Goal: Task Accomplishment & Management: Use online tool/utility

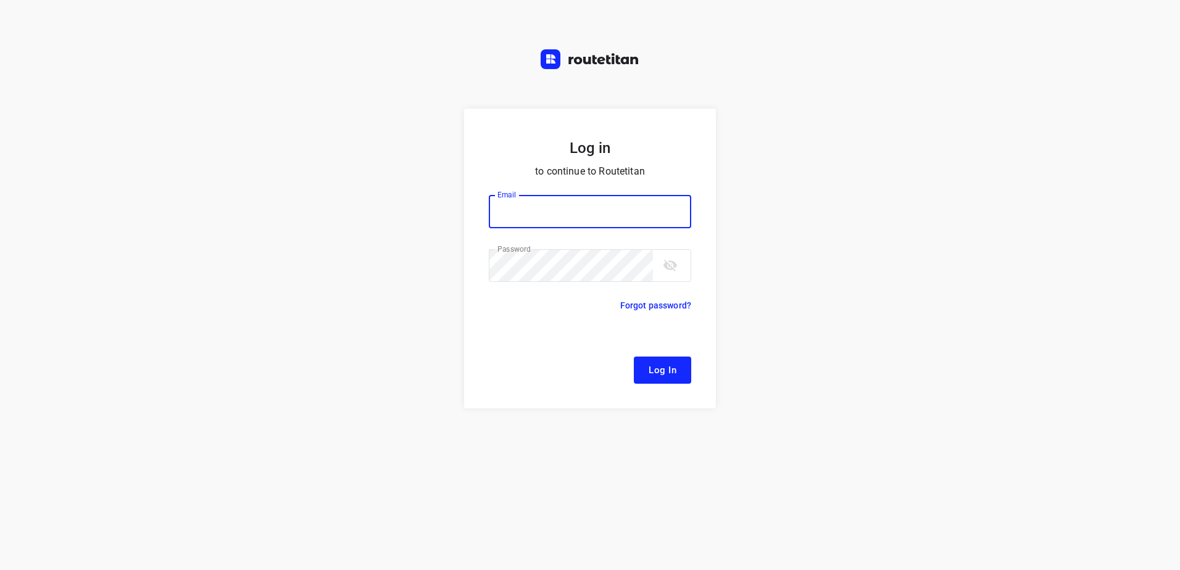
type input "[EMAIL_ADDRESS][DOMAIN_NAME]"
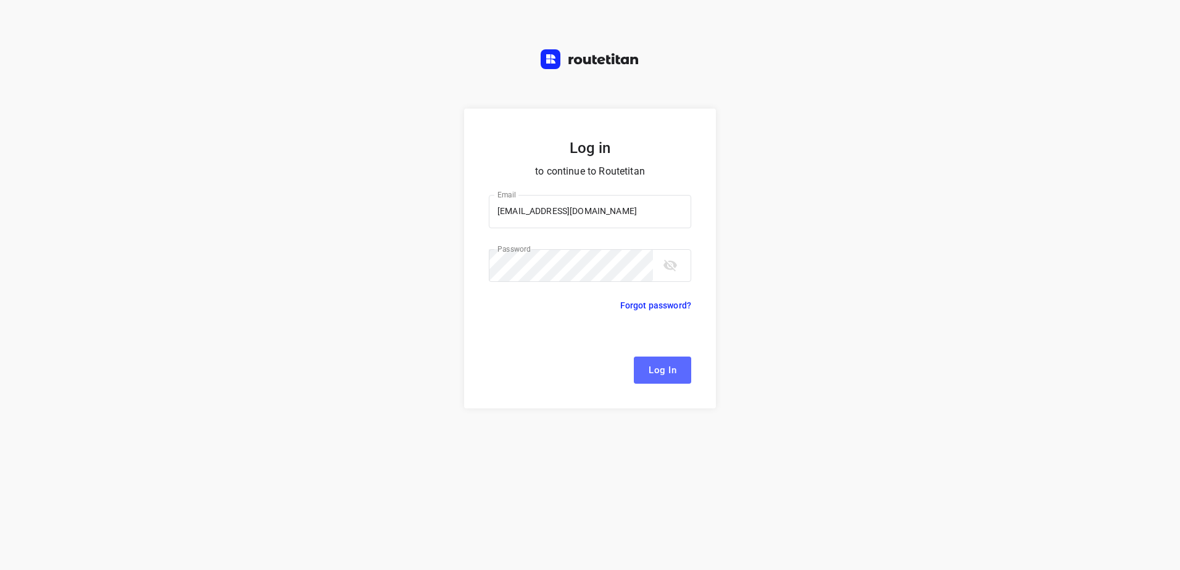
click at [669, 376] on span "Log In" at bounding box center [662, 370] width 28 height 16
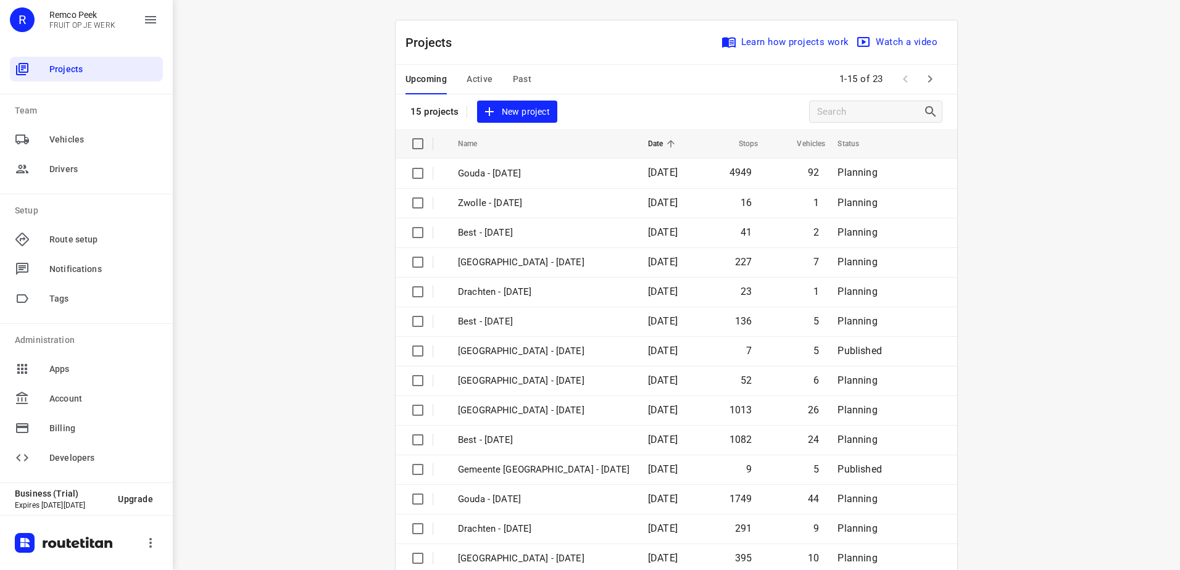
click at [466, 77] on span "Active" at bounding box center [479, 79] width 26 height 15
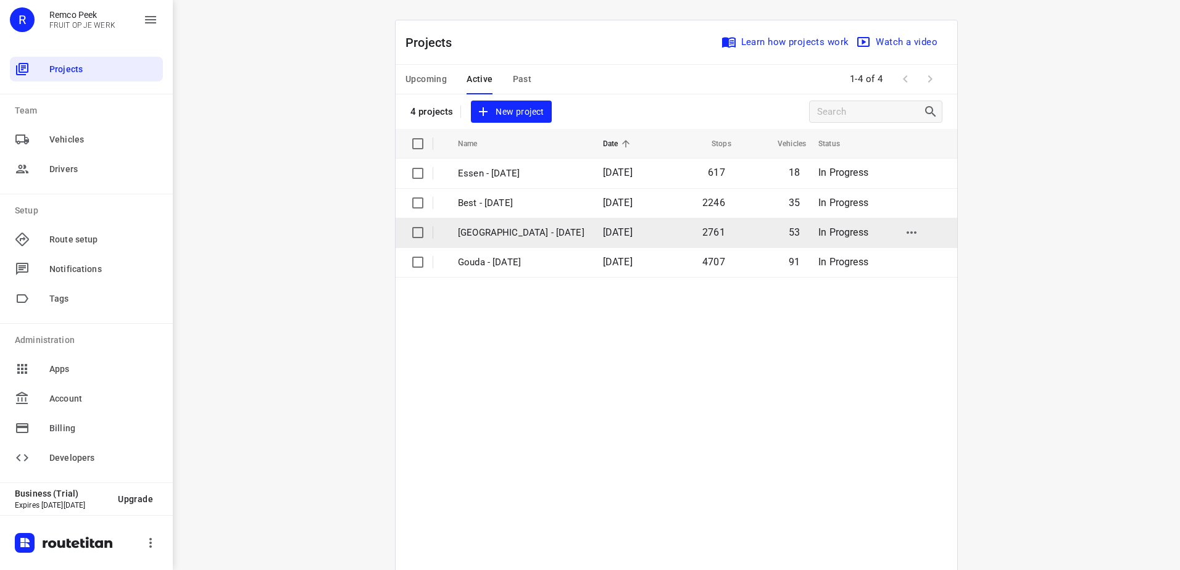
click at [526, 232] on p "[GEOGRAPHIC_DATA] - [DATE]" at bounding box center [521, 233] width 126 height 14
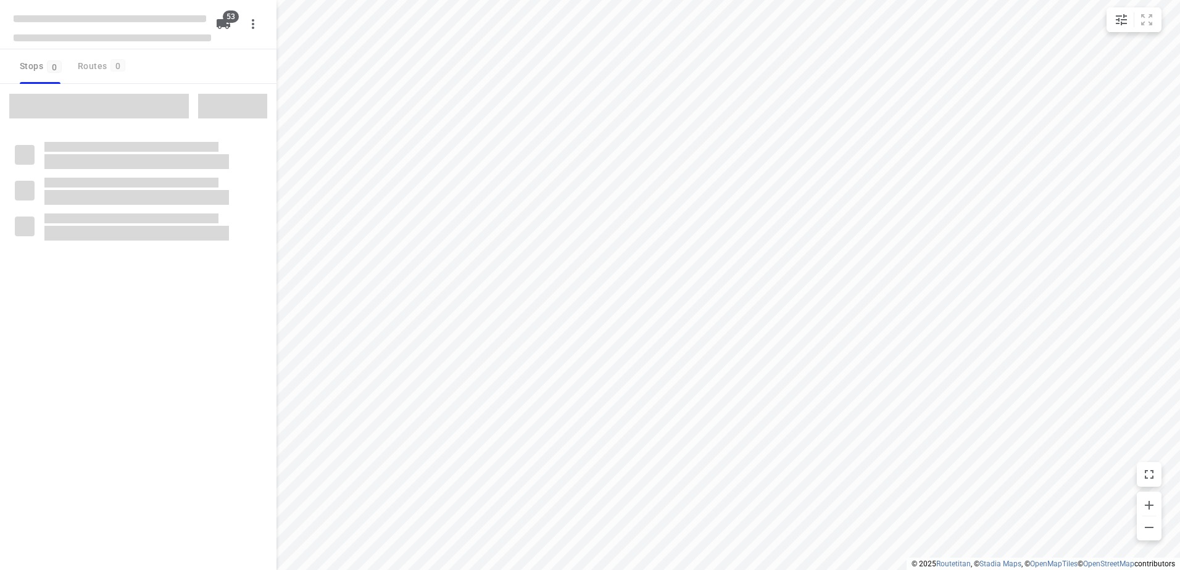
type input "distance"
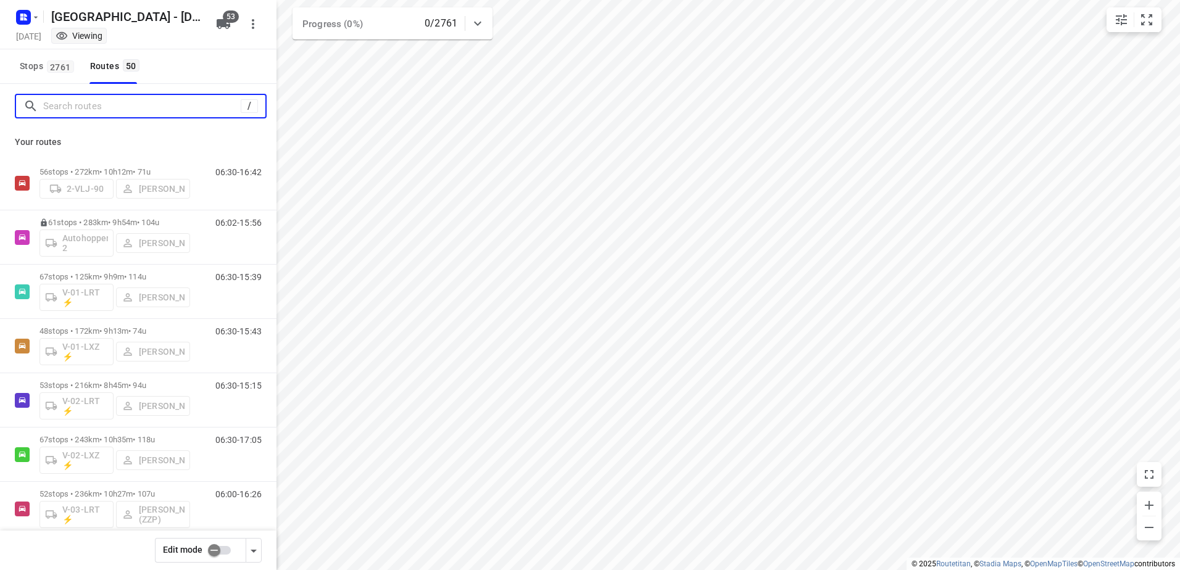
click at [136, 106] on input "Search routes" at bounding box center [141, 106] width 197 height 19
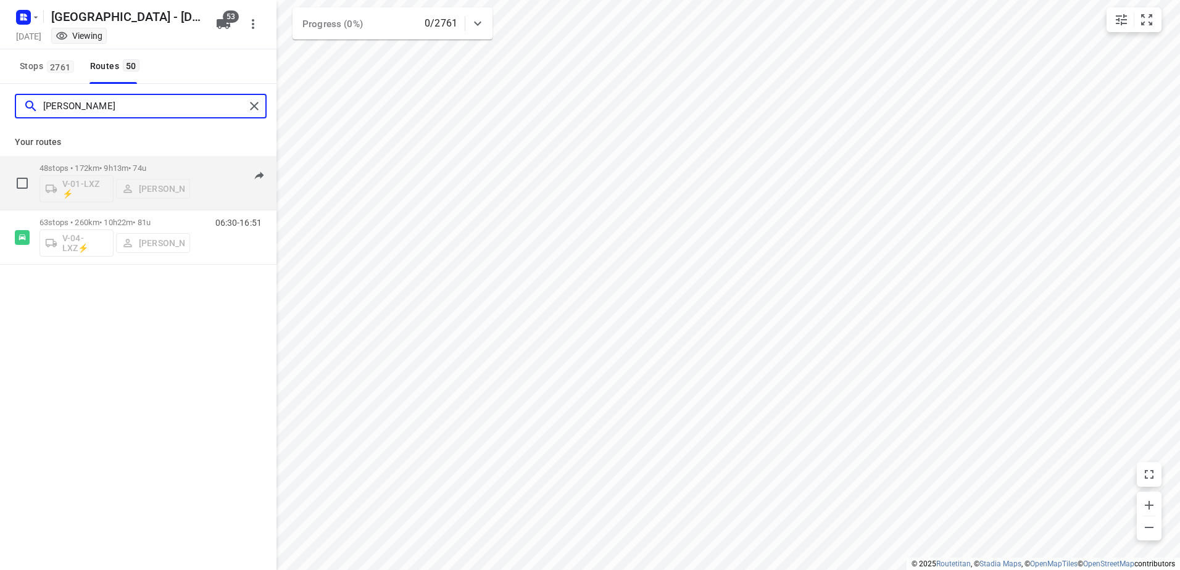
type input "[PERSON_NAME]"
click at [115, 166] on p "48 stops • 172km • 9h13m • 74u" at bounding box center [114, 168] width 151 height 9
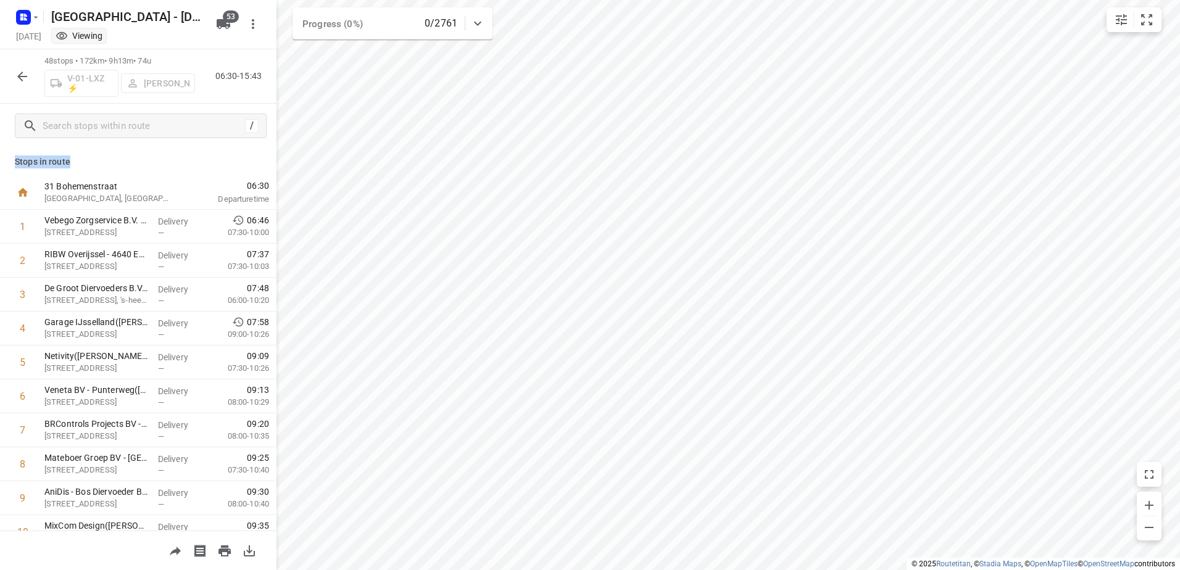
drag, startPoint x: 68, startPoint y: 165, endPoint x: 14, endPoint y: 164, distance: 54.9
click at [14, 164] on div "Stops in route 31 Bohemenstraat [GEOGRAPHIC_DATA], [GEOGRAPHIC_DATA] 06:30 Depa…" at bounding box center [138, 339] width 276 height 383
drag, startPoint x: 14, startPoint y: 164, endPoint x: 74, endPoint y: 162, distance: 60.5
click at [74, 162] on p "Stops in route" at bounding box center [138, 161] width 247 height 13
click at [19, 77] on icon "button" at bounding box center [22, 77] width 10 height 10
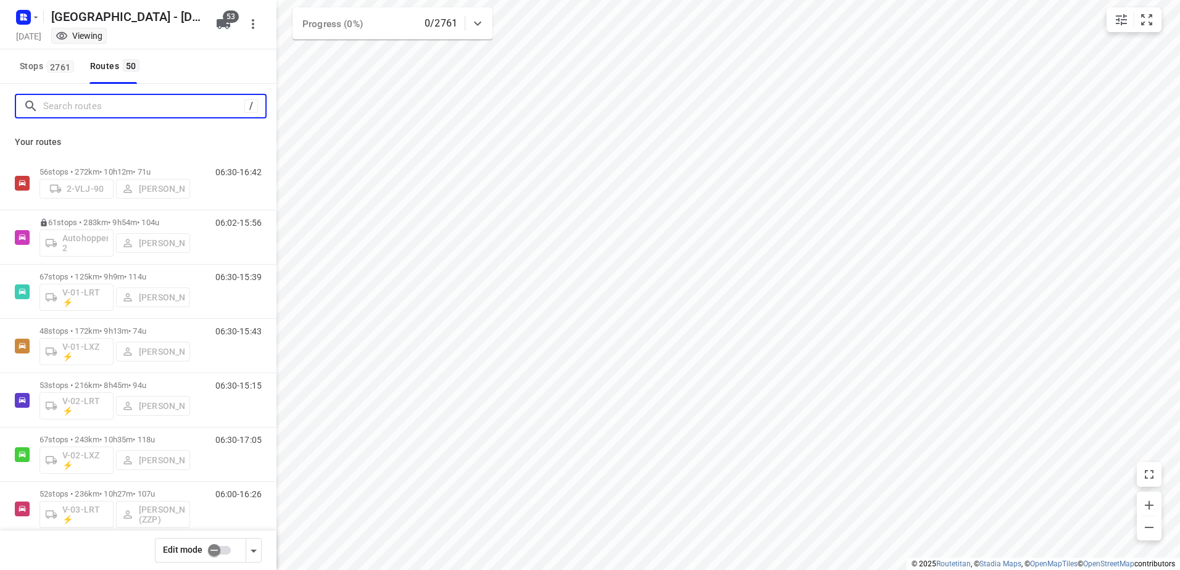
click at [126, 107] on input "Search routes" at bounding box center [143, 106] width 201 height 19
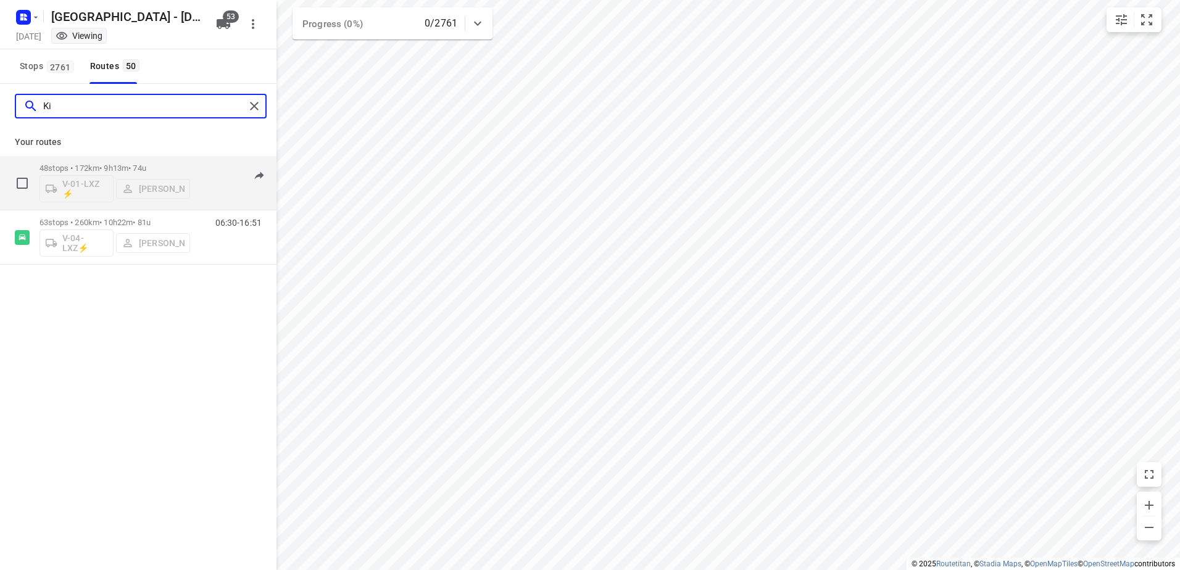
type input "Ki"
click at [102, 167] on p "48 stops • 172km • 9h13m • 74u" at bounding box center [114, 168] width 151 height 9
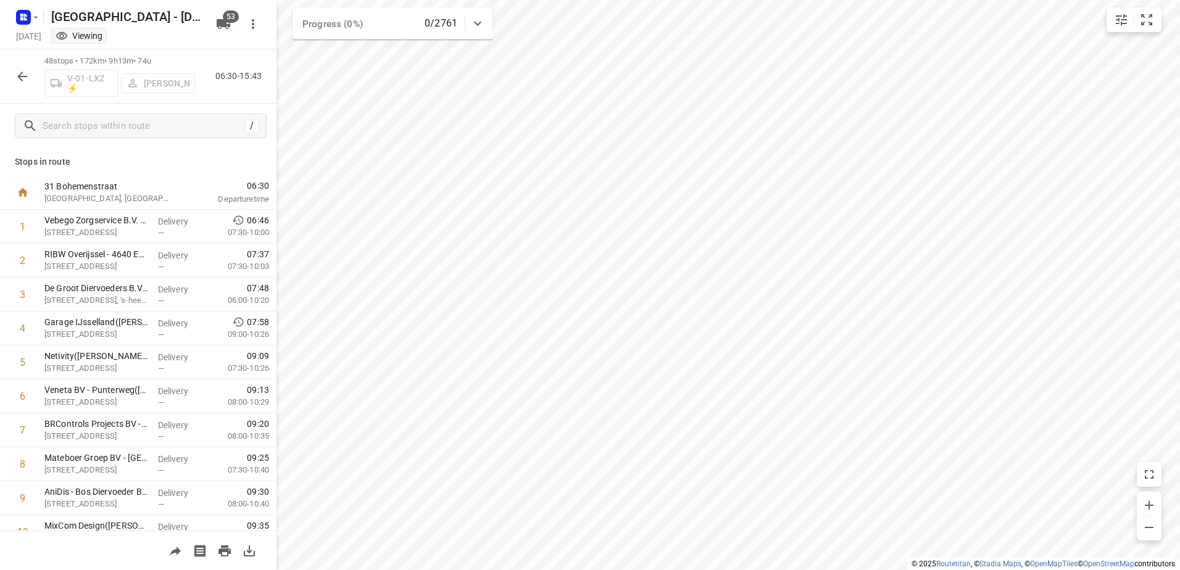
click at [26, 73] on icon "button" at bounding box center [22, 76] width 15 height 15
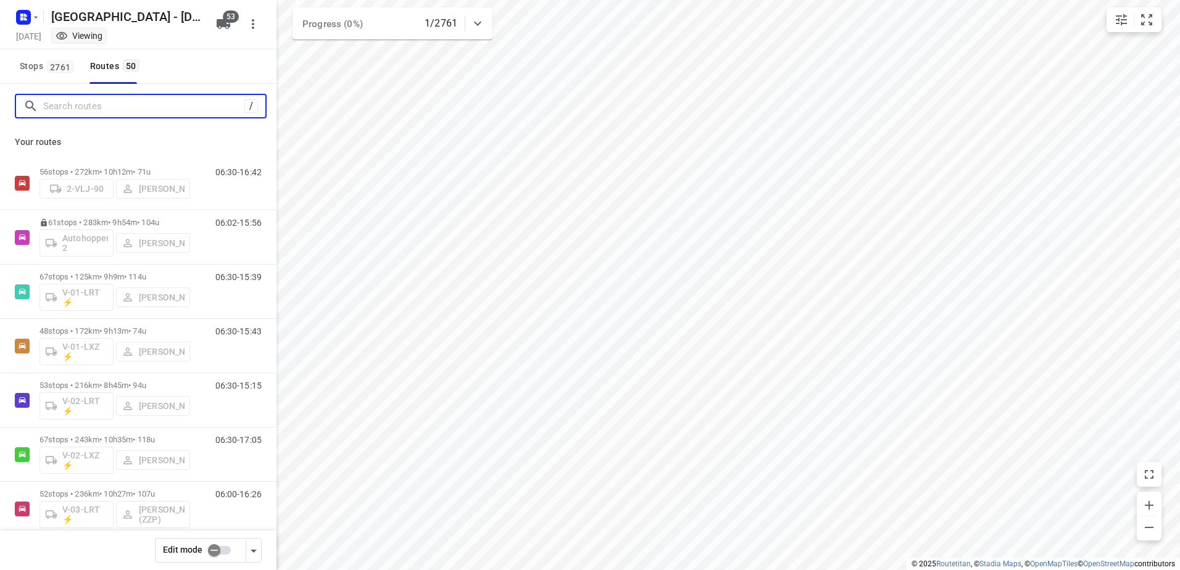
click at [153, 106] on input "Search routes" at bounding box center [143, 106] width 201 height 19
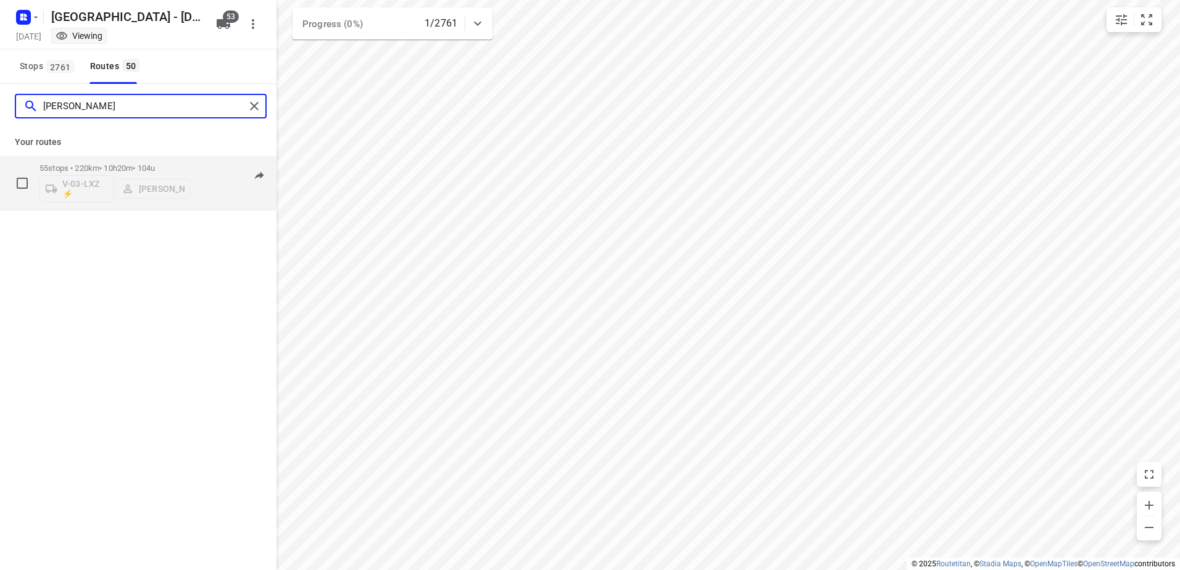
type input "[PERSON_NAME]"
click at [94, 160] on div "55 stops • 220km • 10h20m • 104u V-03-LXZ ⚡ [PERSON_NAME]" at bounding box center [114, 182] width 151 height 51
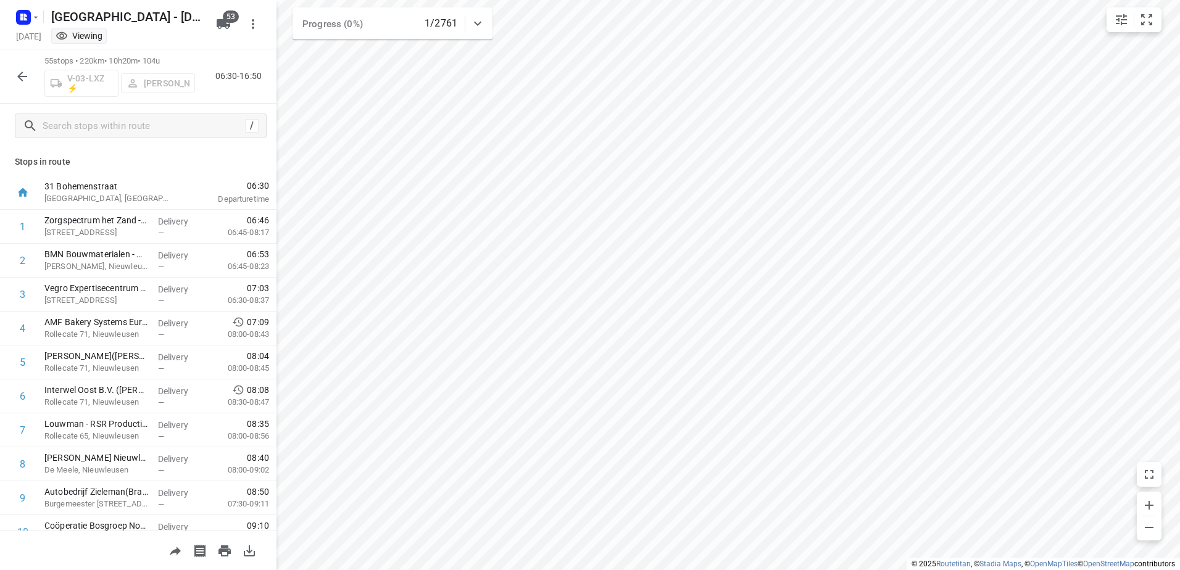
click at [14, 72] on button "button" at bounding box center [22, 76] width 25 height 25
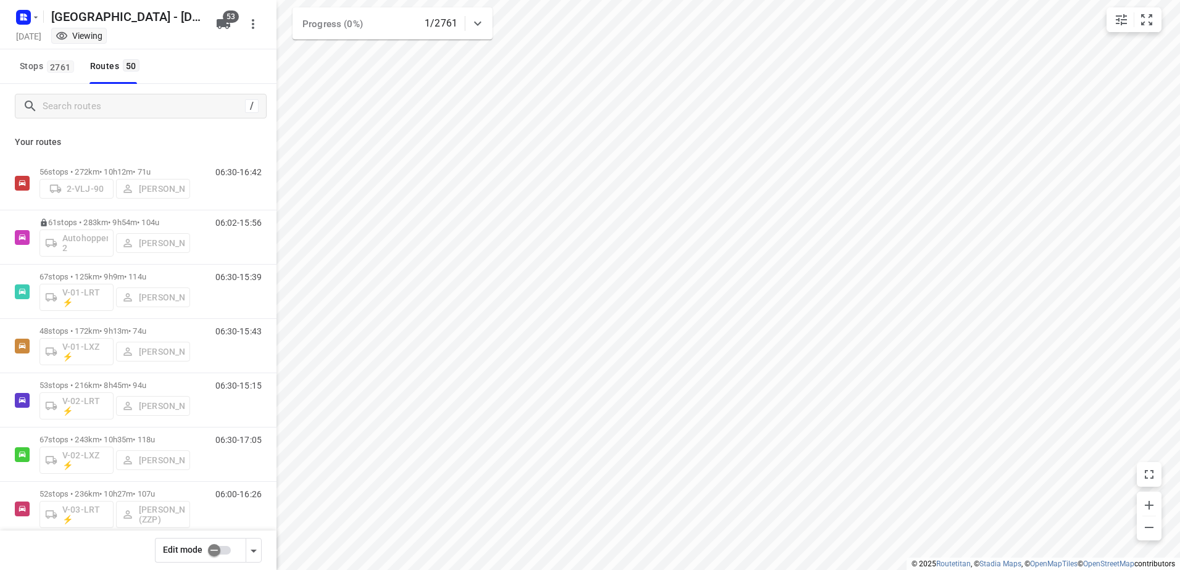
click at [224, 553] on input "checkbox" at bounding box center [214, 550] width 70 height 23
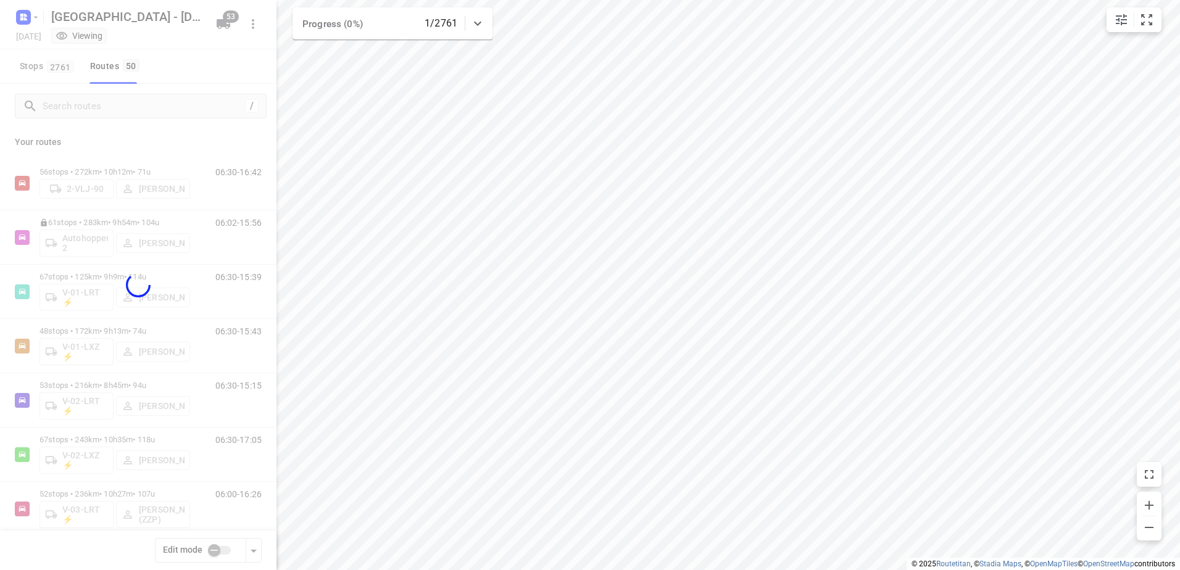
checkbox input "true"
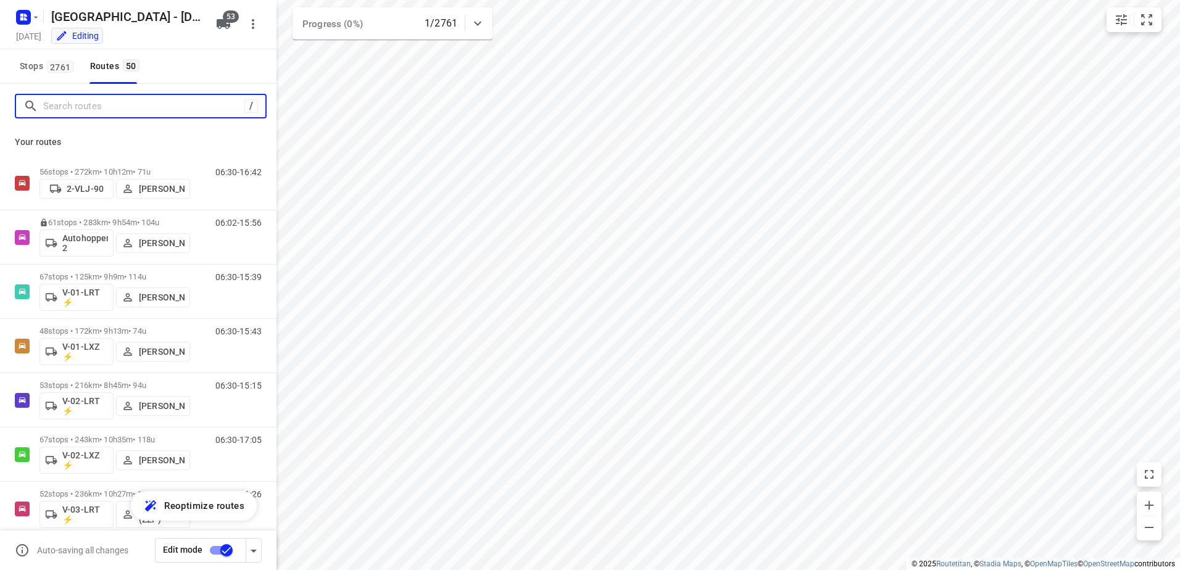
click at [103, 105] on input "Search routes" at bounding box center [143, 106] width 201 height 19
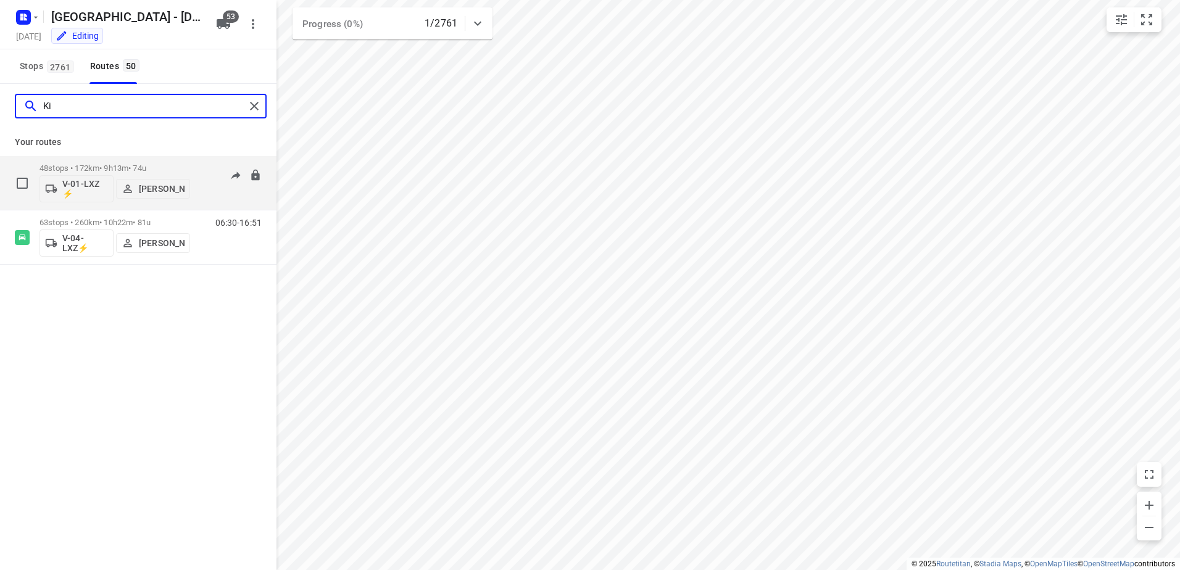
type input "Ki"
click at [155, 186] on p "[PERSON_NAME]" at bounding box center [162, 189] width 46 height 10
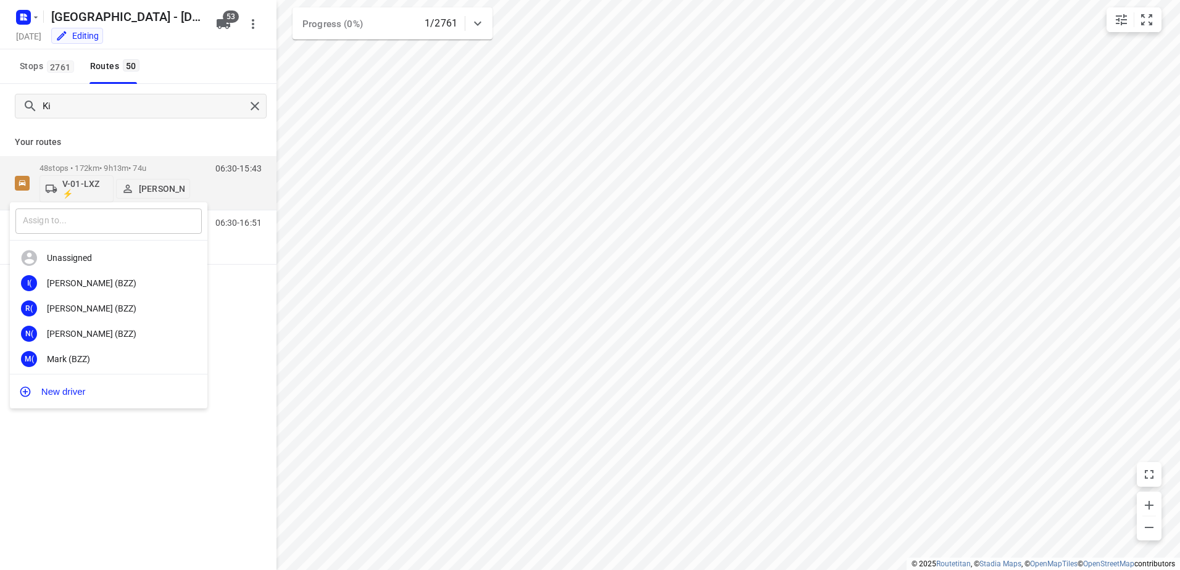
click at [141, 220] on input "text" at bounding box center [108, 221] width 186 height 25
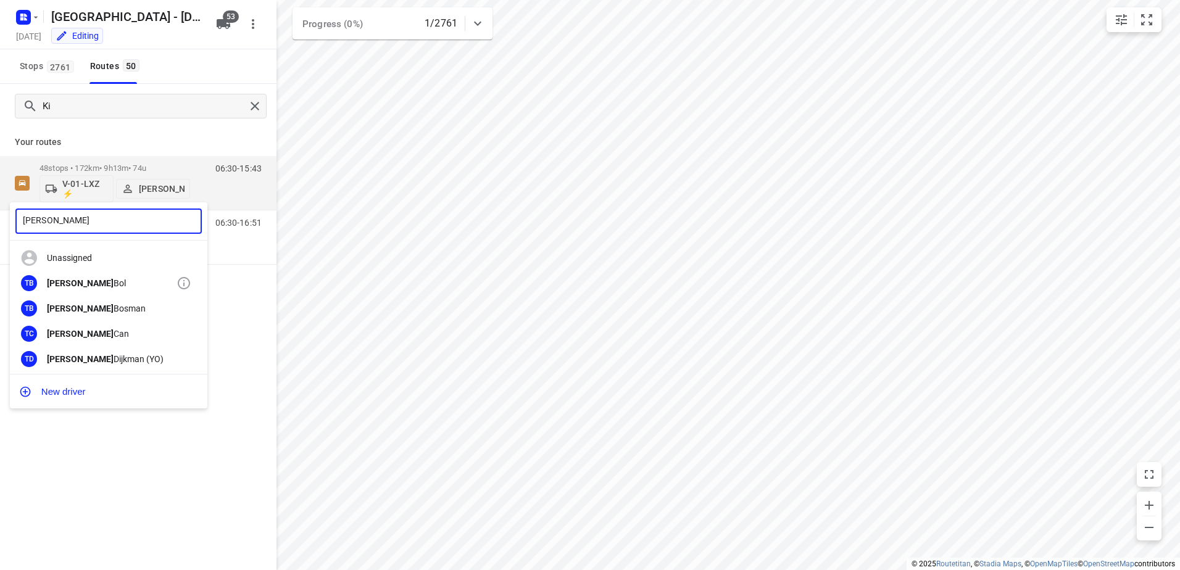
type input "[PERSON_NAME]"
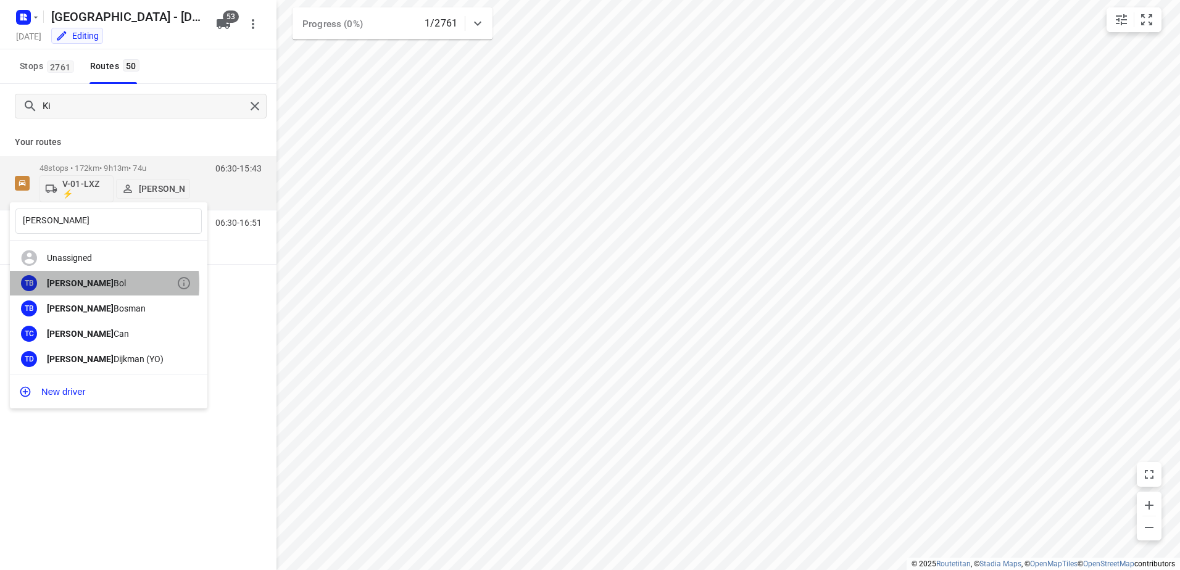
click at [80, 284] on div "[PERSON_NAME]" at bounding box center [112, 283] width 130 height 10
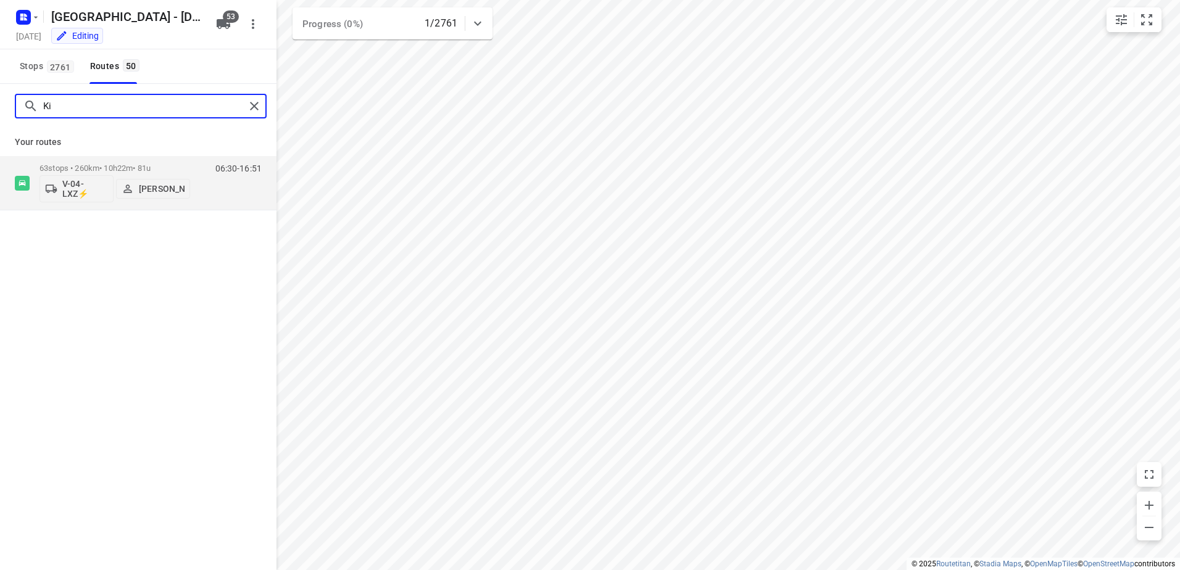
click at [88, 109] on input "Ki" at bounding box center [144, 106] width 202 height 19
type input "K"
type input "[PERSON_NAME]"
drag, startPoint x: 115, startPoint y: 101, endPoint x: 35, endPoint y: 102, distance: 80.8
click at [35, 102] on div "[PERSON_NAME]" at bounding box center [133, 106] width 221 height 19
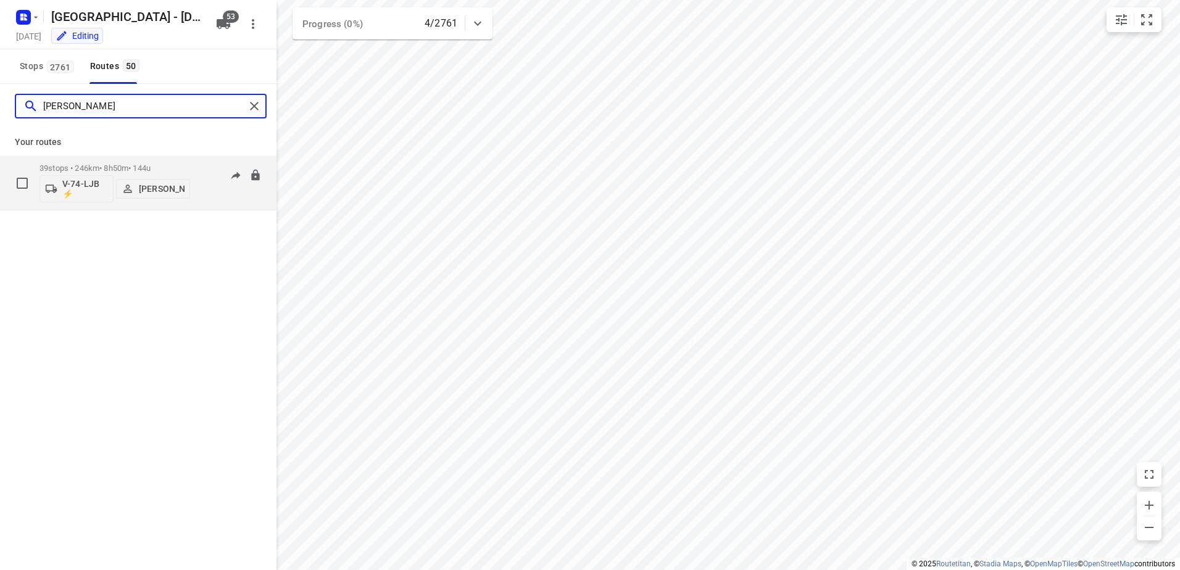
type input "[PERSON_NAME]"
click at [106, 160] on div "39 stops • 246km • 8h50m • 144u V-74-LJB ⚡ [PERSON_NAME]" at bounding box center [114, 182] width 151 height 51
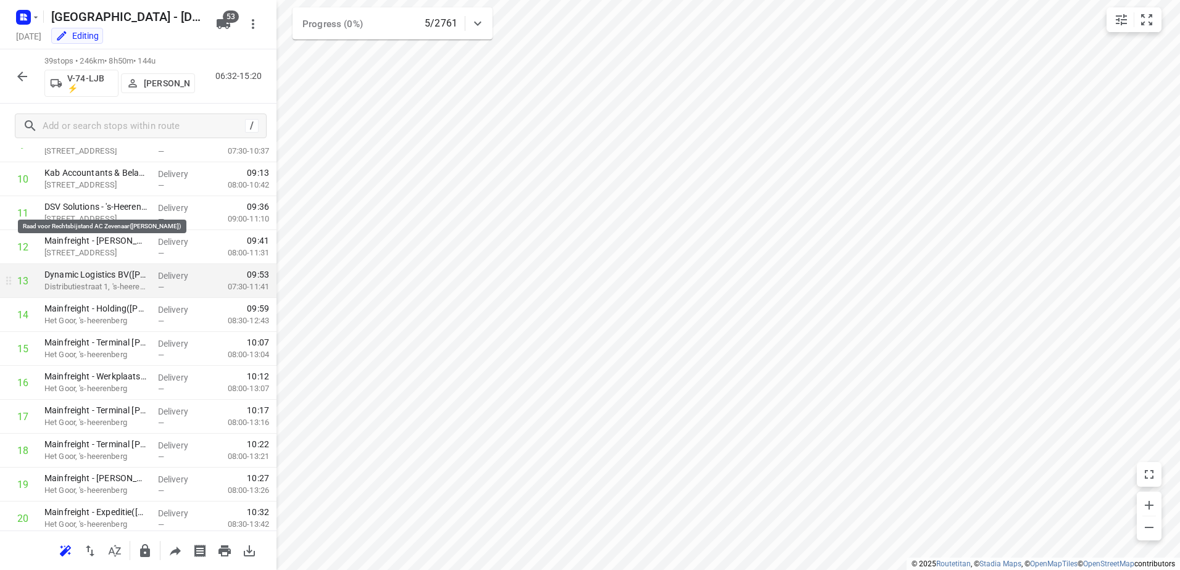
scroll to position [49, 0]
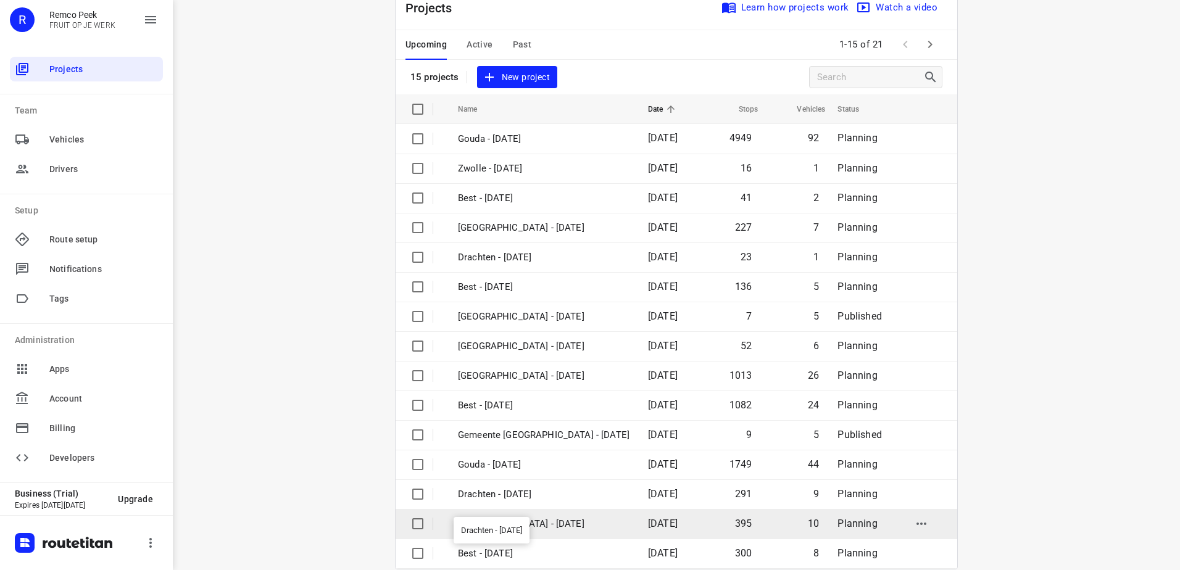
scroll to position [54, 0]
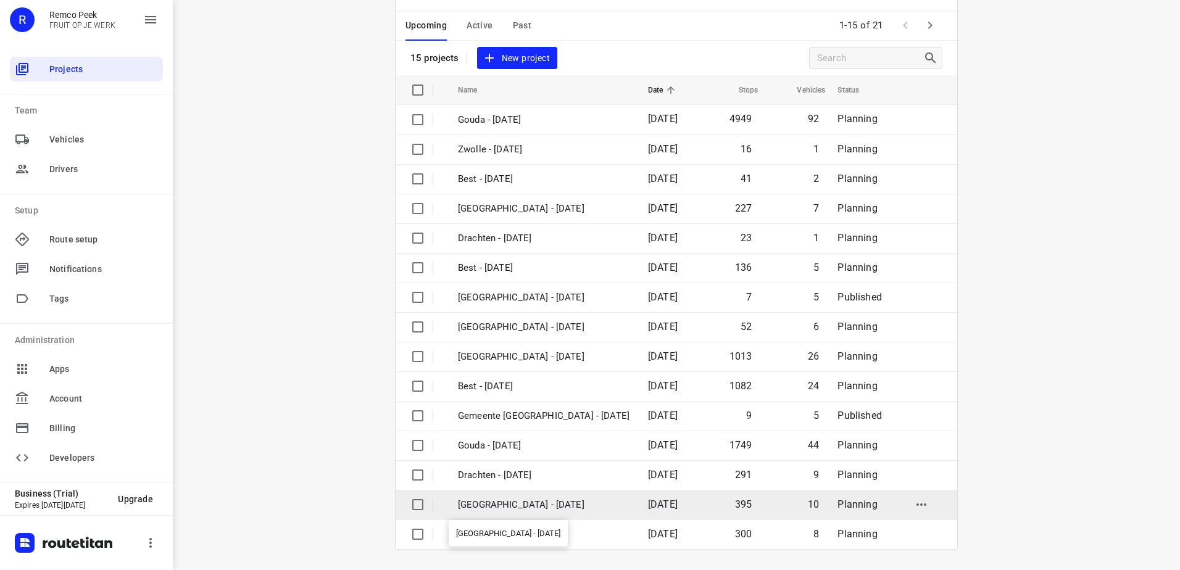
click at [558, 504] on p "[GEOGRAPHIC_DATA] - [DATE]" at bounding box center [544, 505] width 172 height 14
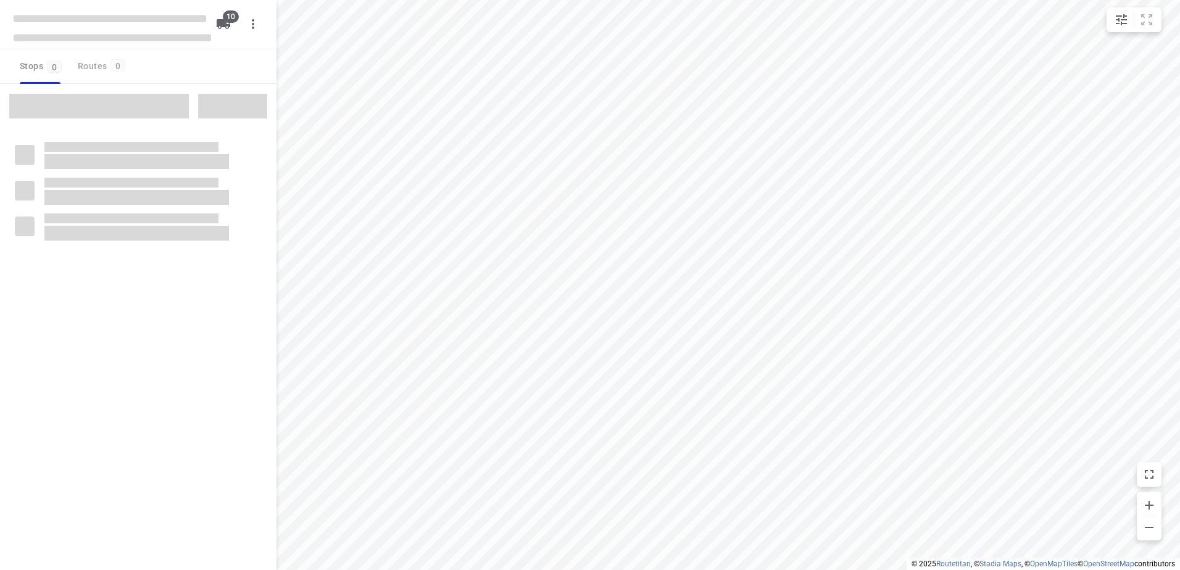
type input "distance"
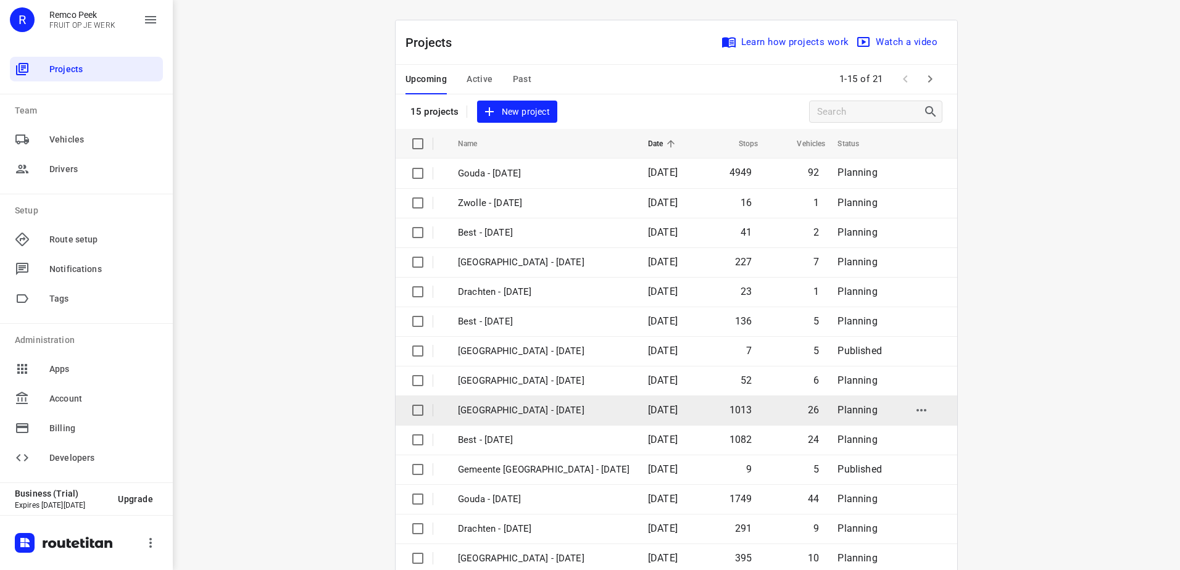
click at [558, 415] on p "[GEOGRAPHIC_DATA] - [DATE]" at bounding box center [544, 411] width 172 height 14
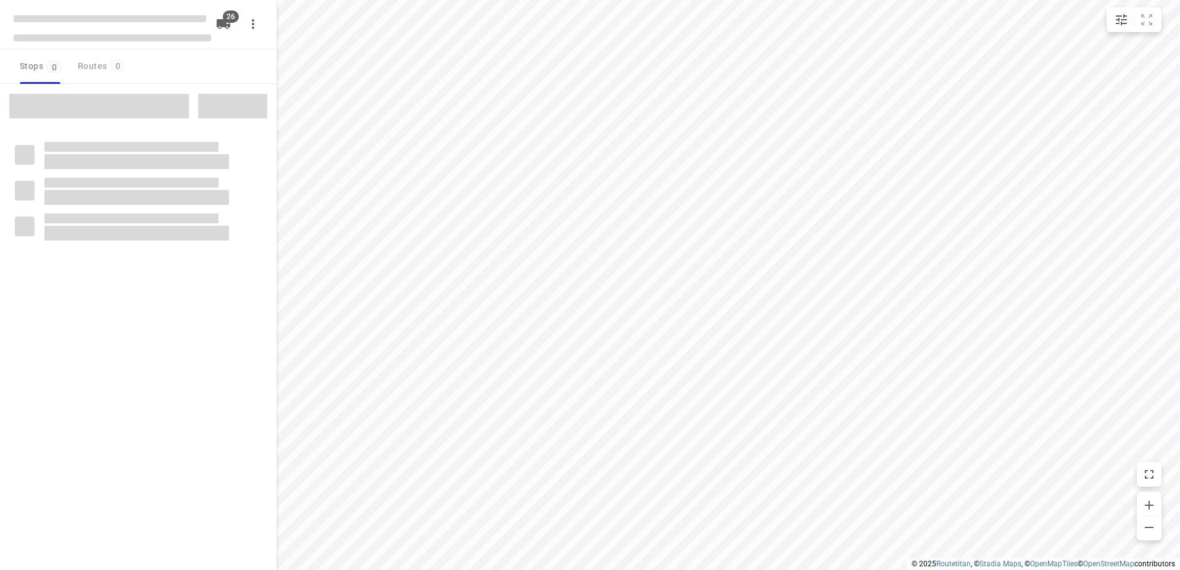
type input "distance"
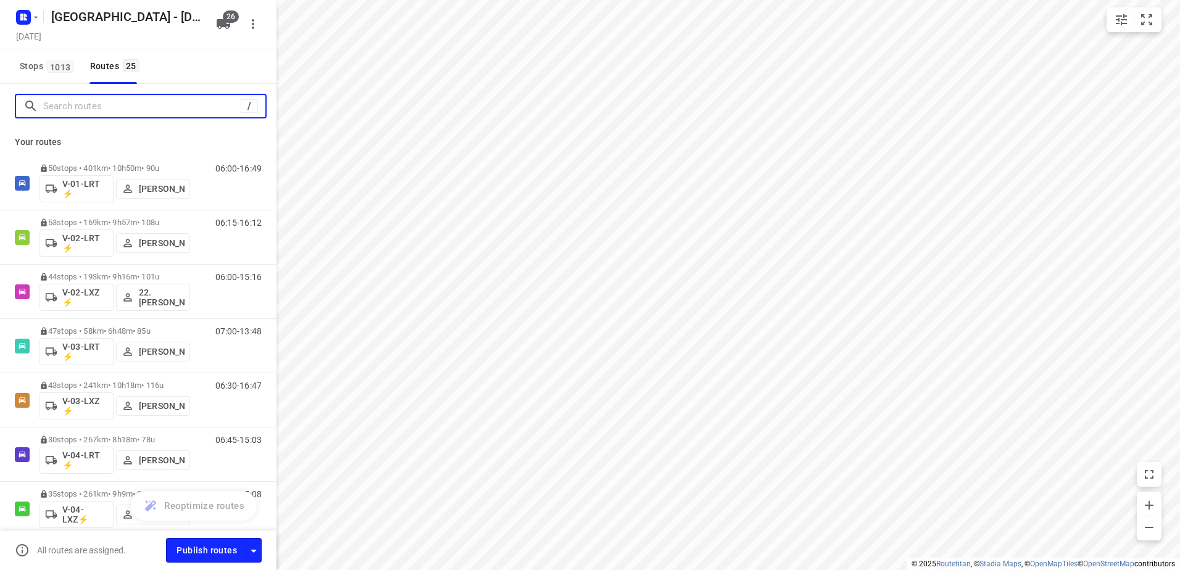
click at [116, 101] on input "Search routes" at bounding box center [141, 106] width 197 height 19
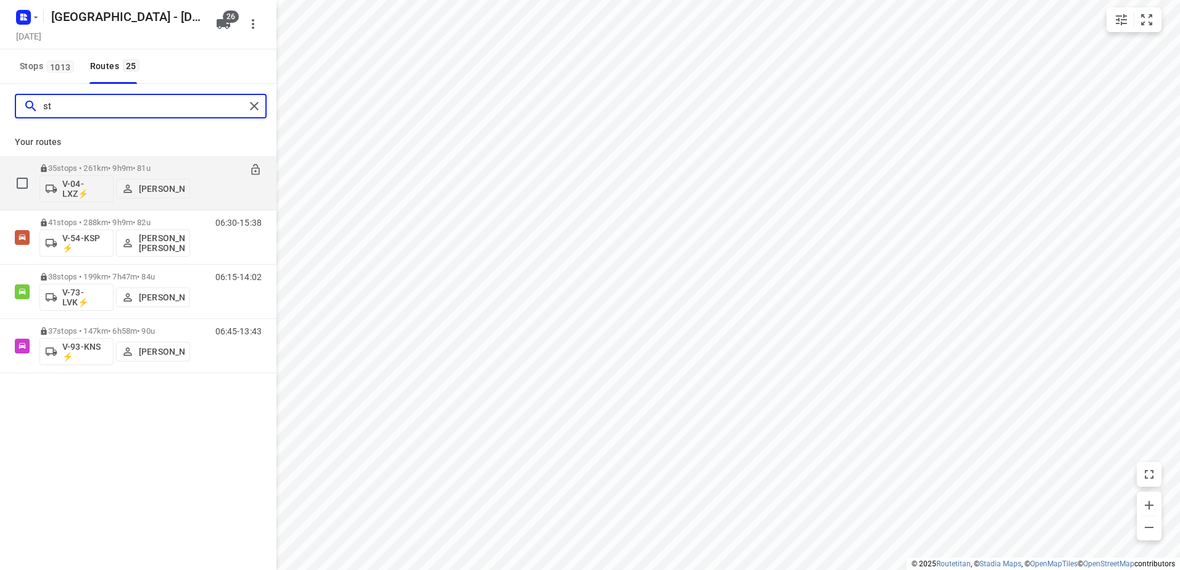
type input "st"
click at [112, 167] on p "35 stops • 261km • 9h9m • 81u" at bounding box center [114, 168] width 151 height 9
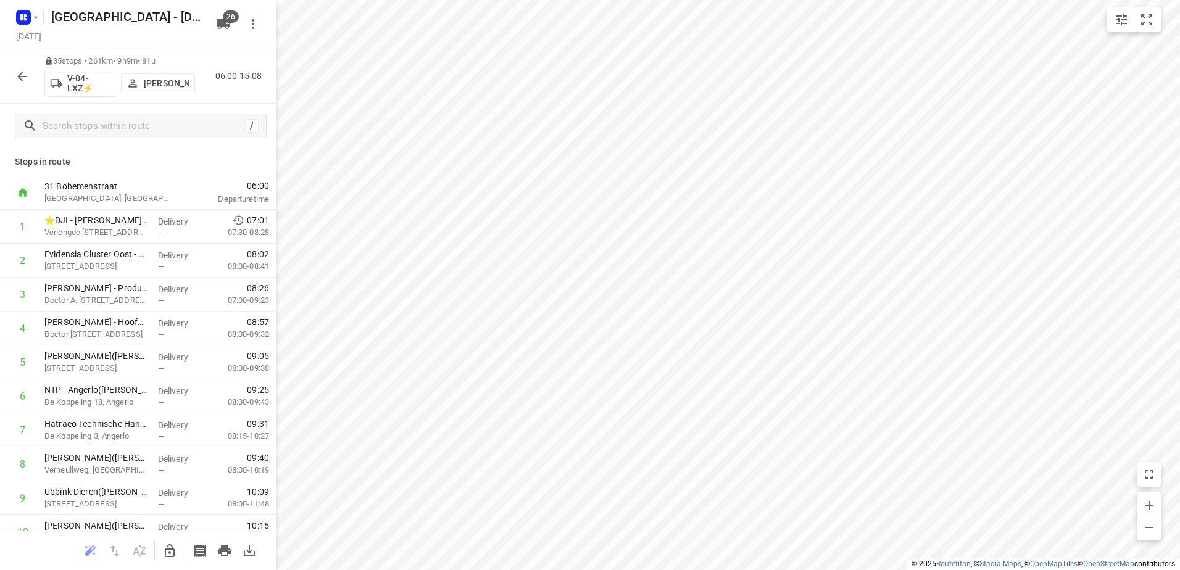
click at [180, 78] on p "[PERSON_NAME]" at bounding box center [167, 83] width 46 height 10
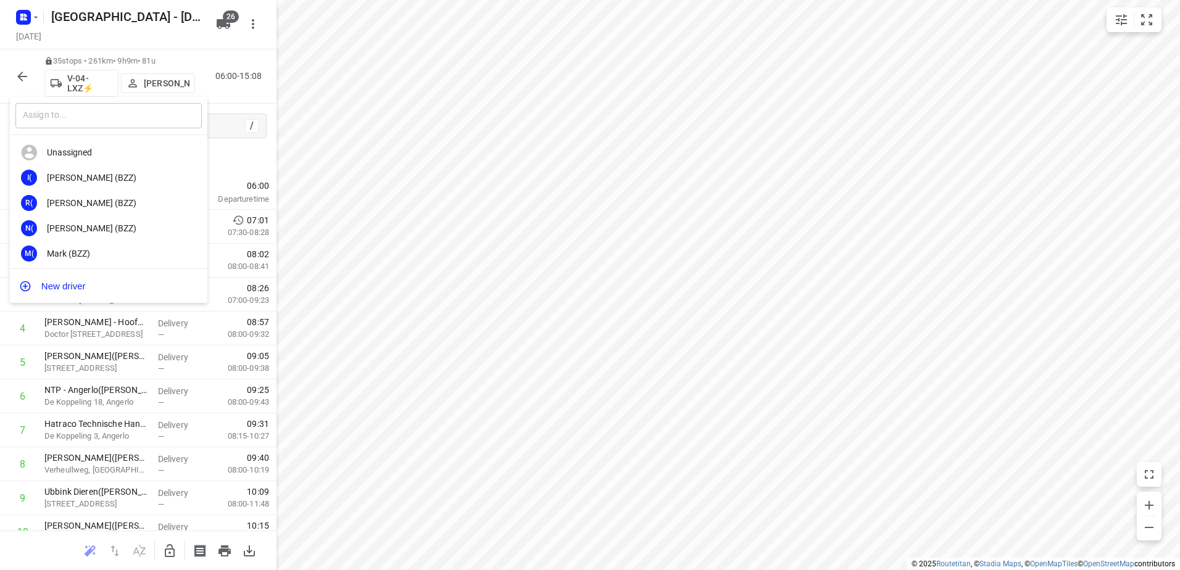
click at [155, 120] on input "text" at bounding box center [108, 115] width 186 height 25
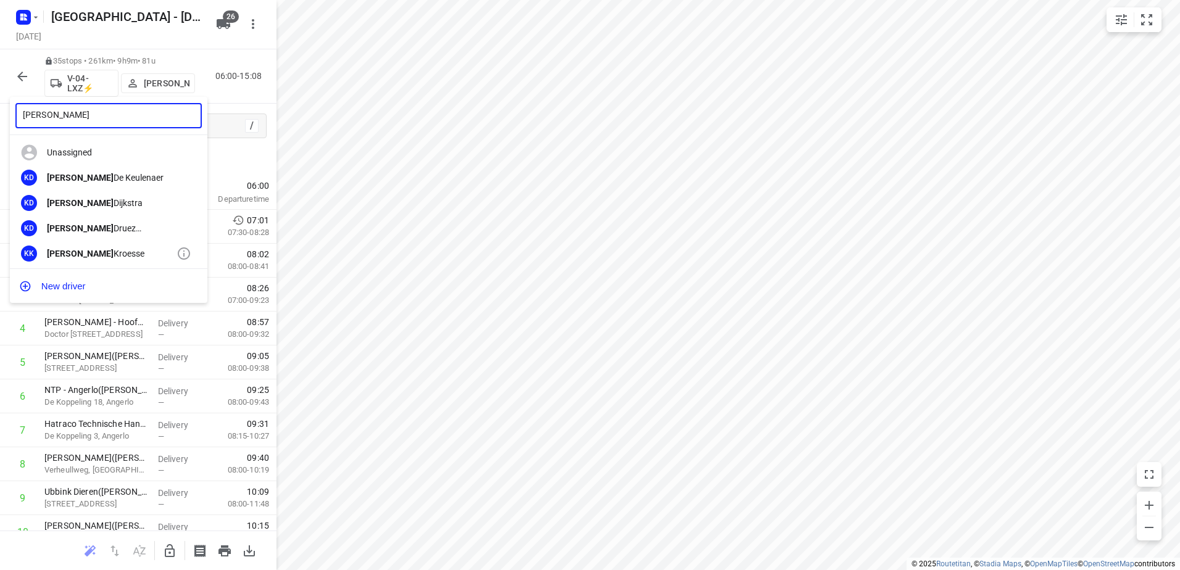
type input "[PERSON_NAME]"
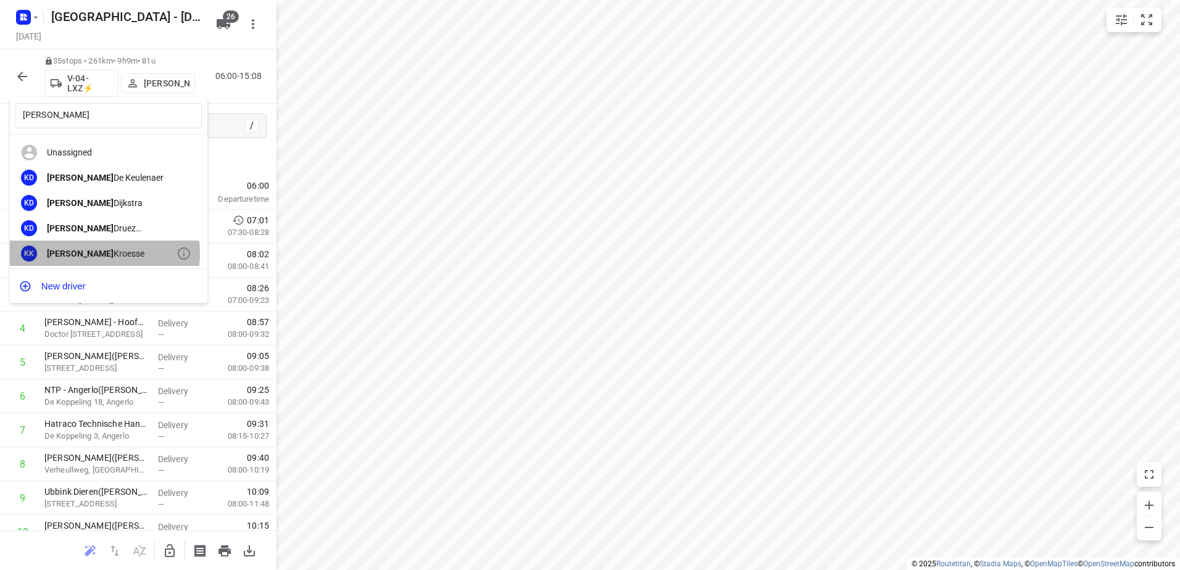
click at [102, 253] on div "[PERSON_NAME]" at bounding box center [112, 254] width 130 height 10
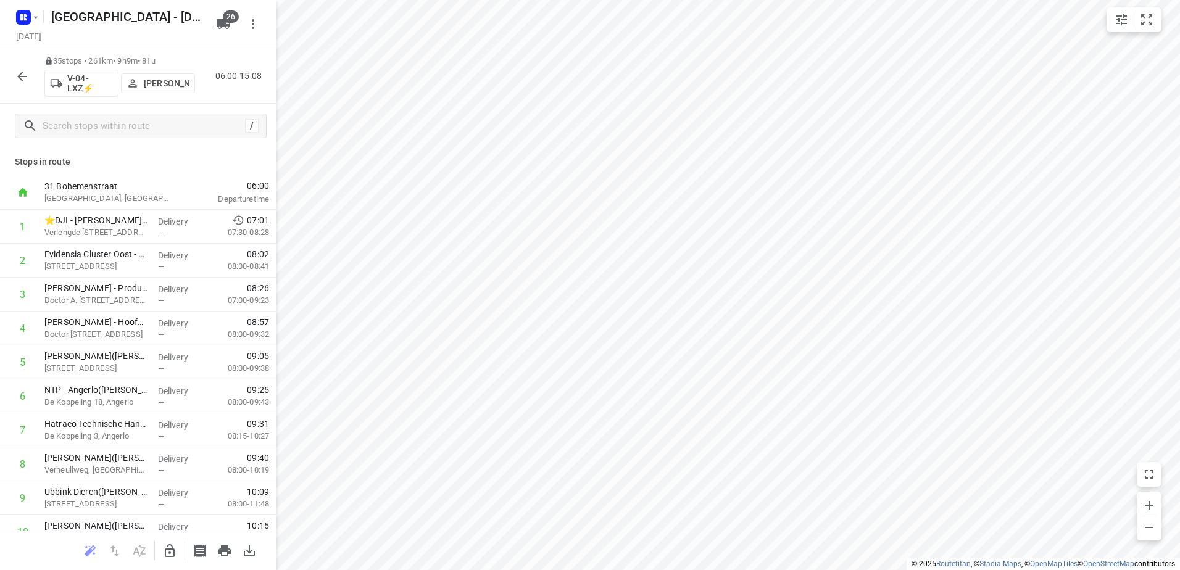
click at [25, 79] on icon "button" at bounding box center [22, 76] width 15 height 15
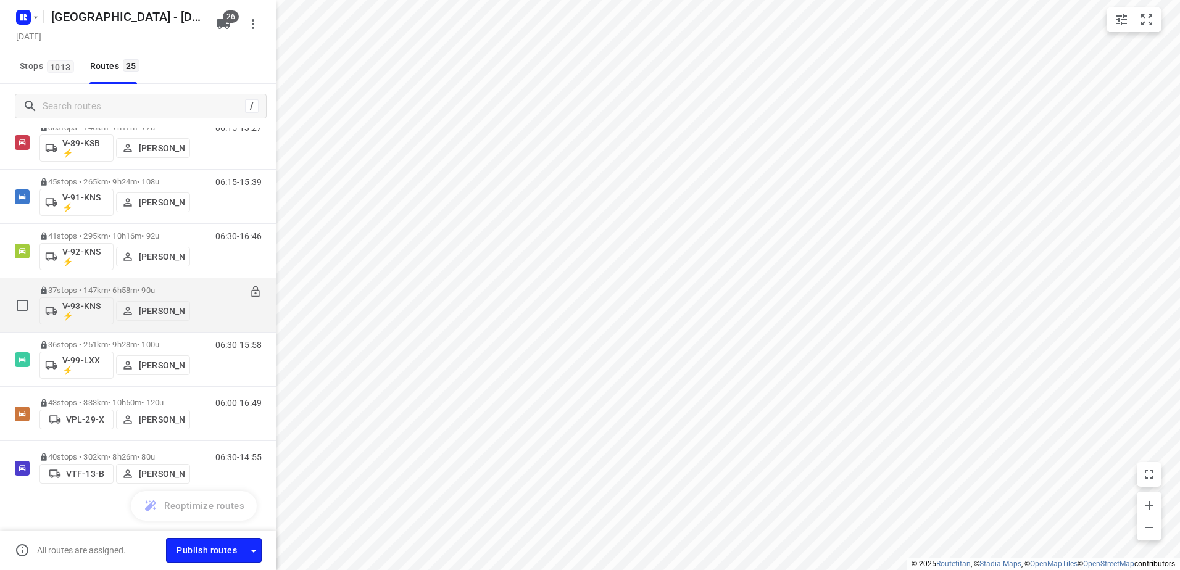
scroll to position [1032, 0]
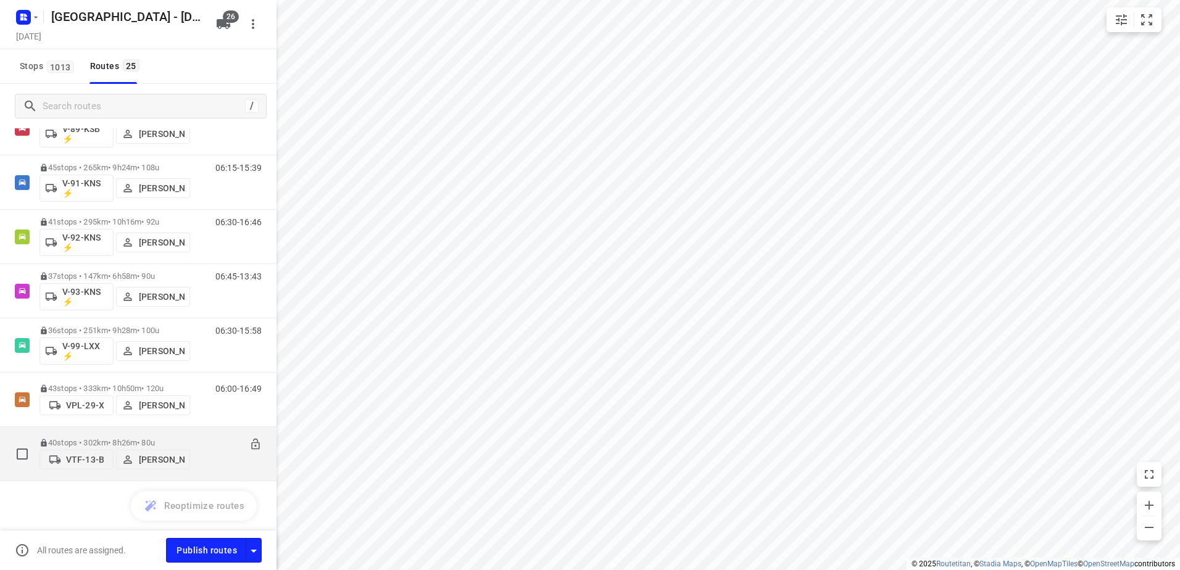
click at [88, 463] on p "VTF-13-B" at bounding box center [85, 460] width 38 height 10
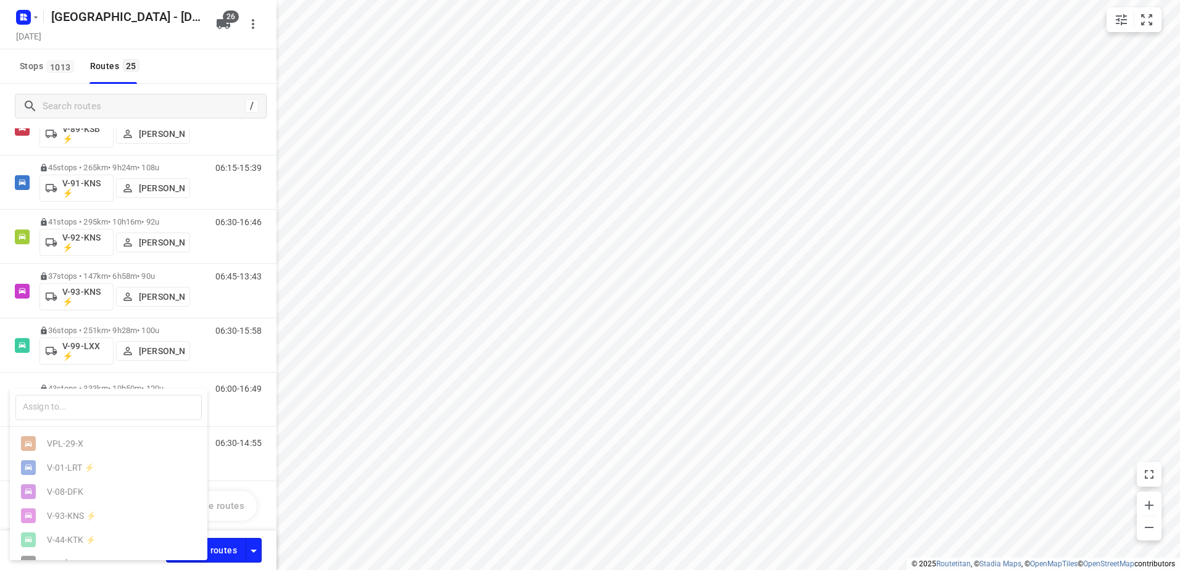
click at [223, 53] on div at bounding box center [590, 285] width 1180 height 570
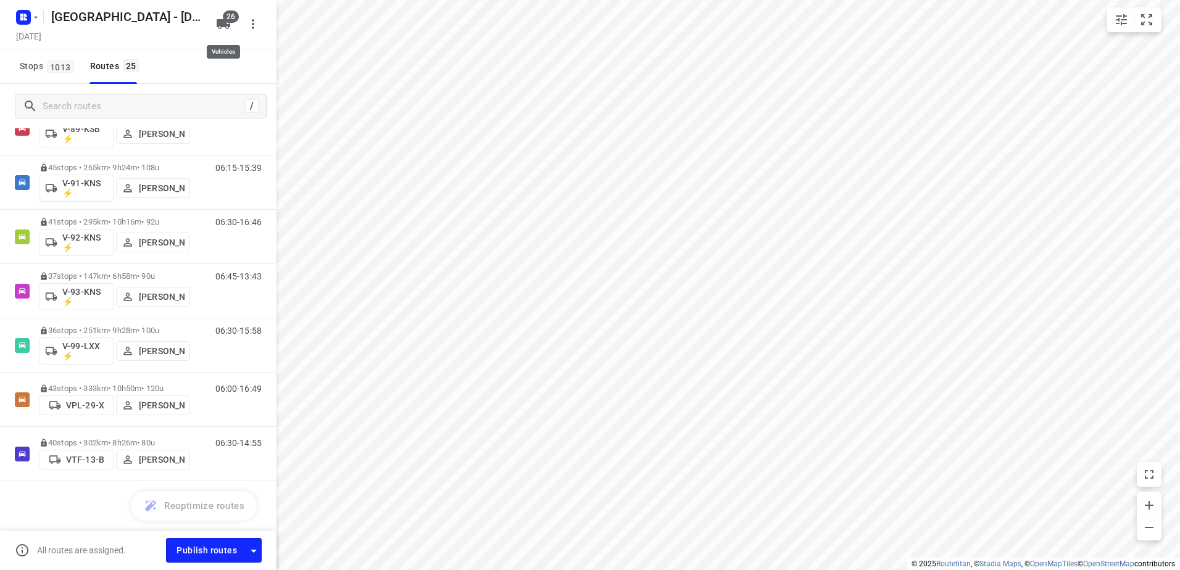
click at [230, 22] on span "26" at bounding box center [231, 16] width 16 height 12
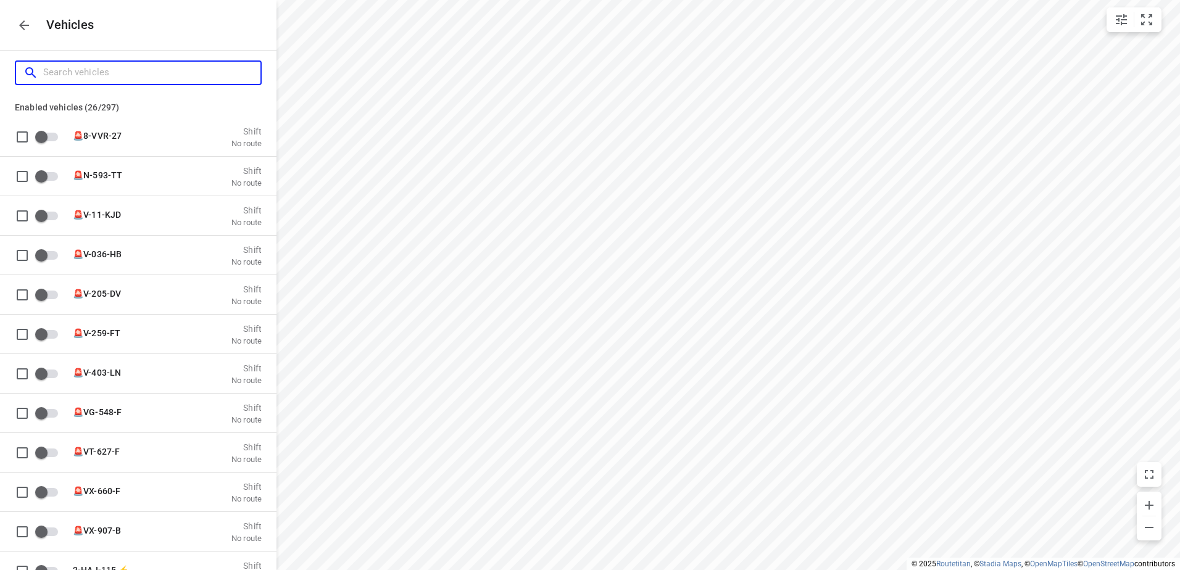
click at [83, 70] on input "Search vehicles" at bounding box center [151, 72] width 217 height 19
type input "V"
checkbox input "true"
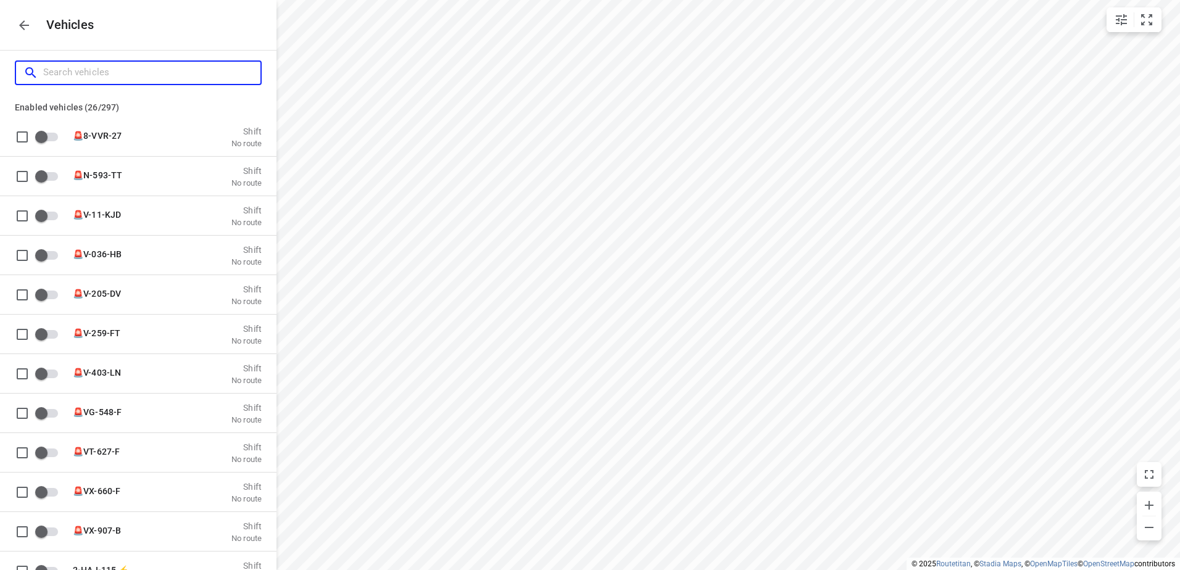
checkbox input "true"
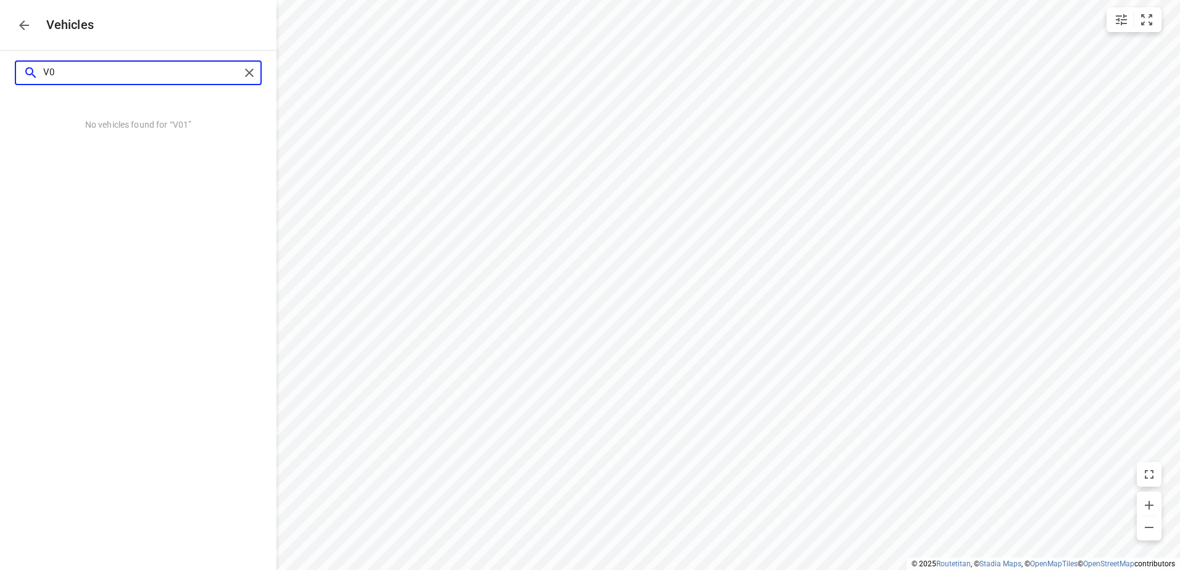
type input "V"
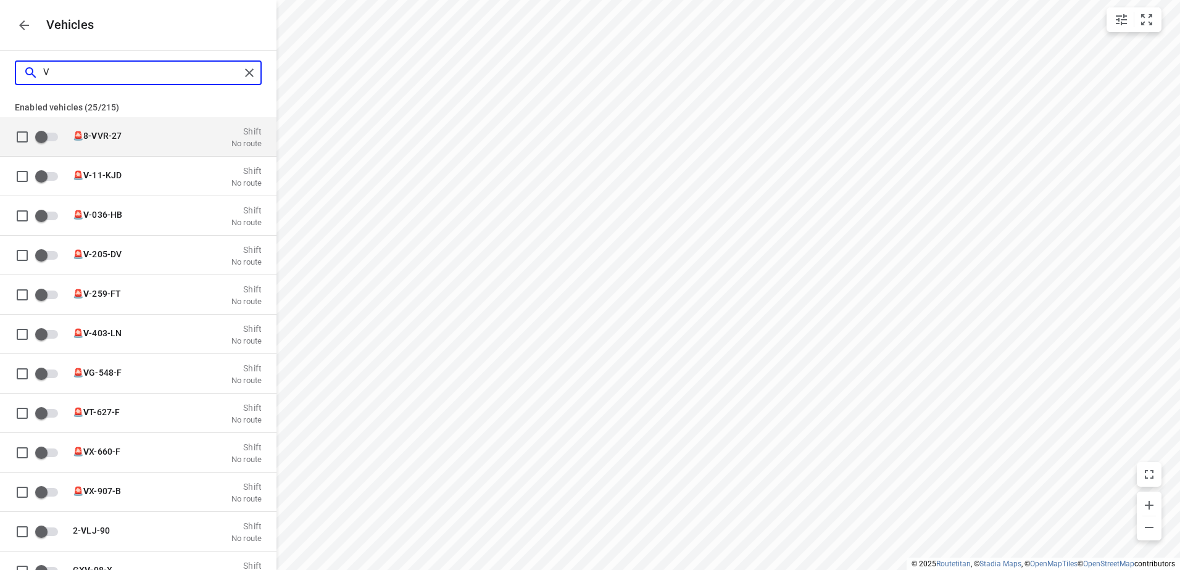
checkbox input "false"
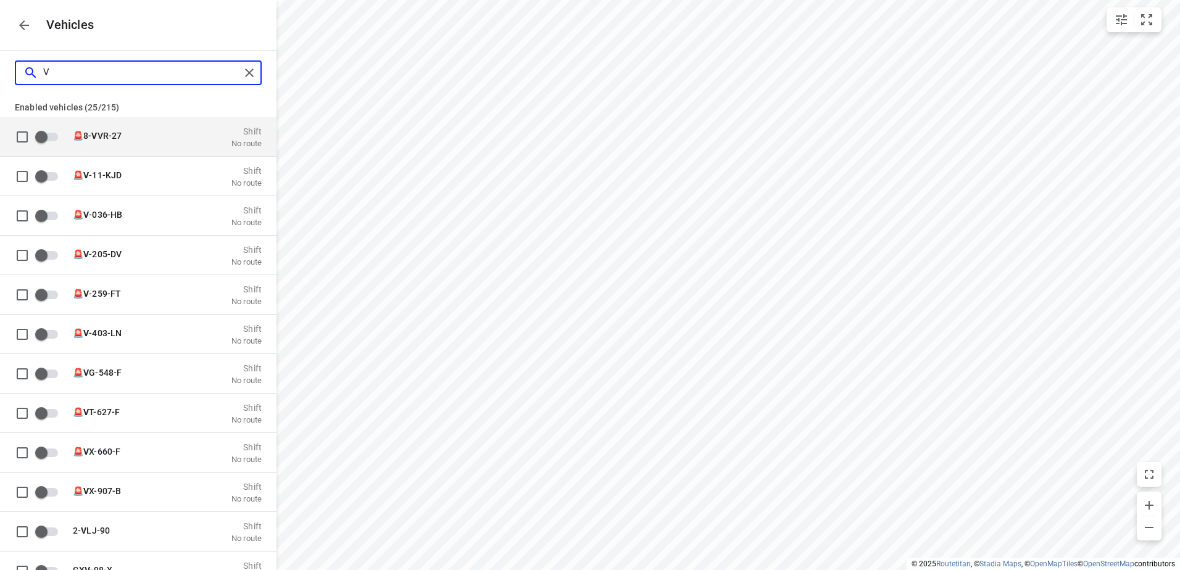
checkbox input "false"
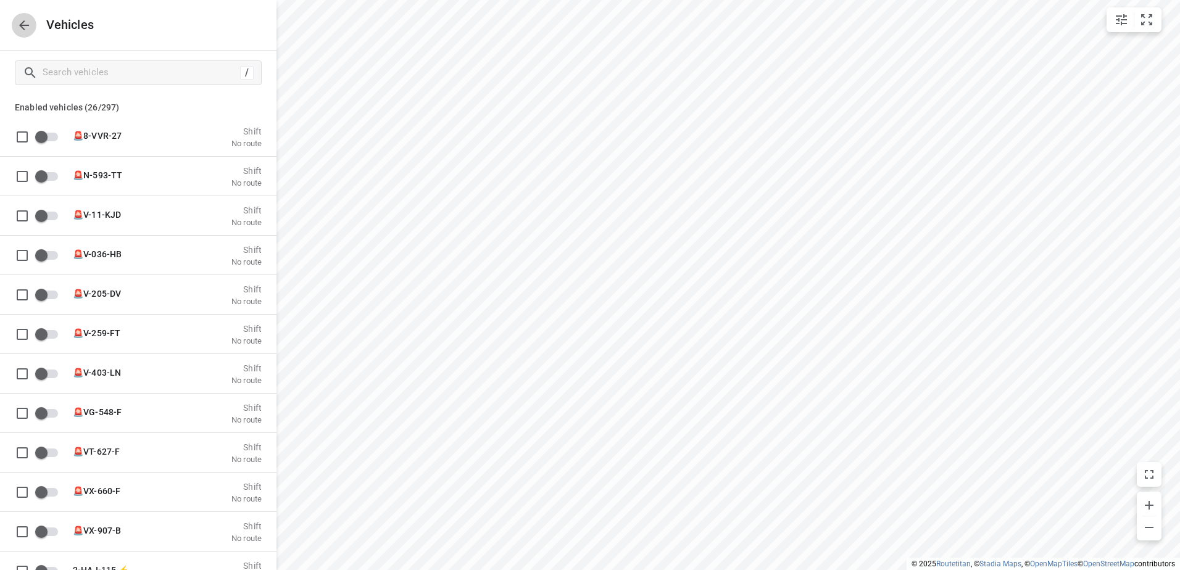
click at [23, 23] on icon "button" at bounding box center [24, 25] width 15 height 15
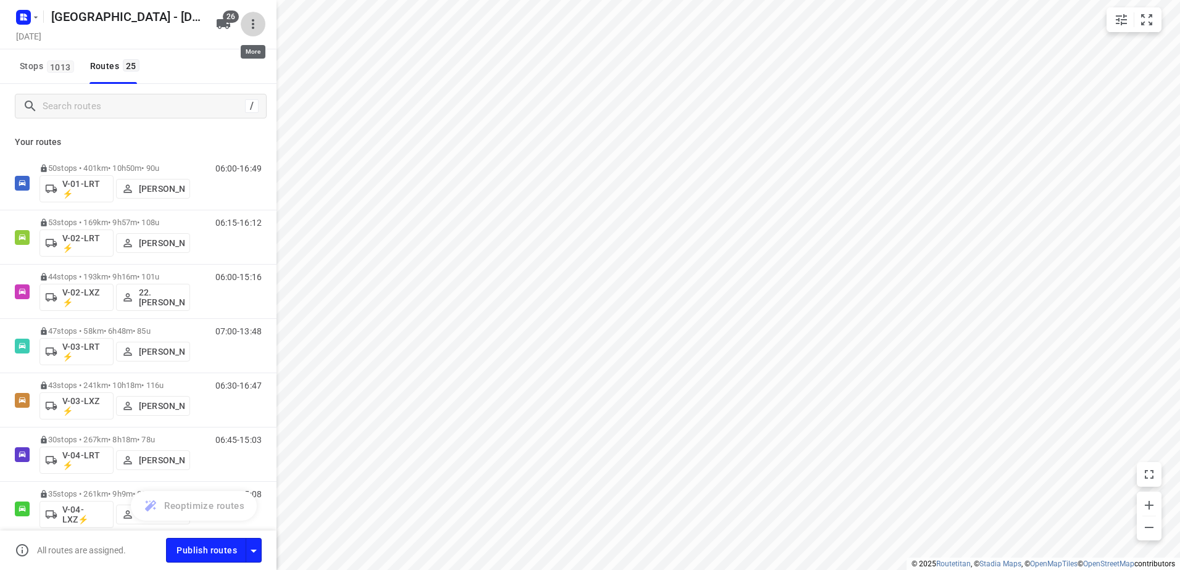
click at [253, 19] on icon "button" at bounding box center [253, 24] width 15 height 15
click at [200, 18] on div at bounding box center [590, 285] width 1180 height 570
click at [231, 20] on span "26" at bounding box center [231, 16] width 16 height 12
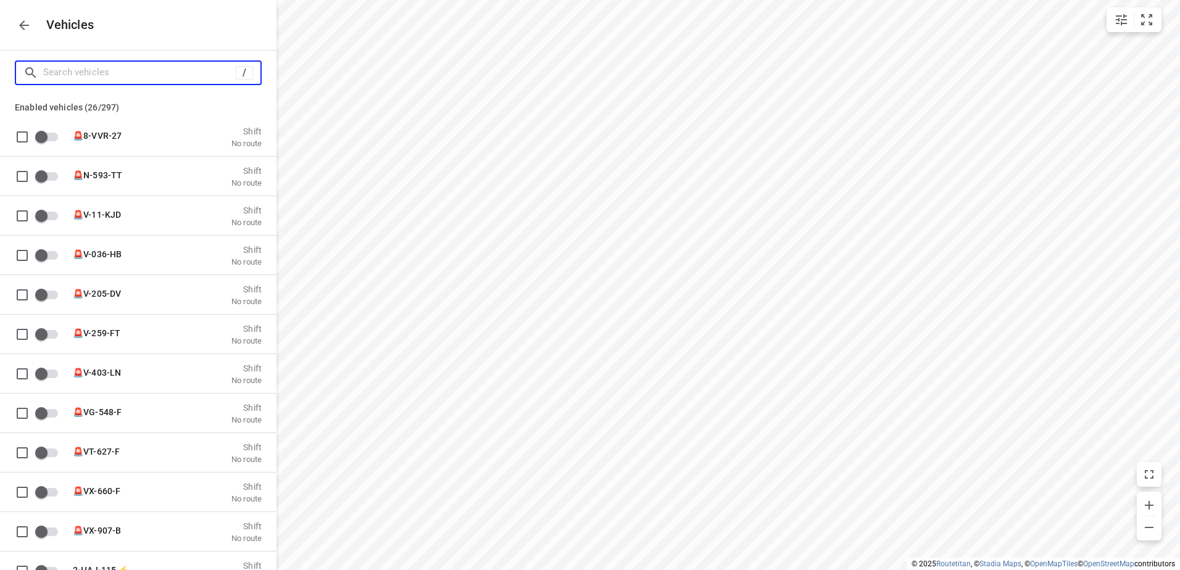
click at [113, 73] on input "Search vehicles" at bounding box center [139, 72] width 193 height 19
type input "v"
checkbox input "true"
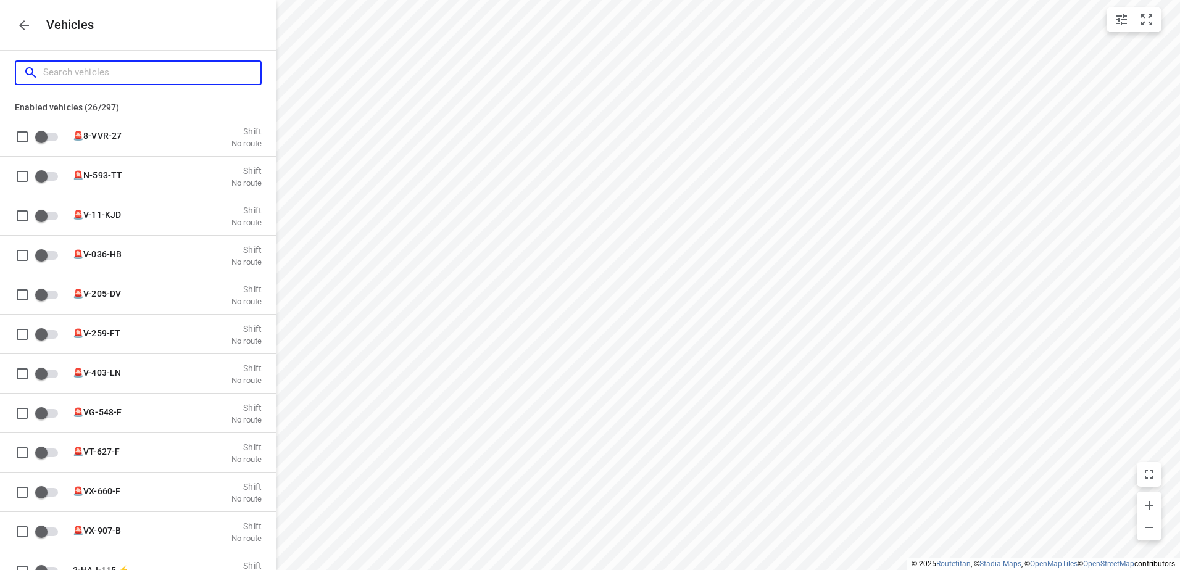
checkbox input "true"
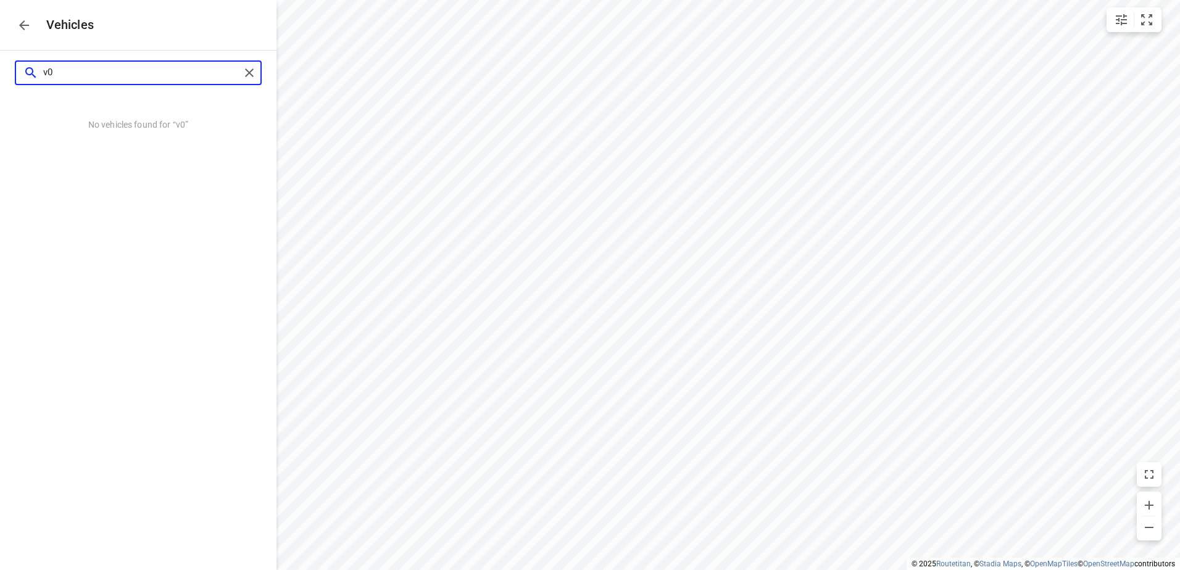
type input "v"
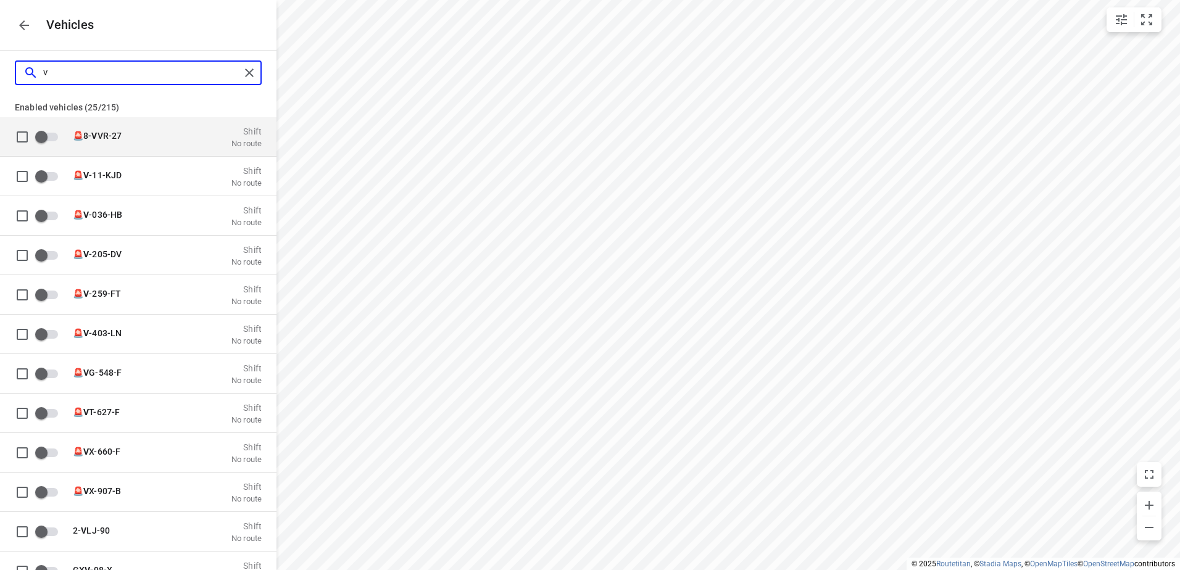
checkbox input "false"
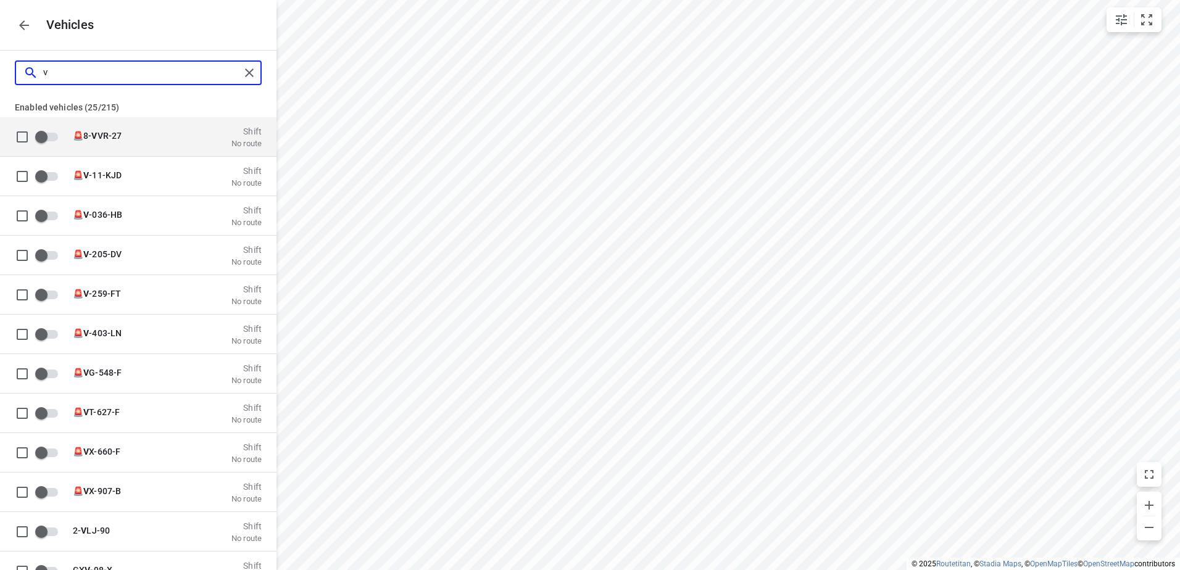
checkbox input "false"
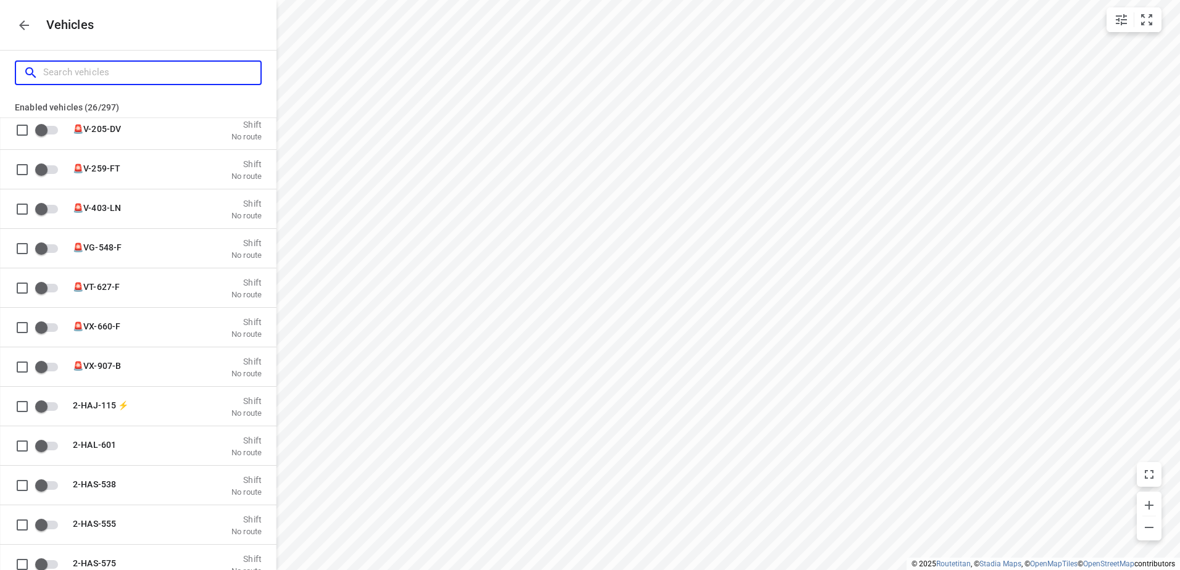
scroll to position [123, 0]
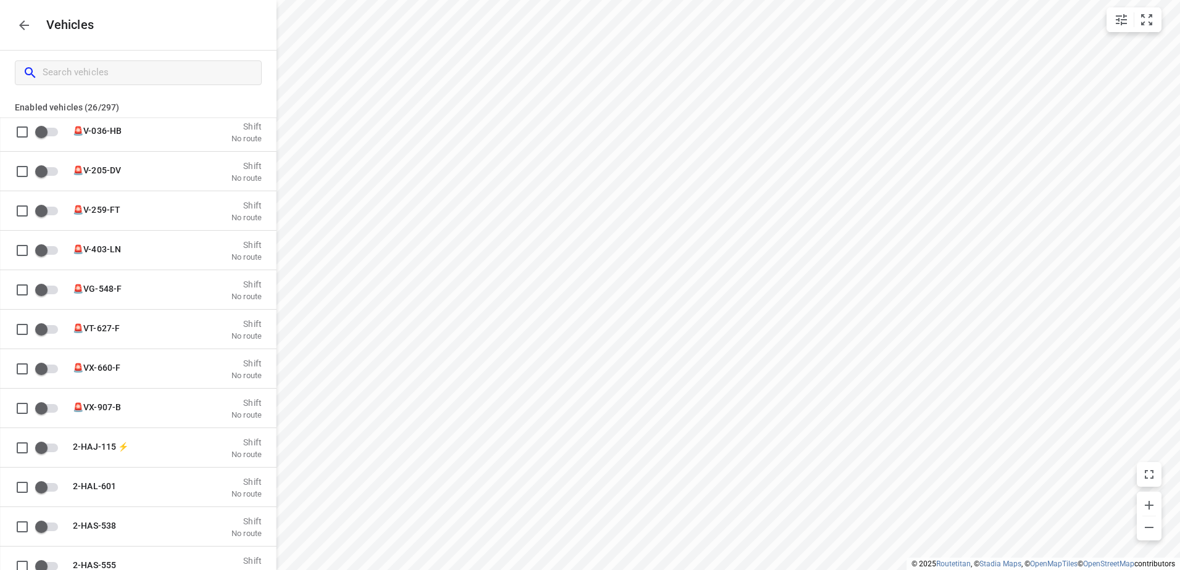
click at [24, 16] on button "button" at bounding box center [24, 25] width 25 height 25
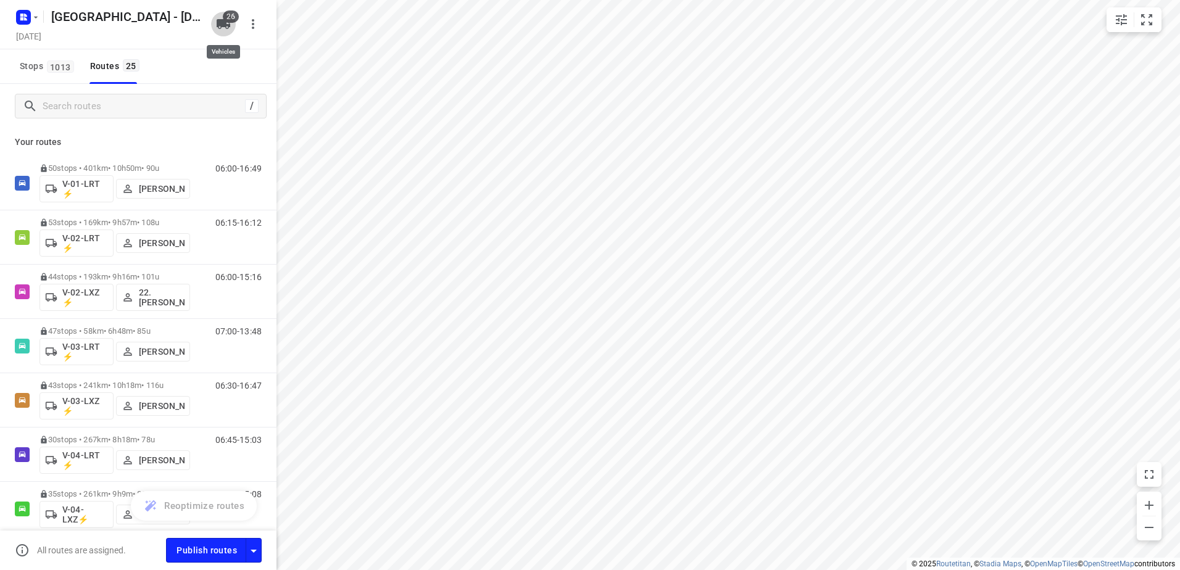
click at [230, 17] on span "26" at bounding box center [231, 16] width 16 height 12
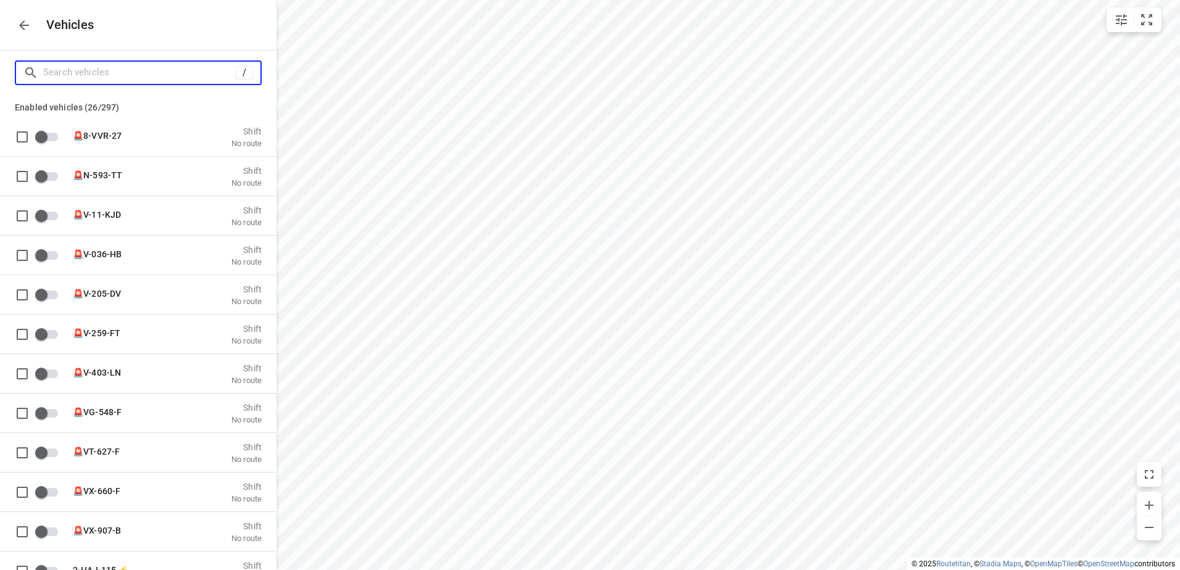
click at [114, 78] on input "Search vehicles" at bounding box center [139, 72] width 193 height 19
type input "0"
checkbox input "true"
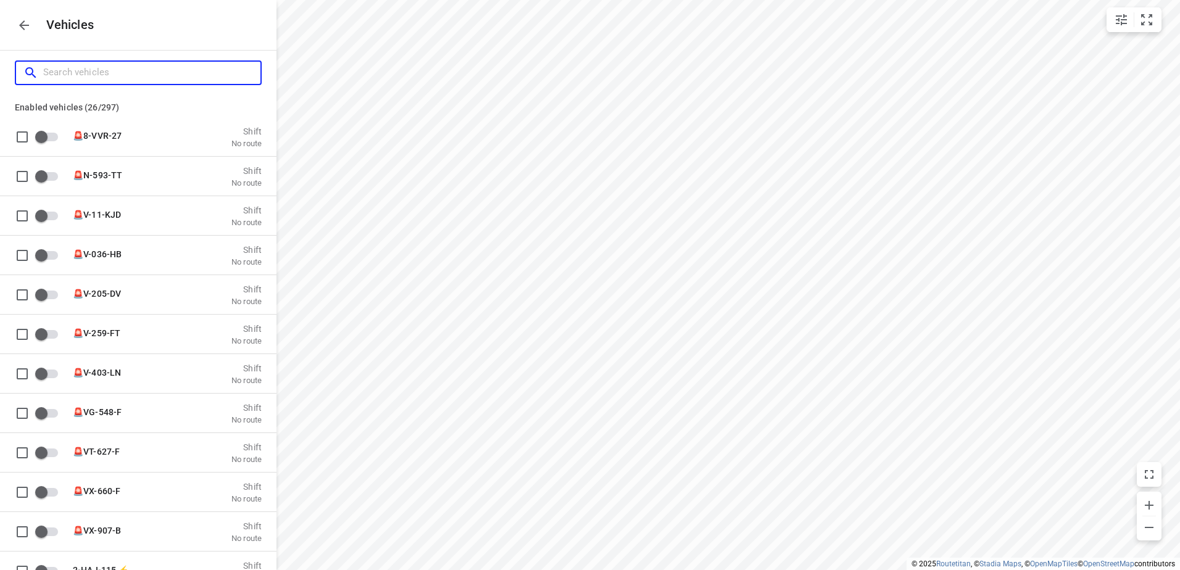
checkbox input "true"
type input "01"
checkbox input "true"
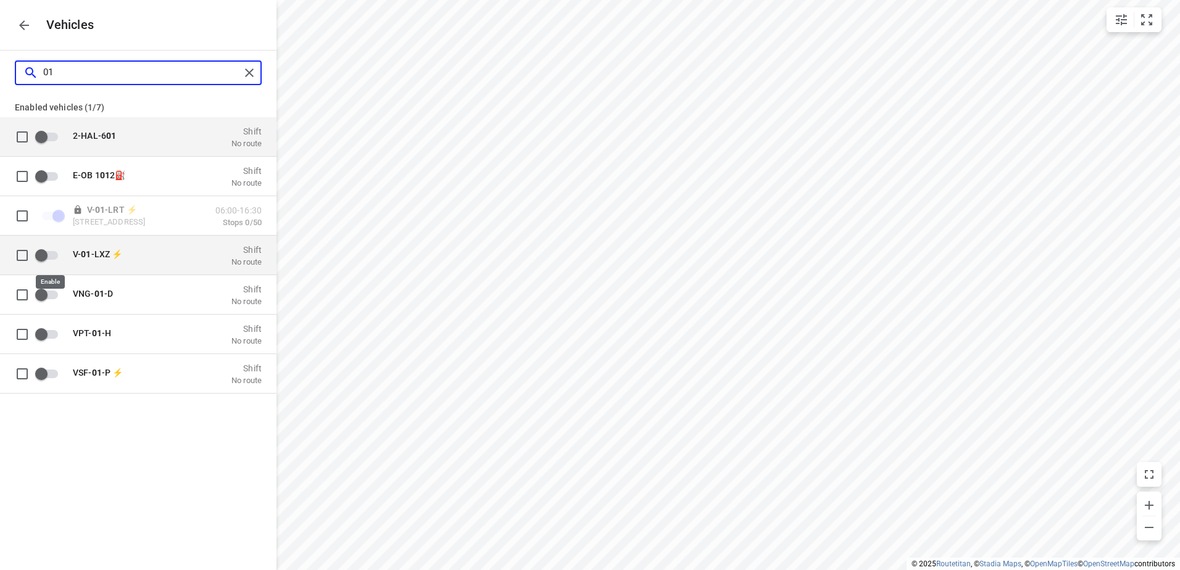
type input "01"
click at [50, 254] on input "grid" at bounding box center [41, 254] width 70 height 23
click at [55, 253] on input "grid" at bounding box center [58, 254] width 70 height 23
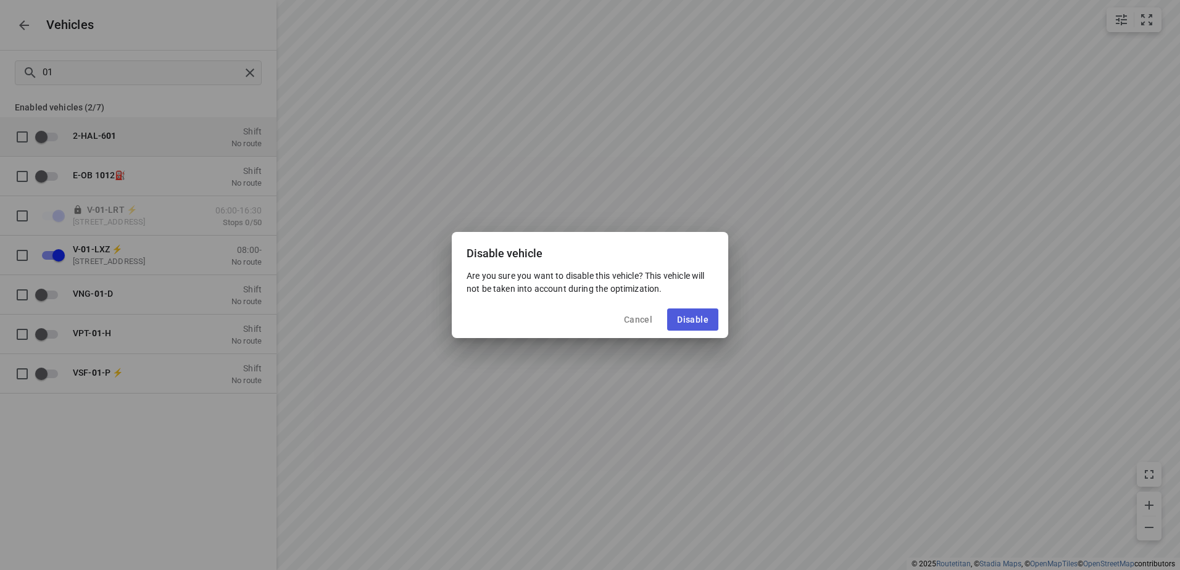
click at [703, 317] on span "Disable" at bounding box center [692, 320] width 31 height 10
checkbox input "false"
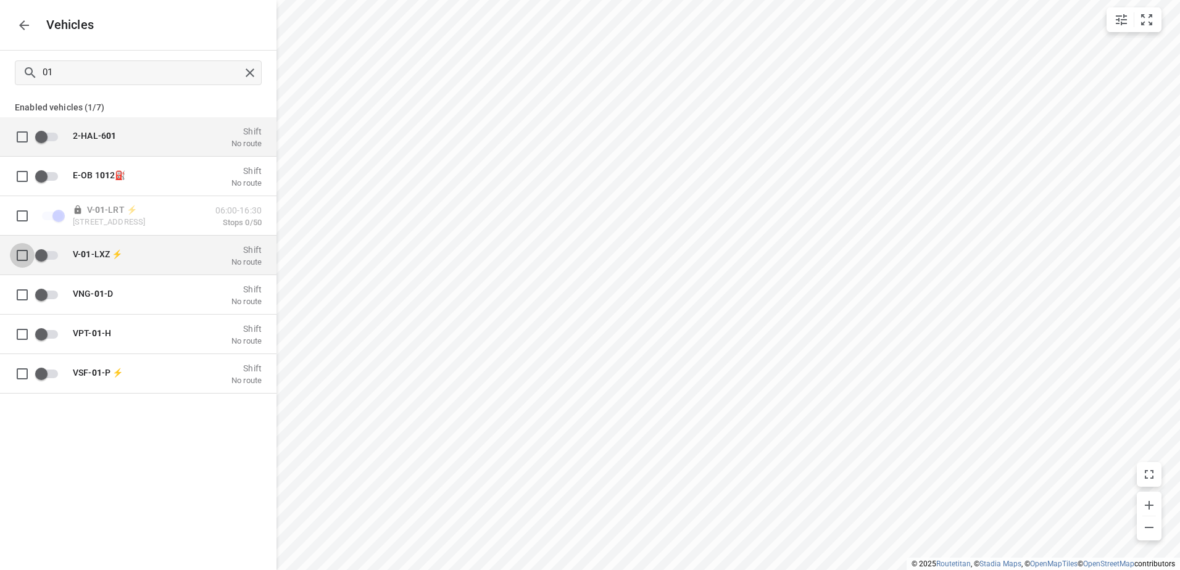
click at [26, 255] on input "grid" at bounding box center [22, 254] width 25 height 25
checkbox input "true"
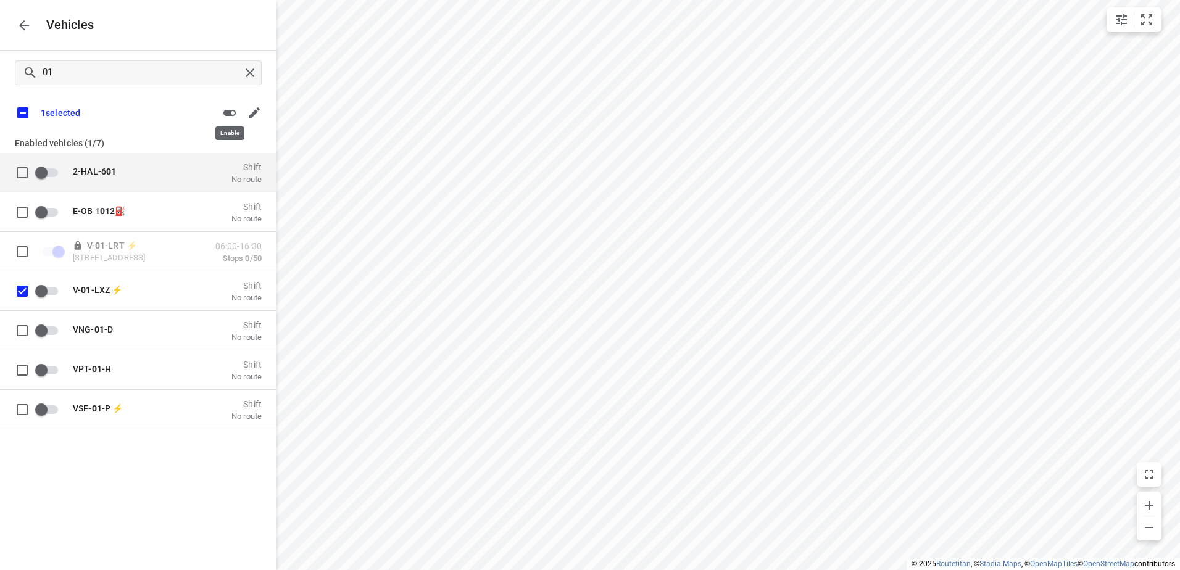
click at [230, 115] on icon "button" at bounding box center [229, 113] width 12 height 6
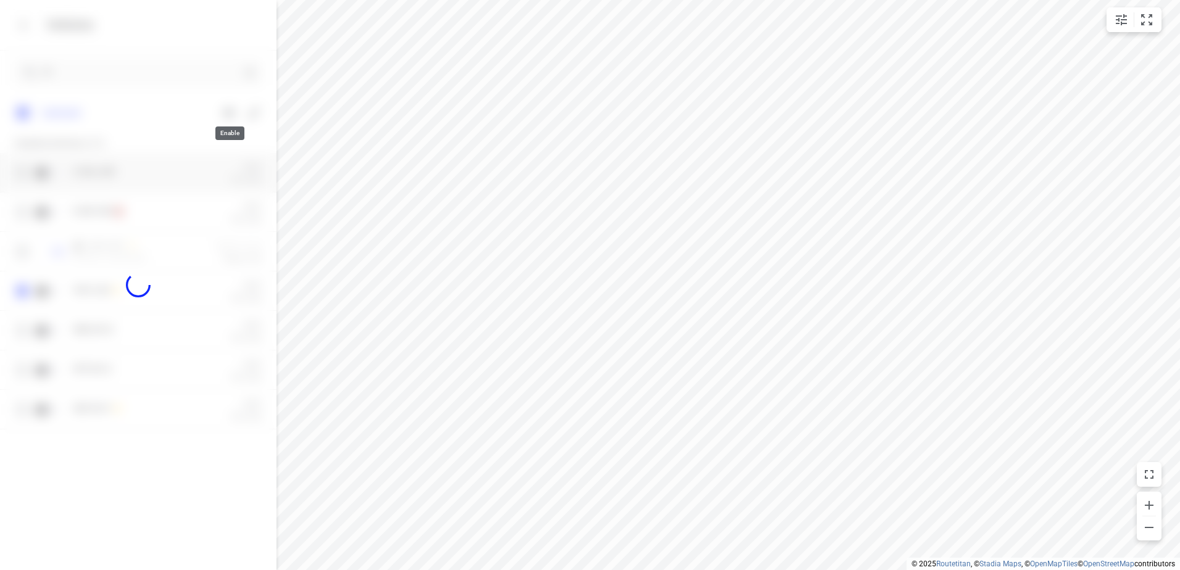
checkbox input "true"
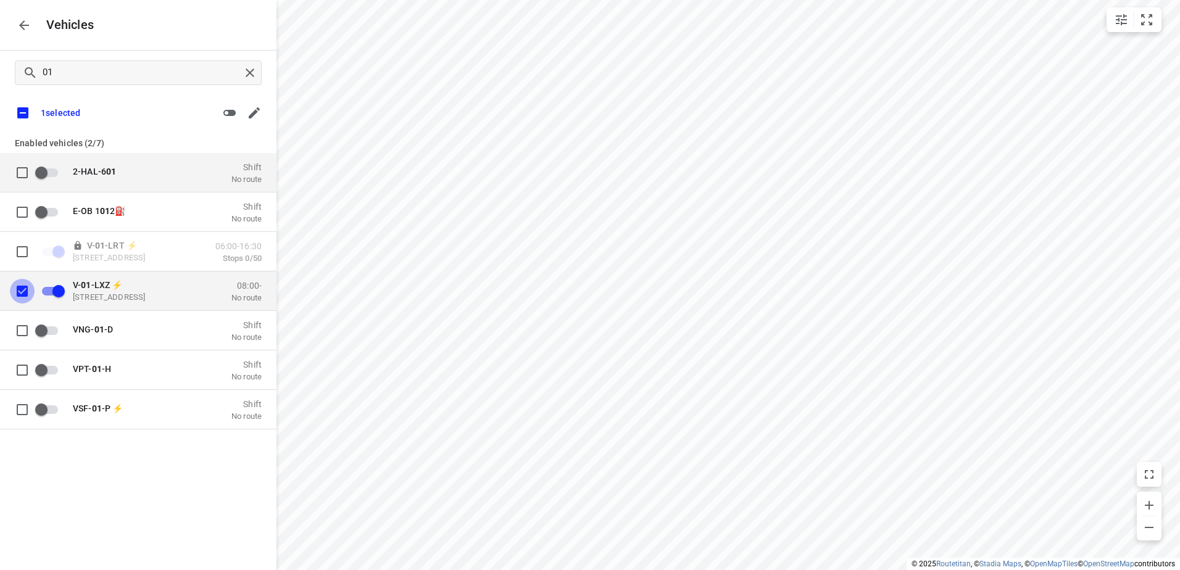
click at [30, 291] on input "grid" at bounding box center [22, 290] width 25 height 25
checkbox input "false"
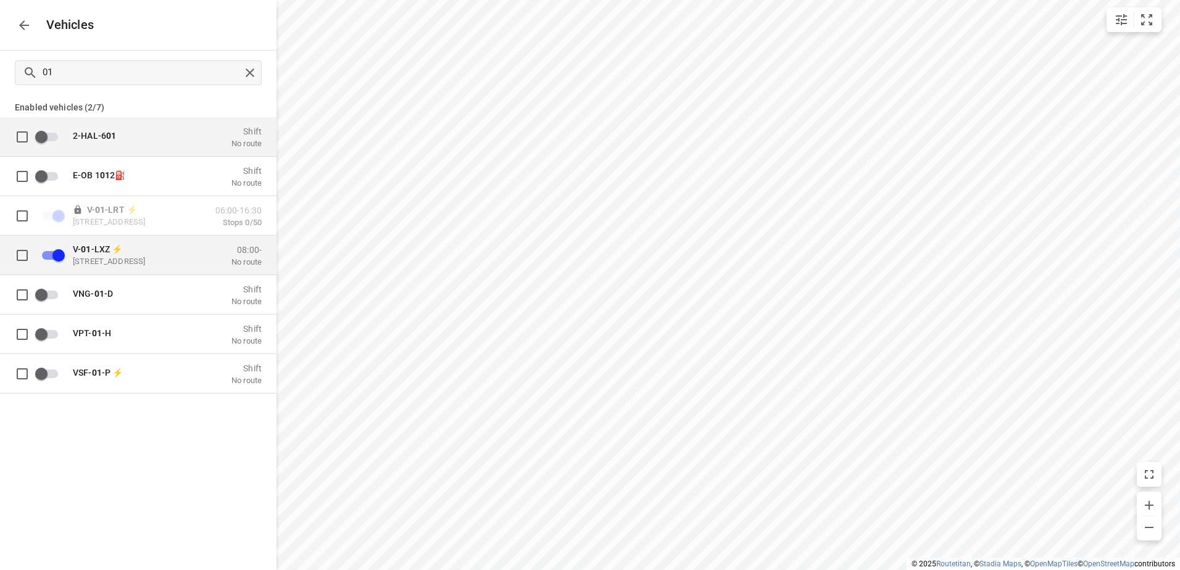
click at [234, 257] on p "No route" at bounding box center [246, 262] width 30 height 10
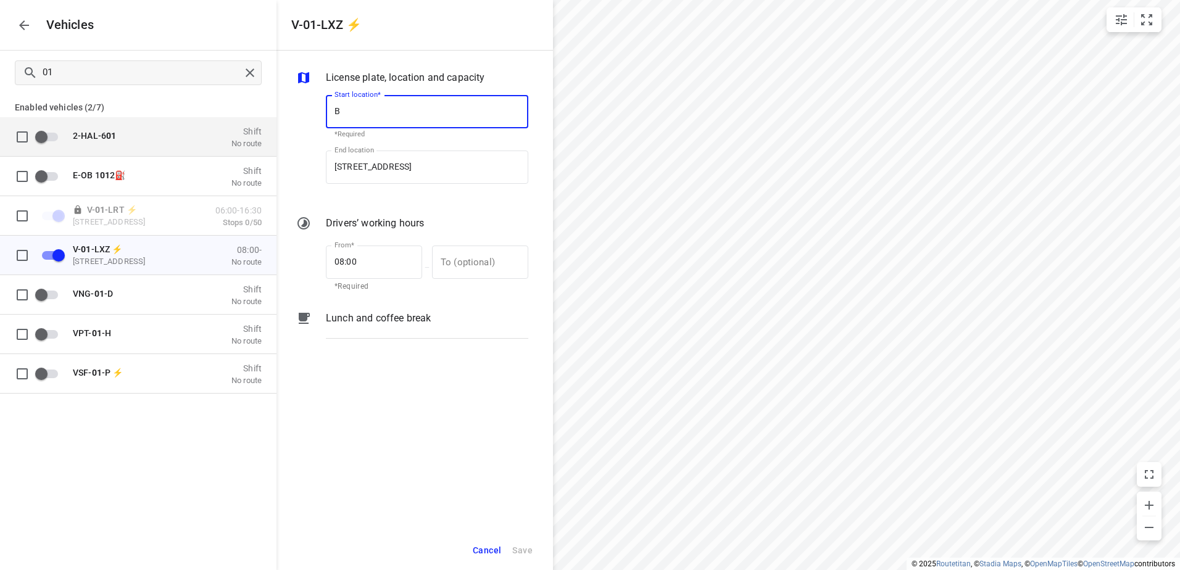
scroll to position [0, 0]
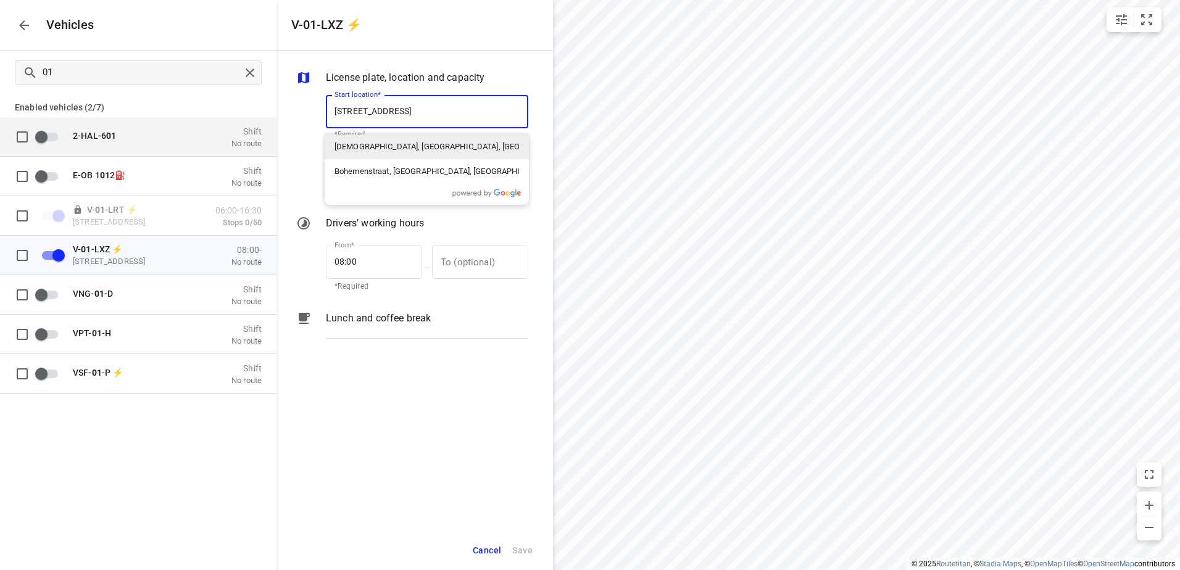
type input "[STREET_ADDRESS]"
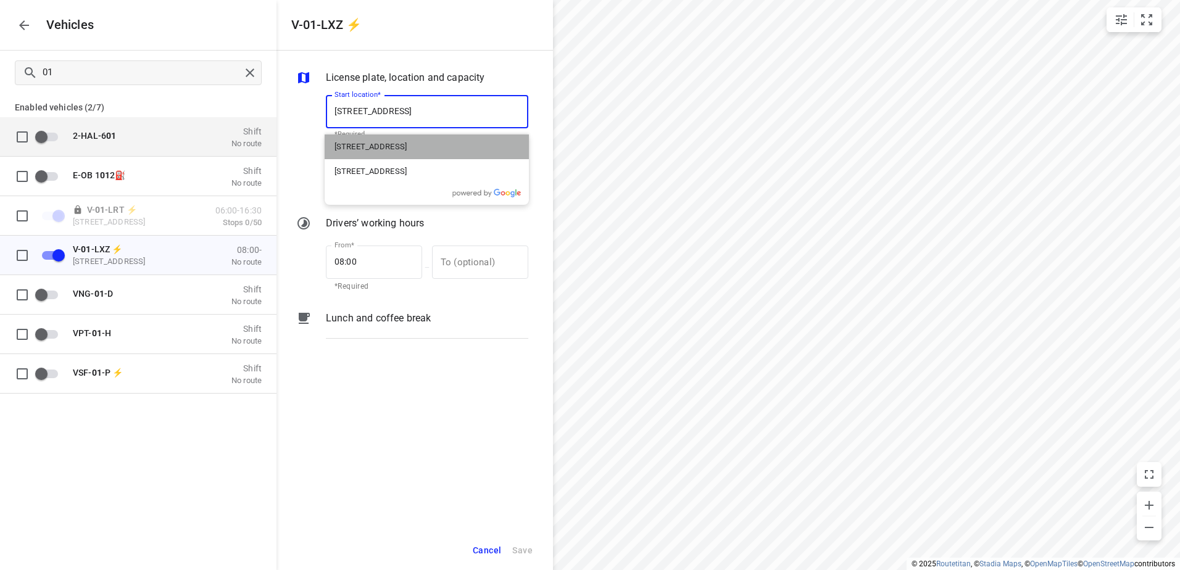
click at [407, 143] on p "[STREET_ADDRESS]" at bounding box center [370, 147] width 72 height 12
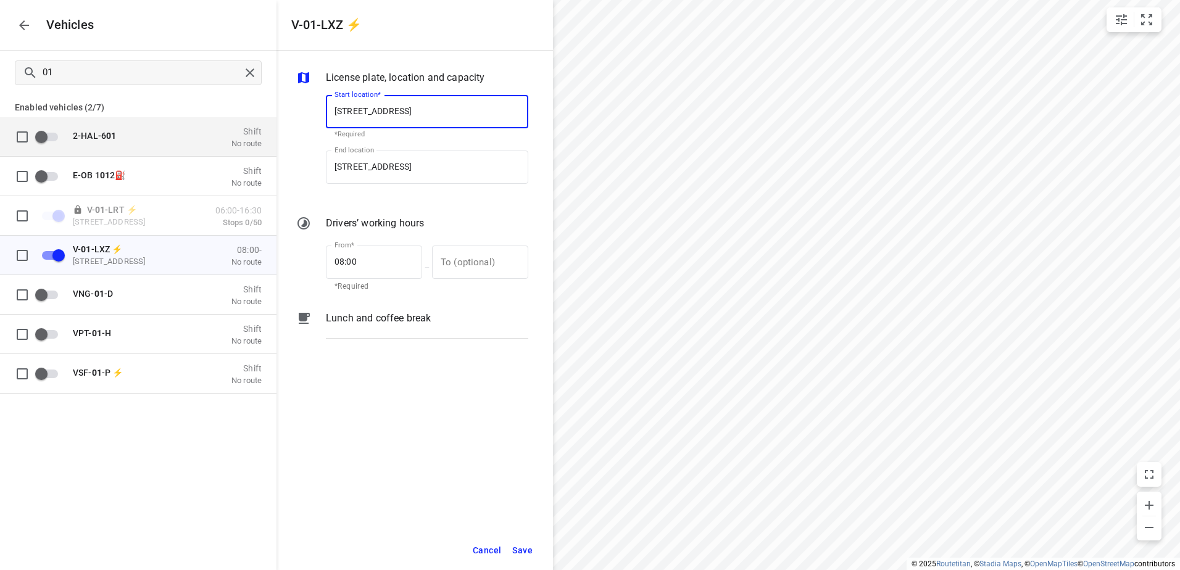
drag, startPoint x: 520, startPoint y: 114, endPoint x: -133, endPoint y: 91, distance: 653.8
click at [0, 91] on html "i © 2025 Routetitan , © Stadia Maps , © OpenMapTiles © OpenStreetMap contributo…" at bounding box center [590, 285] width 1180 height 570
type input "[STREET_ADDRESS]"
click at [339, 395] on div "License plate, location and capacity Start location* [STREET_ADDRESS] Start loc…" at bounding box center [414, 291] width 276 height 480
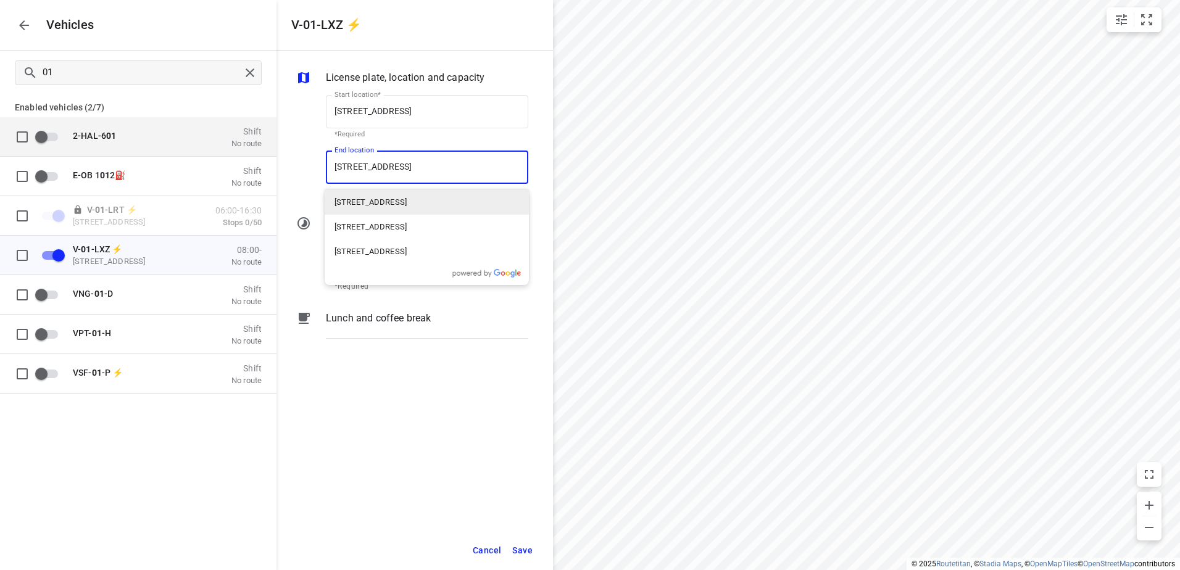
type input "[STREET_ADDRESS]"
click at [407, 200] on p "[STREET_ADDRESS]" at bounding box center [370, 202] width 72 height 12
type input "[STREET_ADDRESS]"
click at [532, 550] on button "Save" at bounding box center [522, 550] width 31 height 25
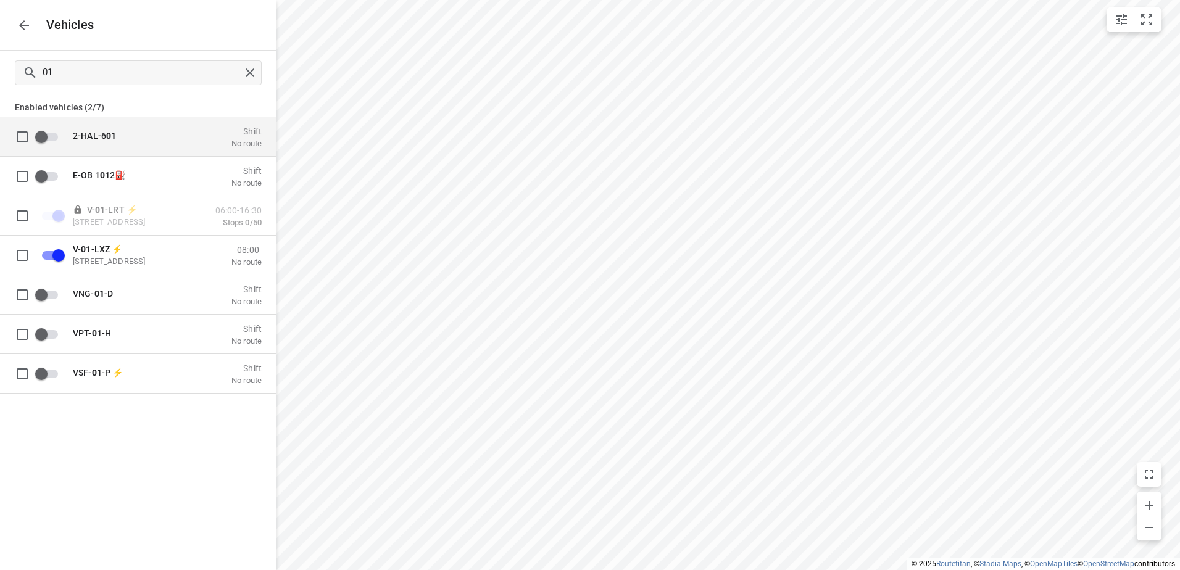
click at [28, 30] on icon "button" at bounding box center [24, 25] width 15 height 15
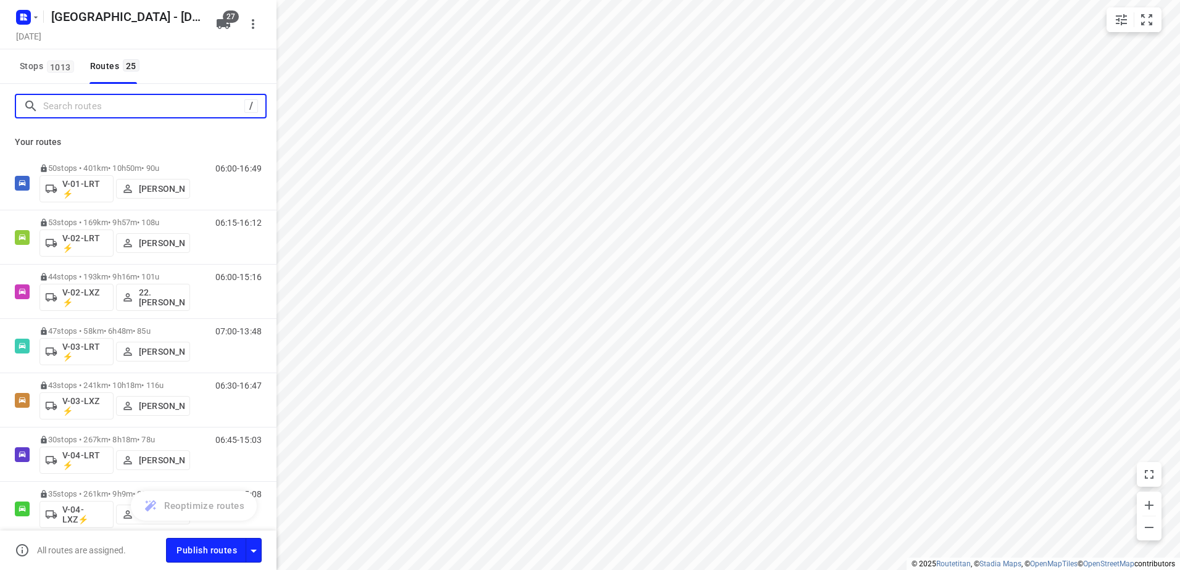
click at [107, 107] on input "Search routes" at bounding box center [143, 106] width 201 height 19
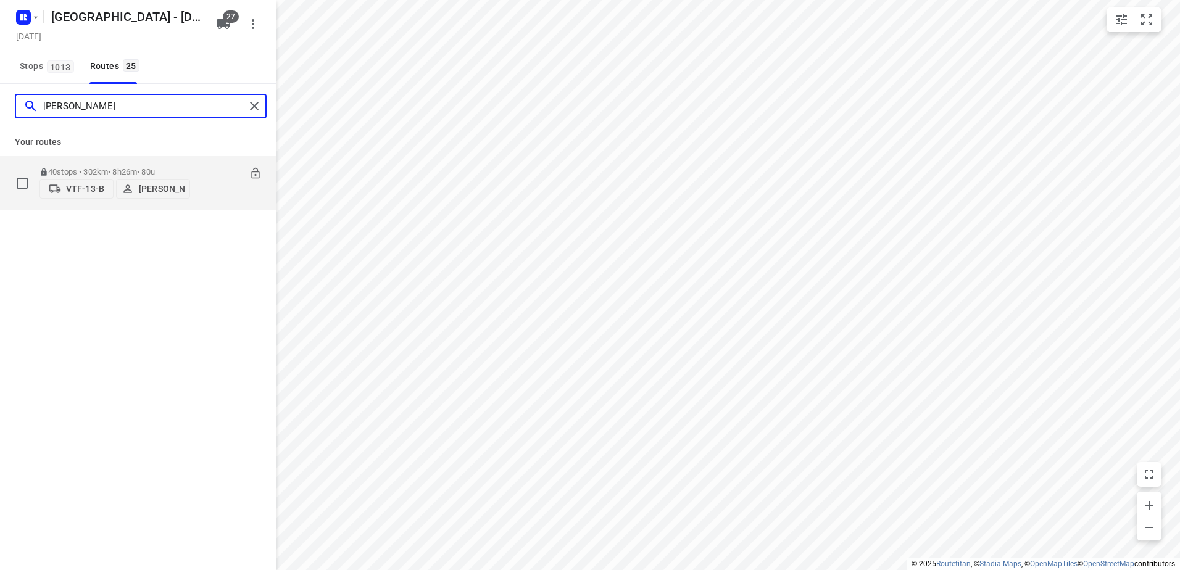
type input "[PERSON_NAME]"
click at [81, 184] on p "VTF-13-B" at bounding box center [85, 189] width 38 height 10
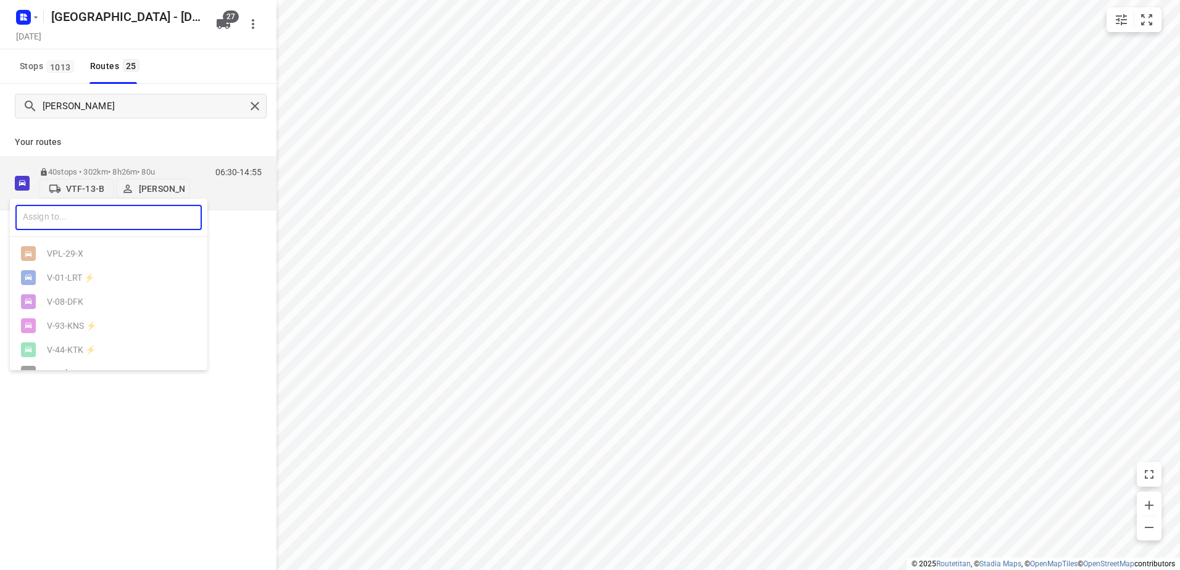
click at [106, 216] on input "text" at bounding box center [108, 217] width 186 height 25
type input "V"
type input "01"
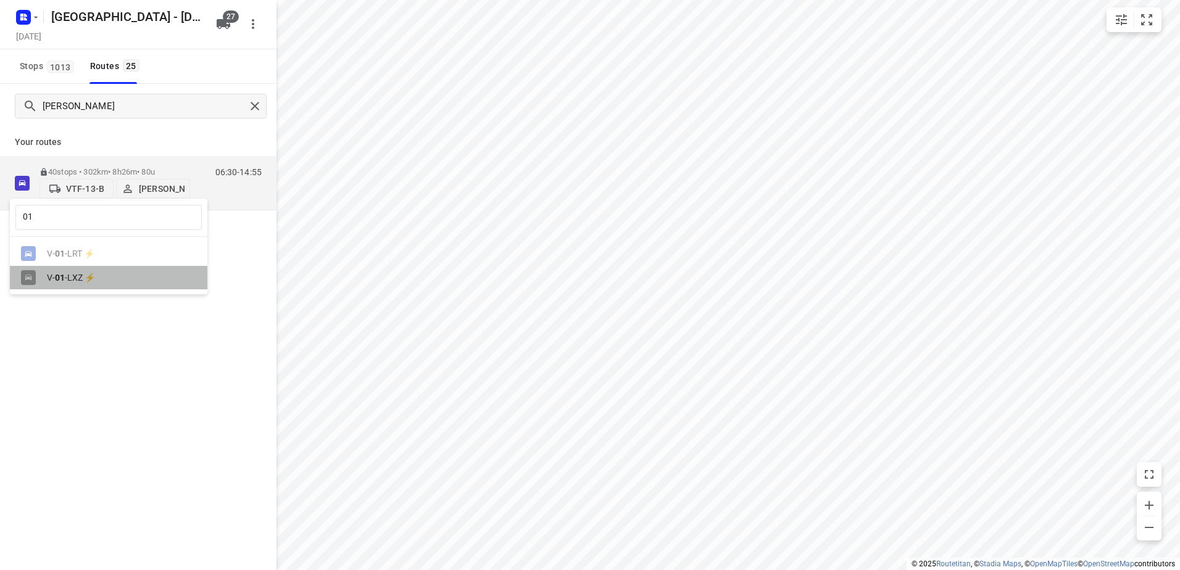
click at [75, 280] on div "V- 01 -LXZ ⚡" at bounding box center [112, 278] width 130 height 10
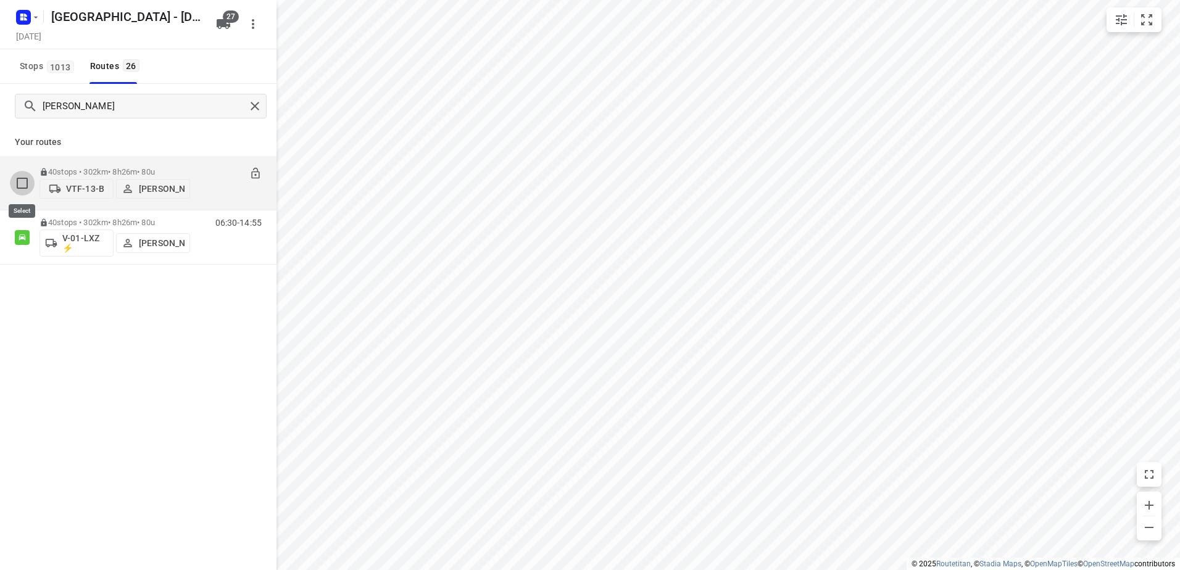
click at [20, 177] on input "checkbox" at bounding box center [22, 183] width 25 height 25
checkbox input "true"
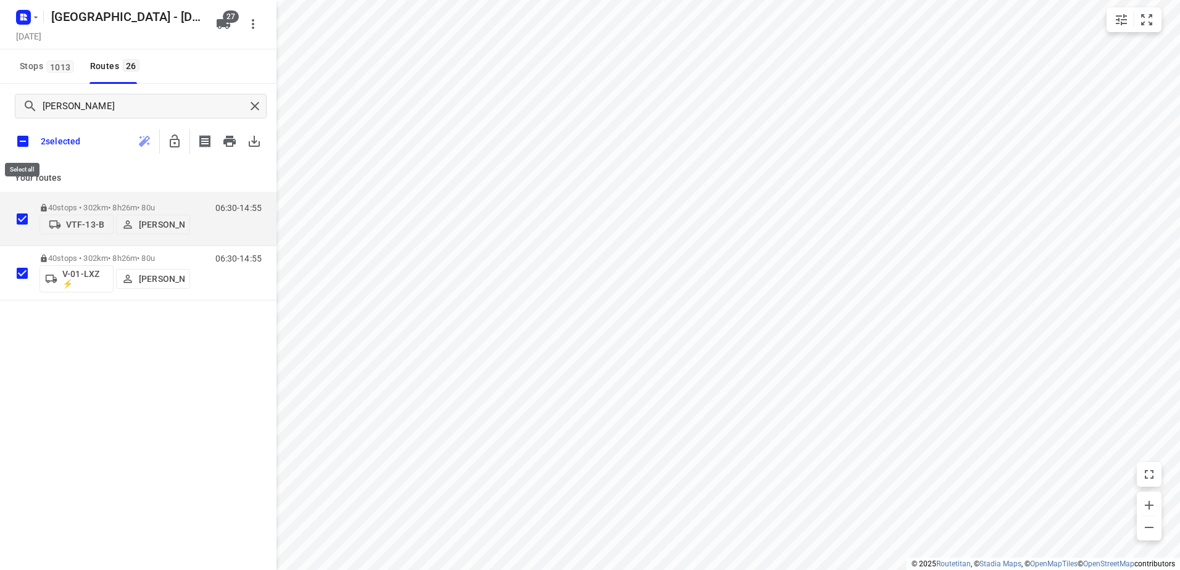
click at [25, 139] on input "checkbox" at bounding box center [23, 141] width 26 height 26
checkbox input "true"
click at [103, 175] on p "Your routes" at bounding box center [138, 178] width 247 height 13
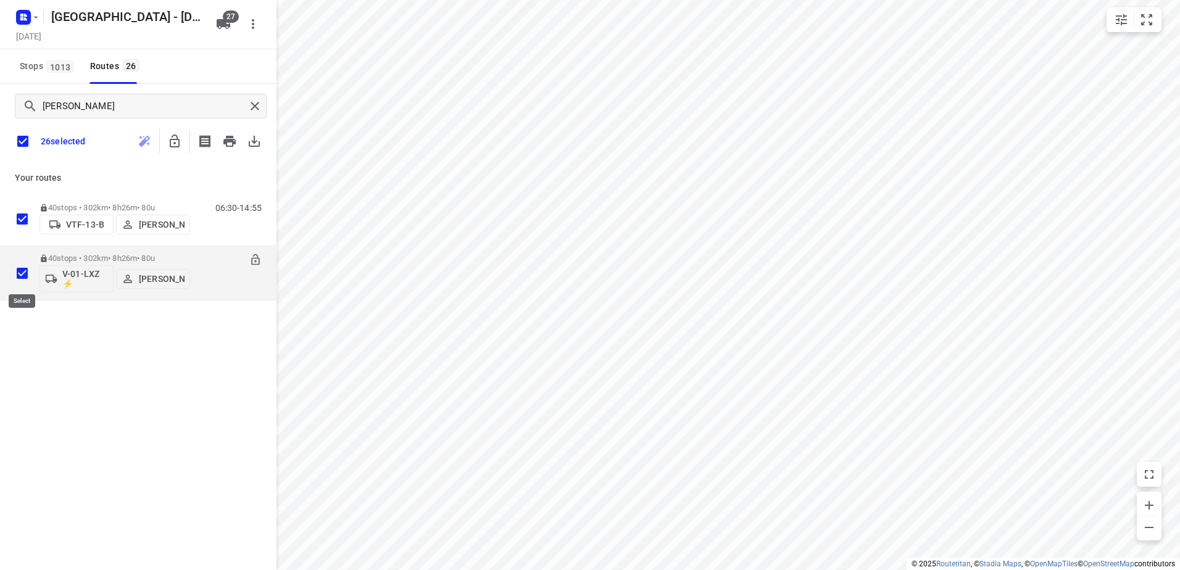
click at [24, 275] on input "checkbox" at bounding box center [22, 273] width 25 height 25
checkbox input "false"
checkbox input "true"
checkbox input "false"
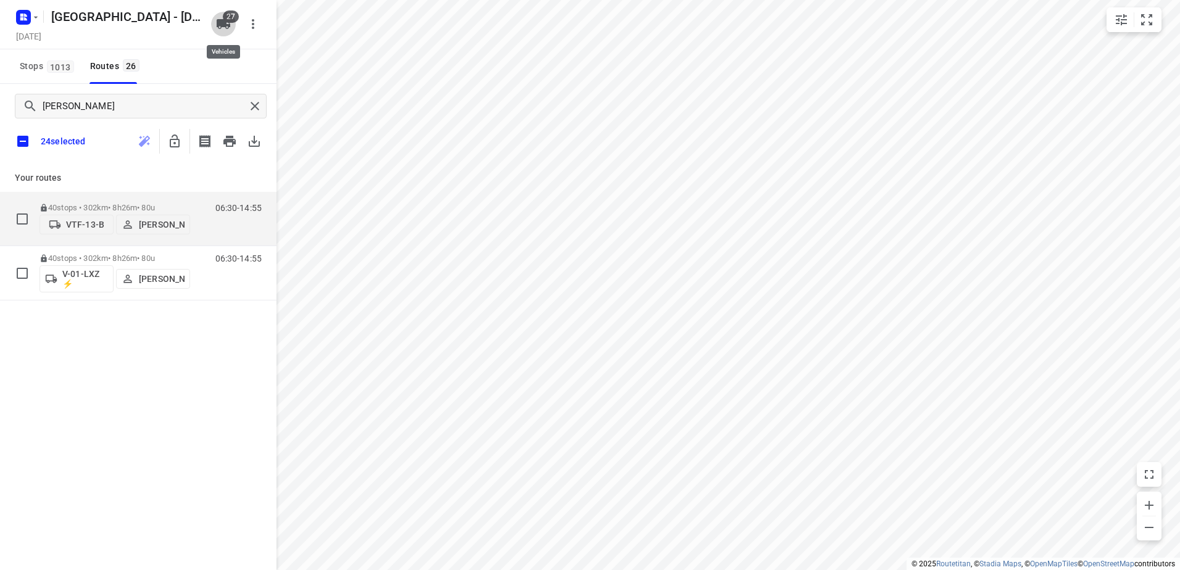
click at [234, 18] on span "27" at bounding box center [231, 16] width 16 height 12
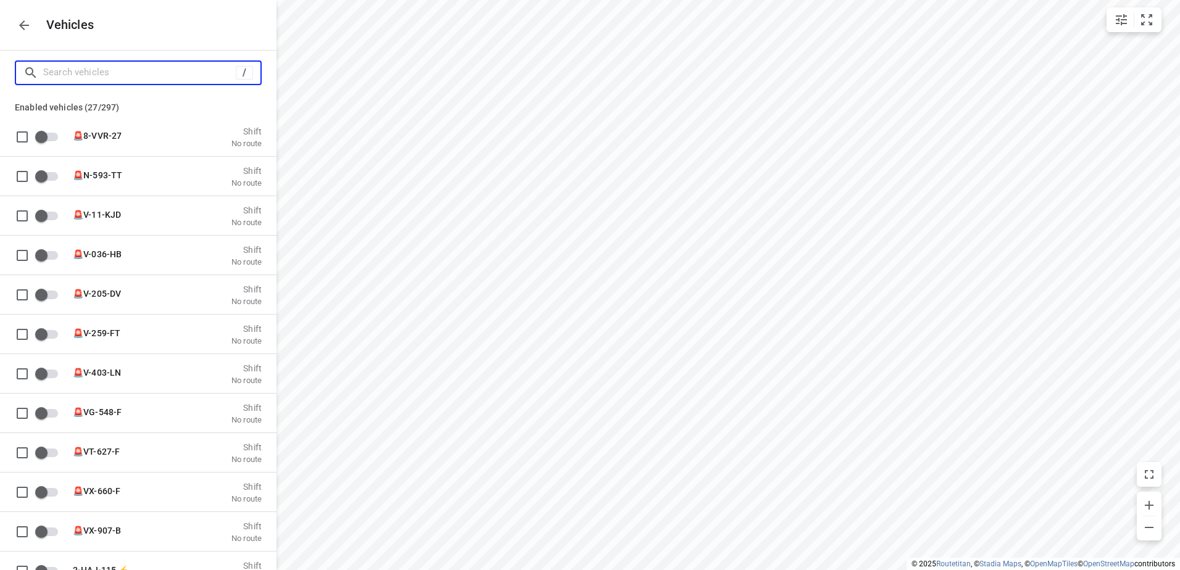
click at [126, 77] on input "Search vehicles" at bounding box center [139, 72] width 193 height 19
type input "13"
checkbox input "true"
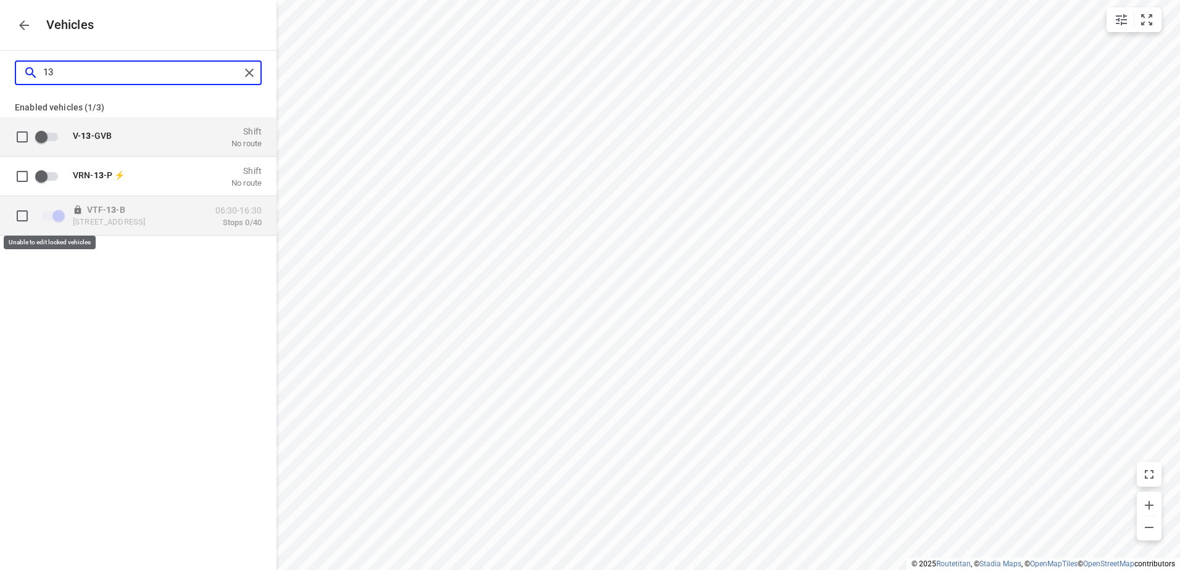
type input "13"
click at [54, 218] on span "grid" at bounding box center [52, 215] width 21 height 9
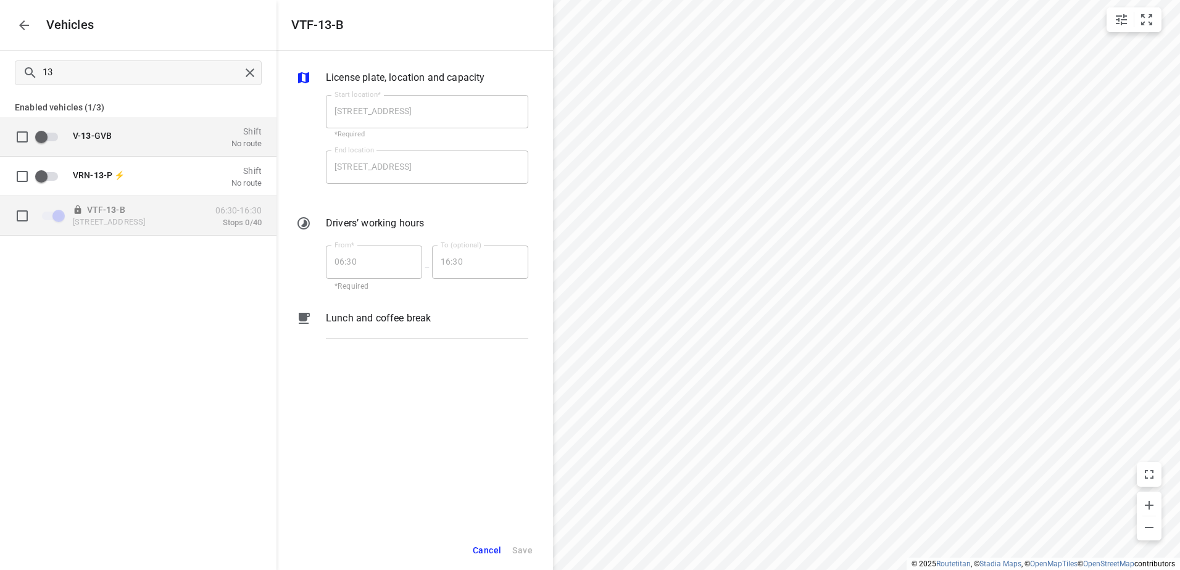
click at [30, 217] on input "grid" at bounding box center [22, 215] width 25 height 25
checkbox input "true"
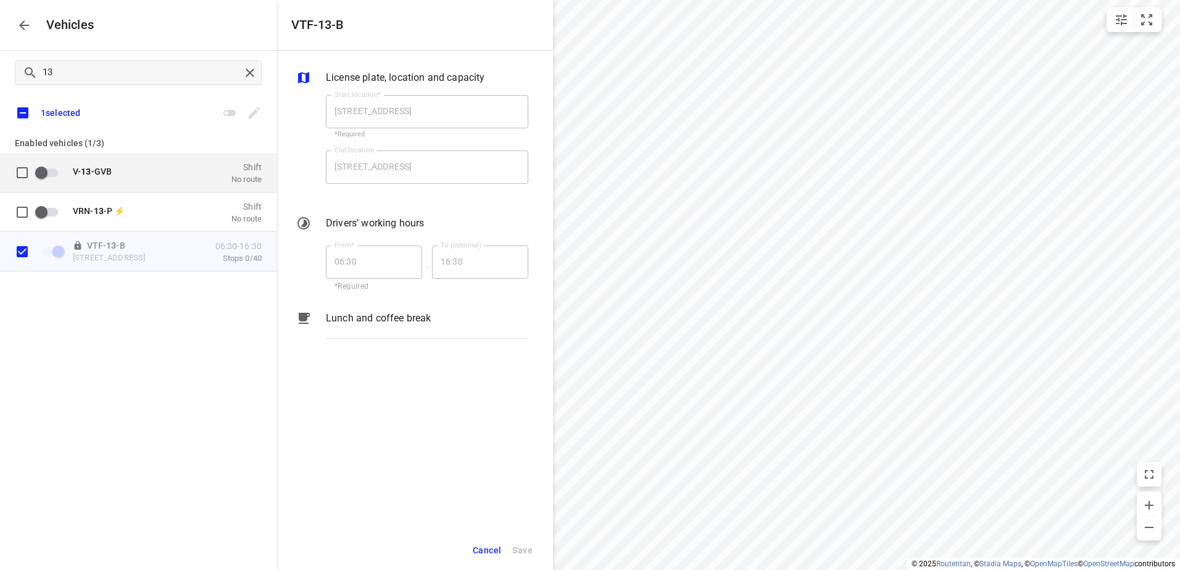
click at [497, 544] on span "Cancel" at bounding box center [487, 550] width 28 height 15
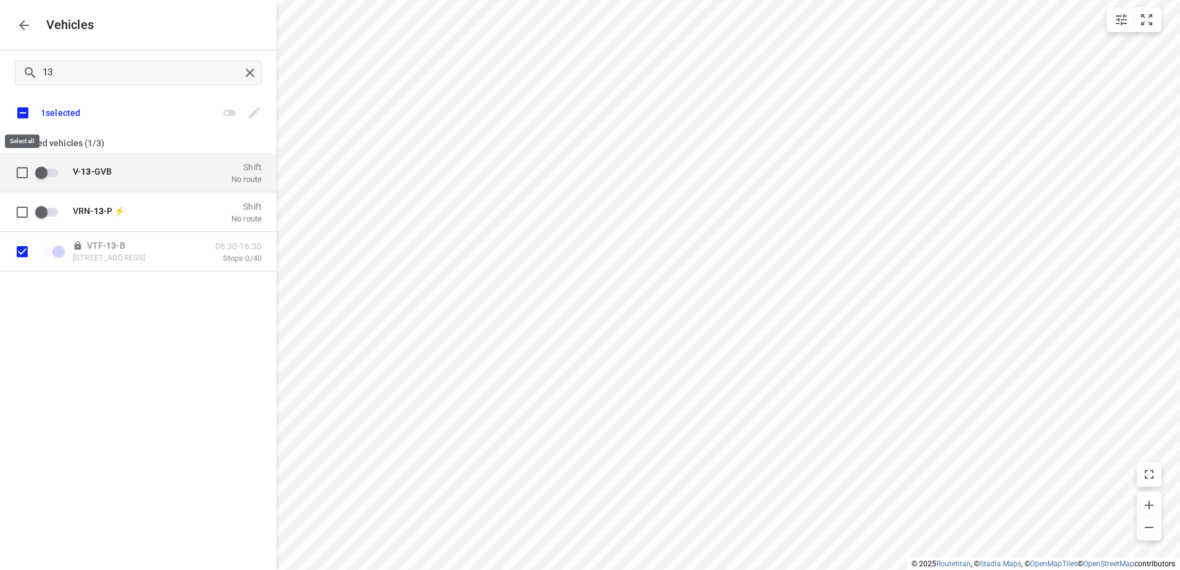
click at [15, 107] on input "checkbox" at bounding box center [23, 113] width 26 height 26
checkbox input "true"
click at [27, 109] on input "checkbox" at bounding box center [23, 113] width 26 height 26
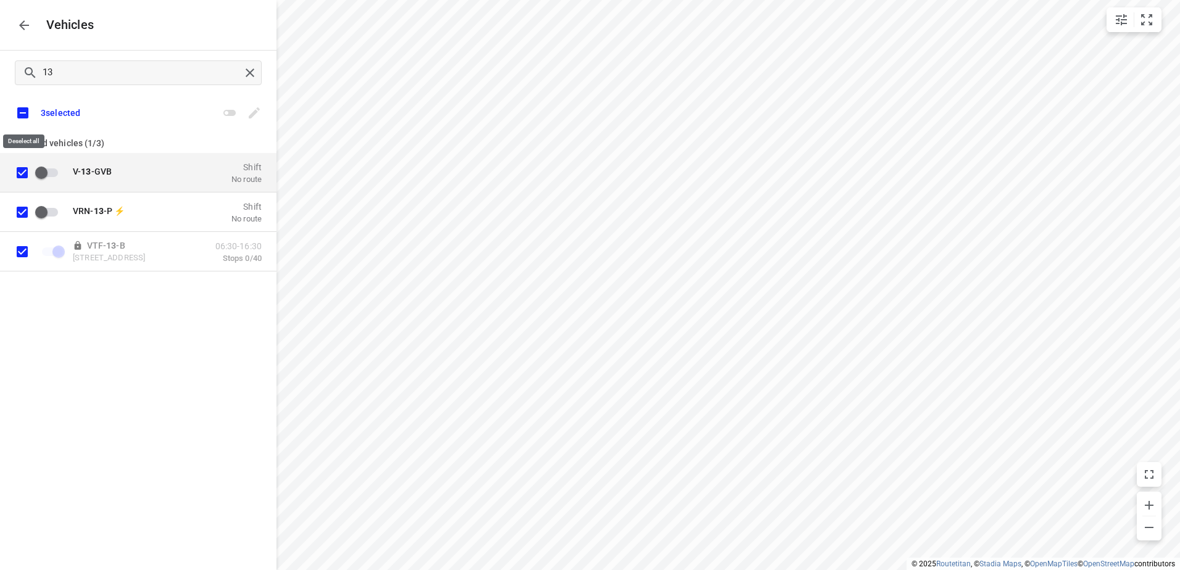
checkbox input "false"
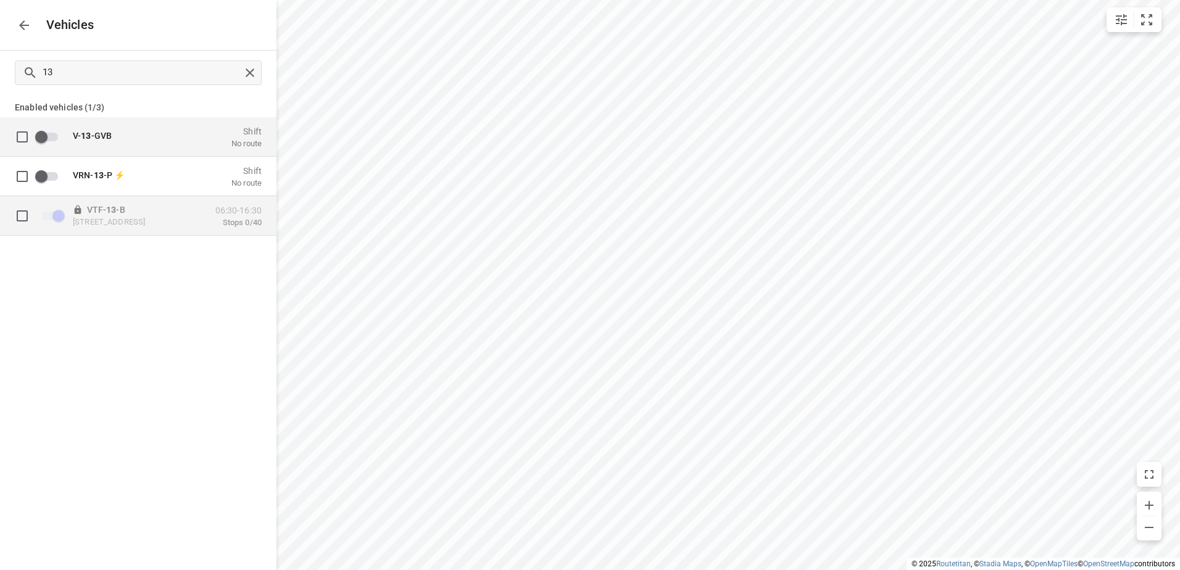
click at [23, 213] on input "grid" at bounding box center [22, 215] width 25 height 25
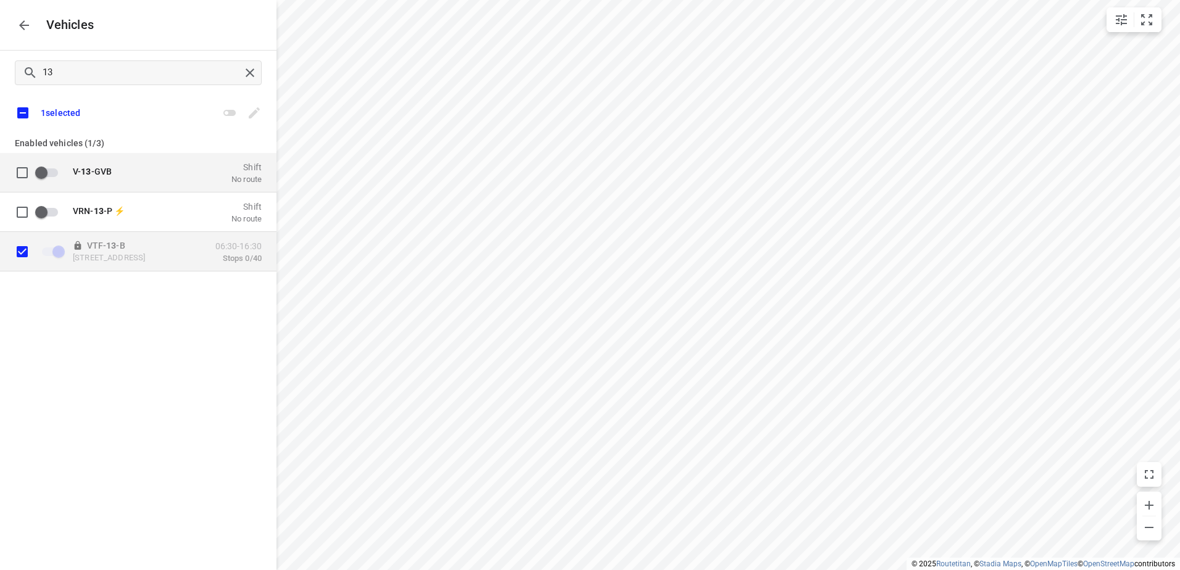
click at [23, 250] on input "grid" at bounding box center [22, 251] width 25 height 25
checkbox input "false"
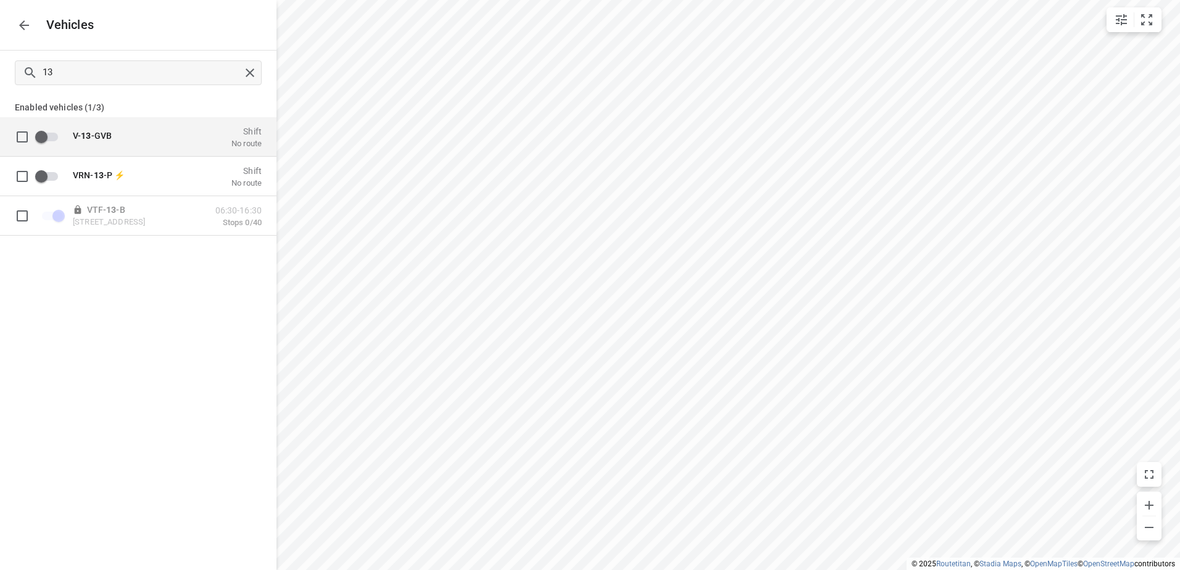
click at [28, 20] on icon "button" at bounding box center [24, 25] width 15 height 15
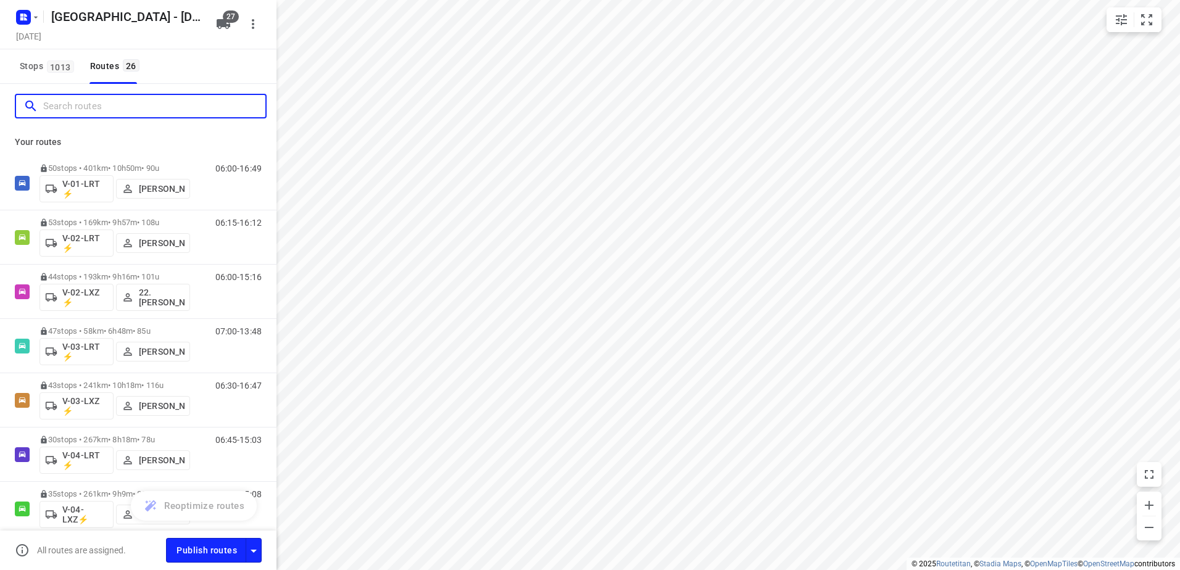
click at [102, 102] on input "Search routes" at bounding box center [154, 106] width 222 height 19
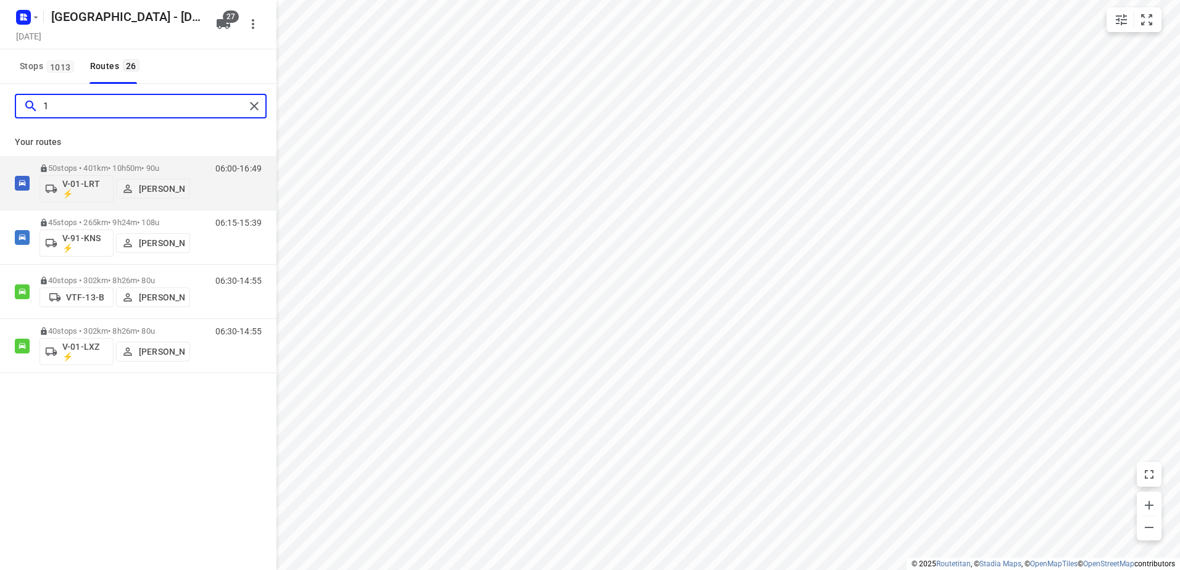
type input "13"
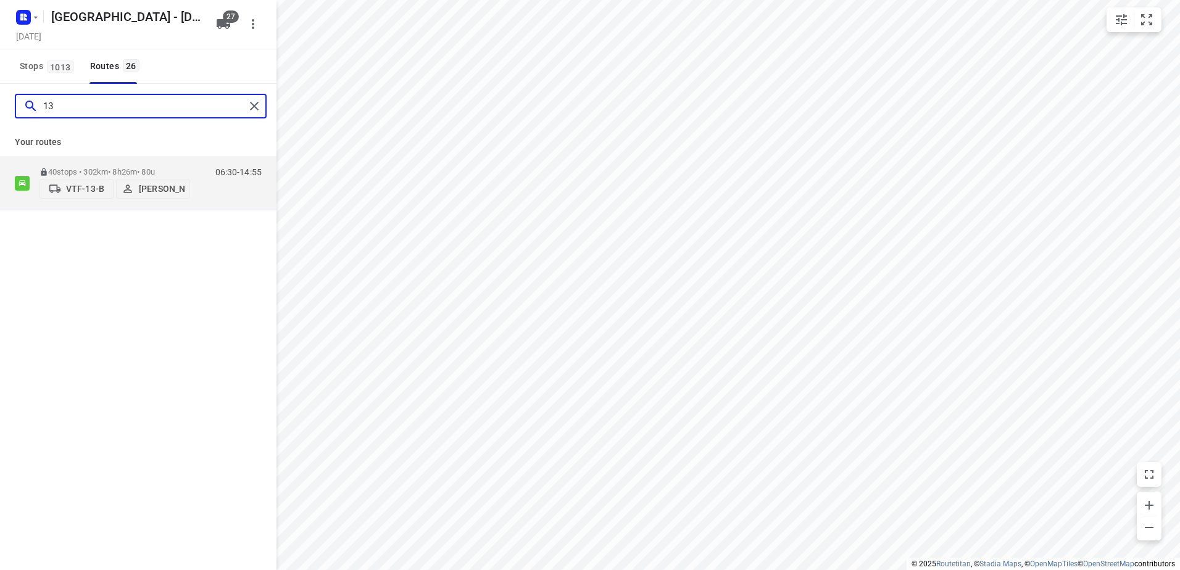
drag, startPoint x: 165, startPoint y: 105, endPoint x: -68, endPoint y: 148, distance: 237.2
click at [0, 148] on html "i © 2025 Routetitan , © Stadia Maps , © OpenMapTiles © OpenStreetMap contributo…" at bounding box center [590, 285] width 1180 height 570
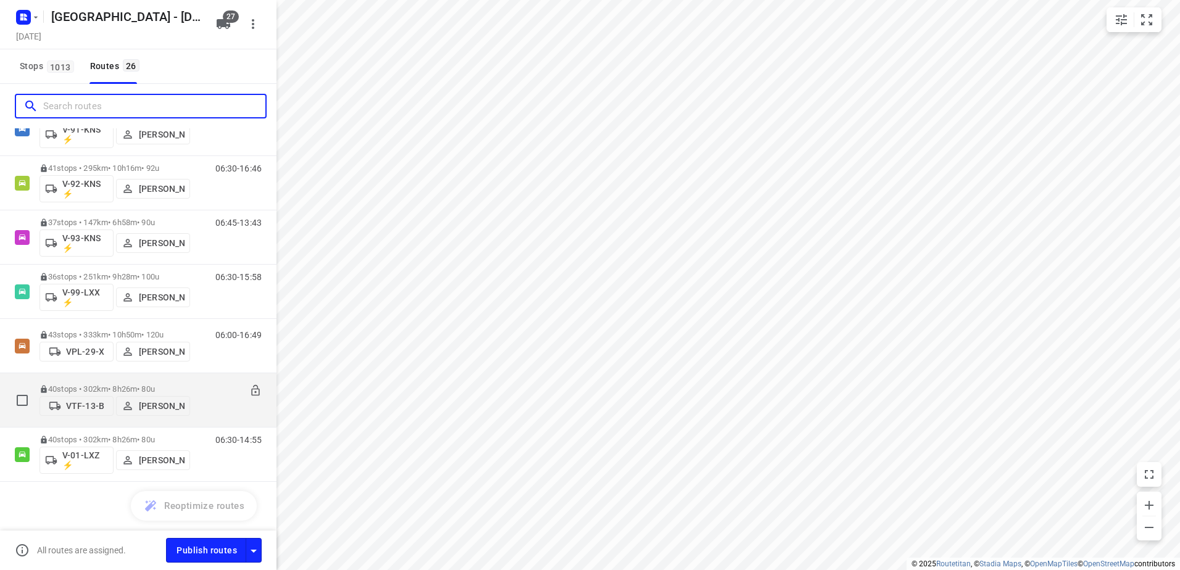
scroll to position [1087, 0]
click at [19, 400] on input "checkbox" at bounding box center [22, 399] width 25 height 25
checkbox input "false"
checkbox input "true"
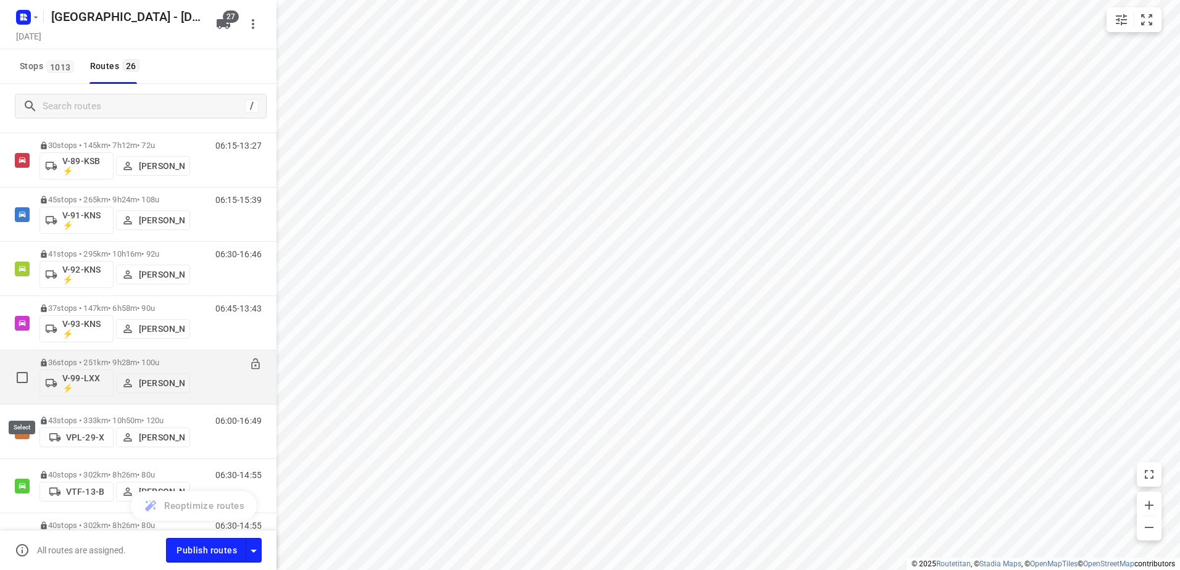
scroll to position [1036, 0]
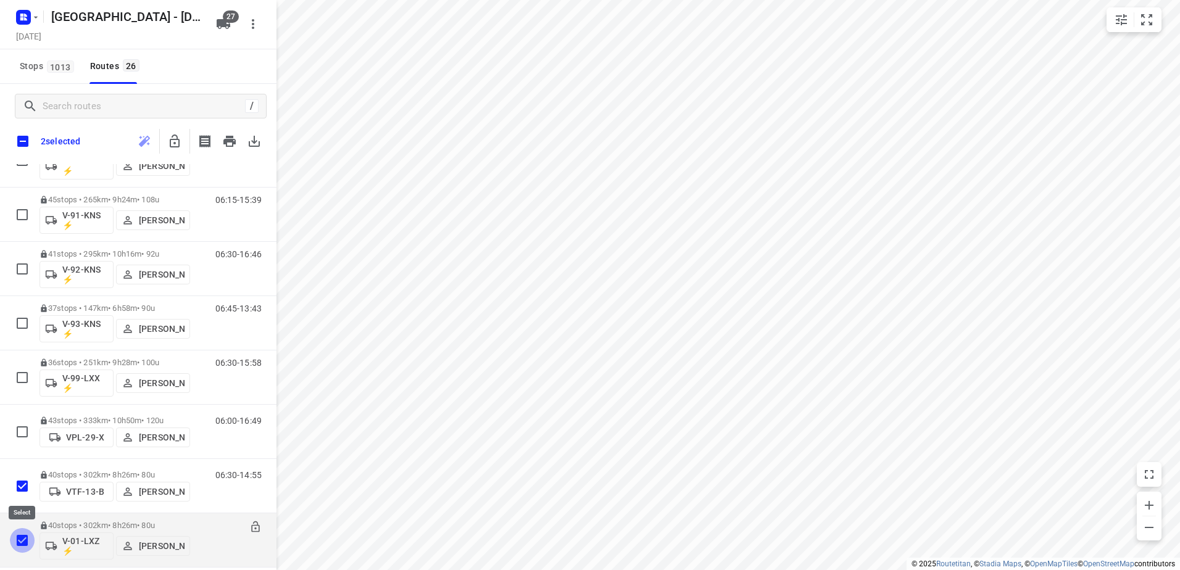
click at [27, 541] on input "checkbox" at bounding box center [22, 540] width 25 height 25
checkbox input "false"
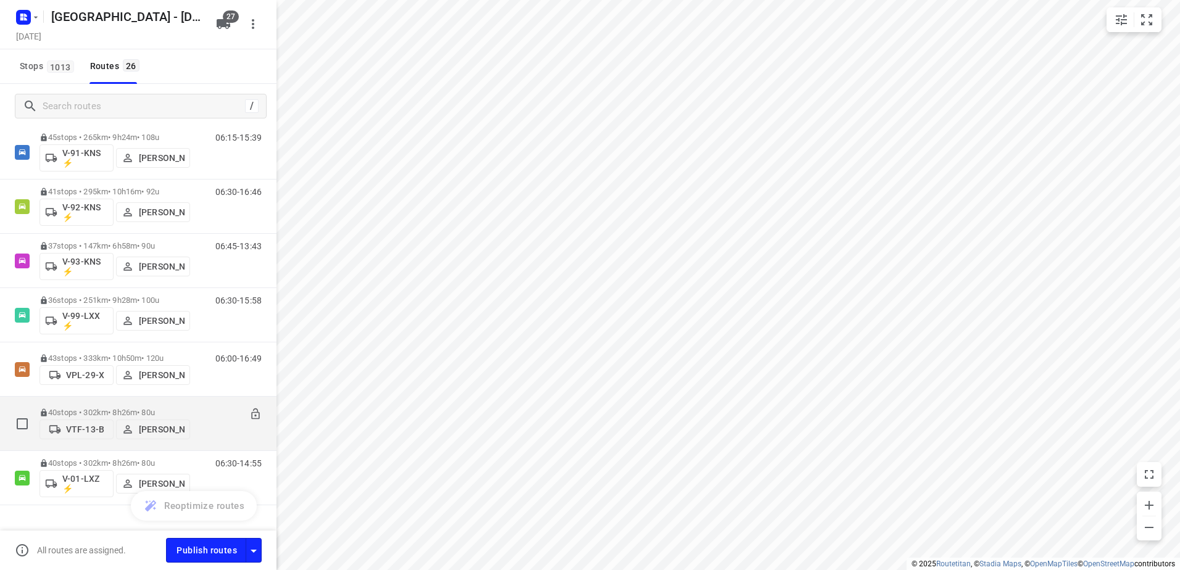
scroll to position [1087, 0]
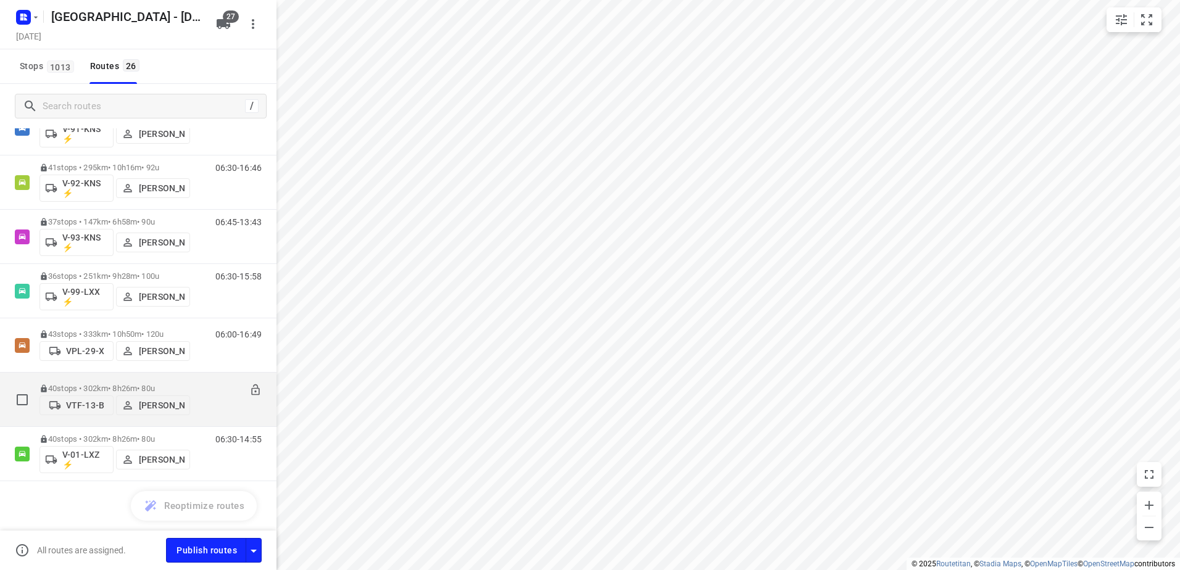
click at [36, 394] on div at bounding box center [27, 399] width 25 height 15
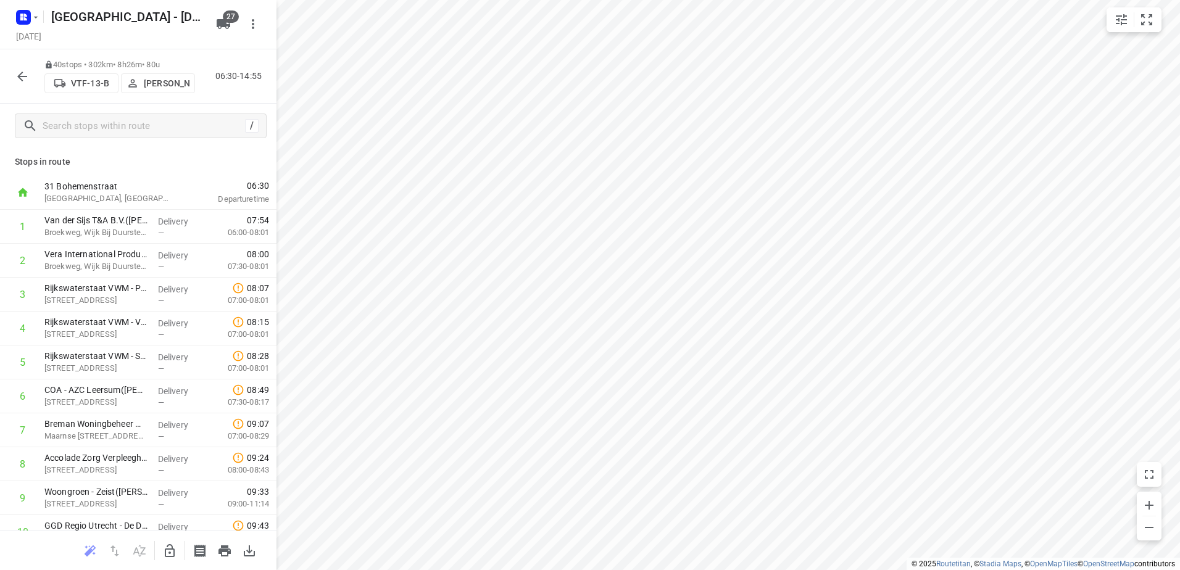
click at [81, 80] on p "VTF-13-B" at bounding box center [90, 83] width 38 height 10
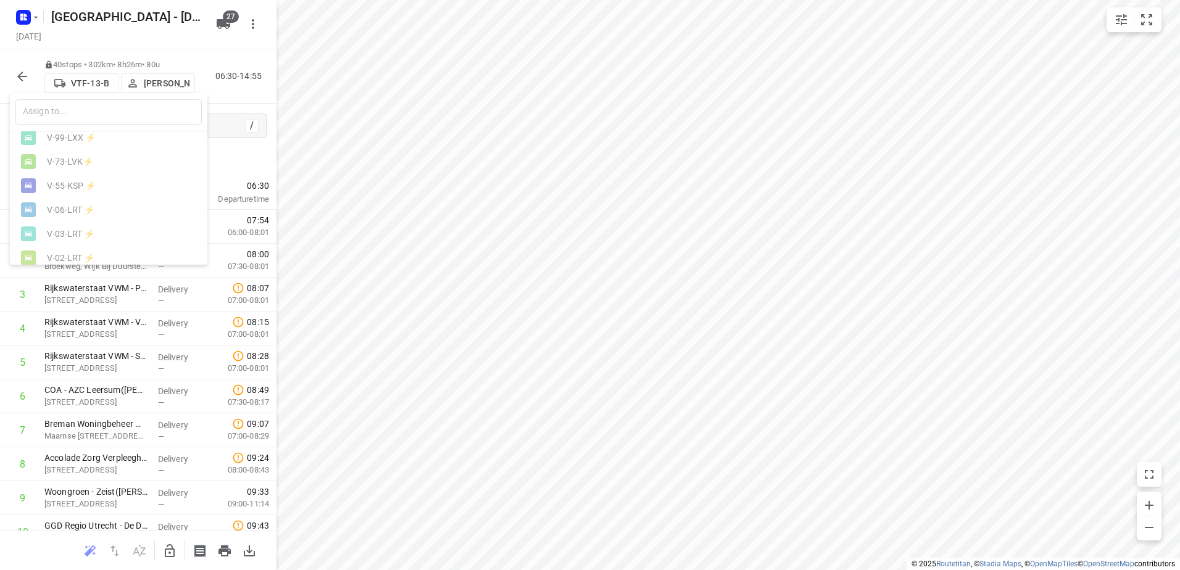
scroll to position [568, 0]
click at [267, 96] on div at bounding box center [590, 285] width 1180 height 570
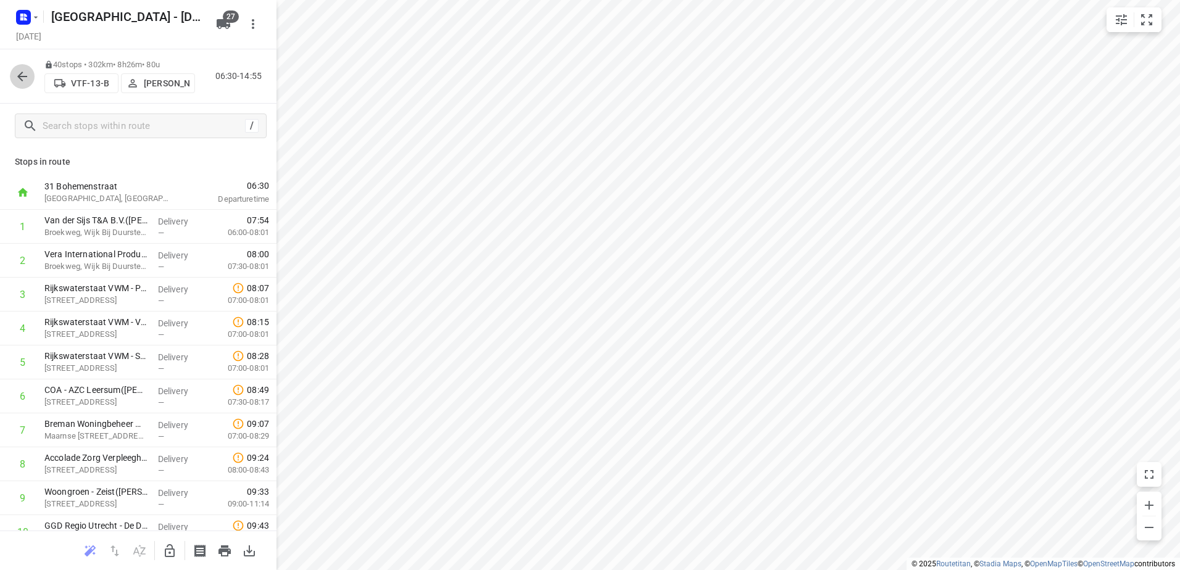
click at [26, 72] on icon "button" at bounding box center [22, 76] width 15 height 15
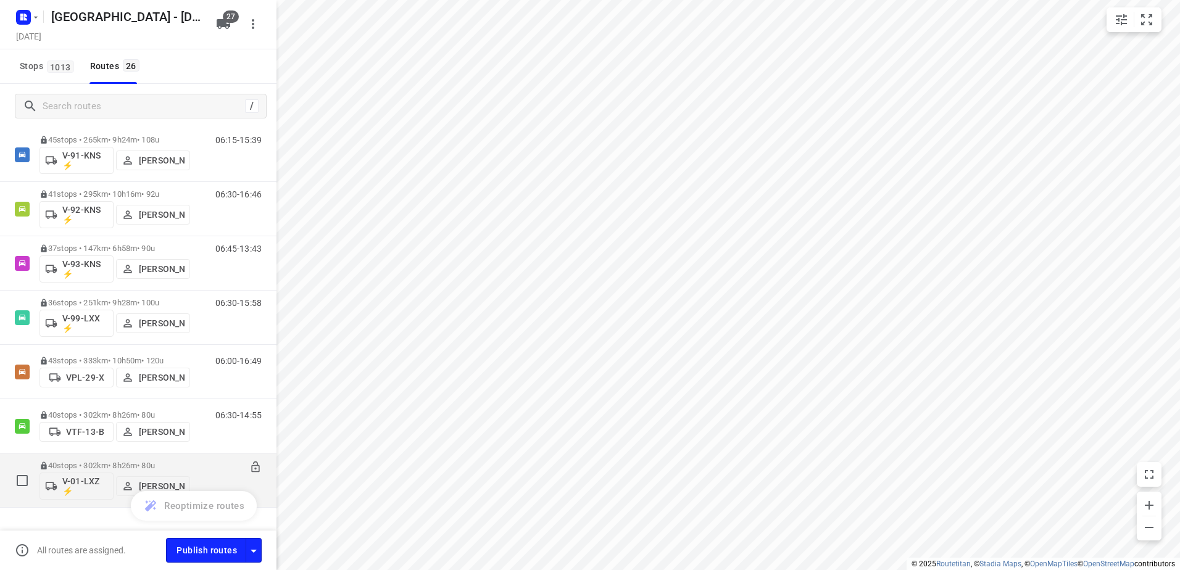
scroll to position [1087, 0]
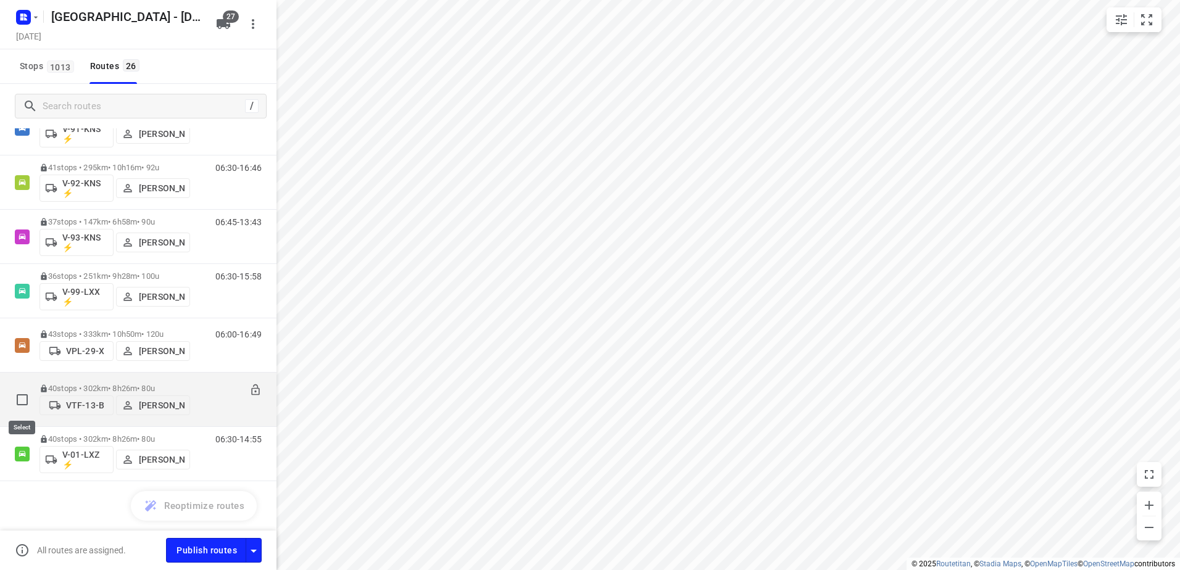
click at [22, 396] on input "checkbox" at bounding box center [22, 399] width 25 height 25
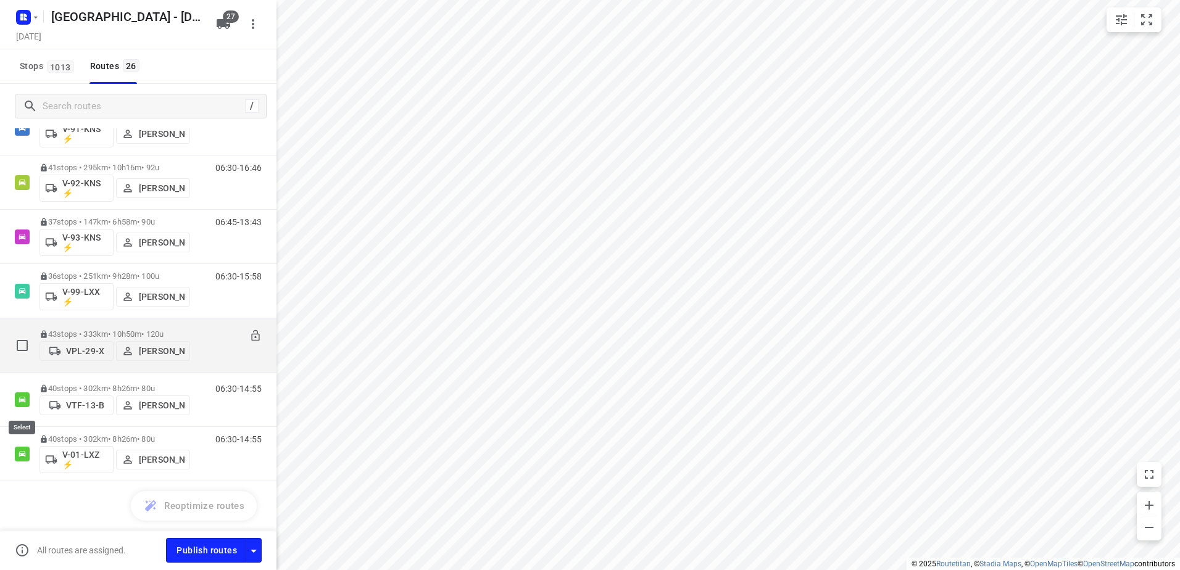
checkbox input "false"
checkbox input "true"
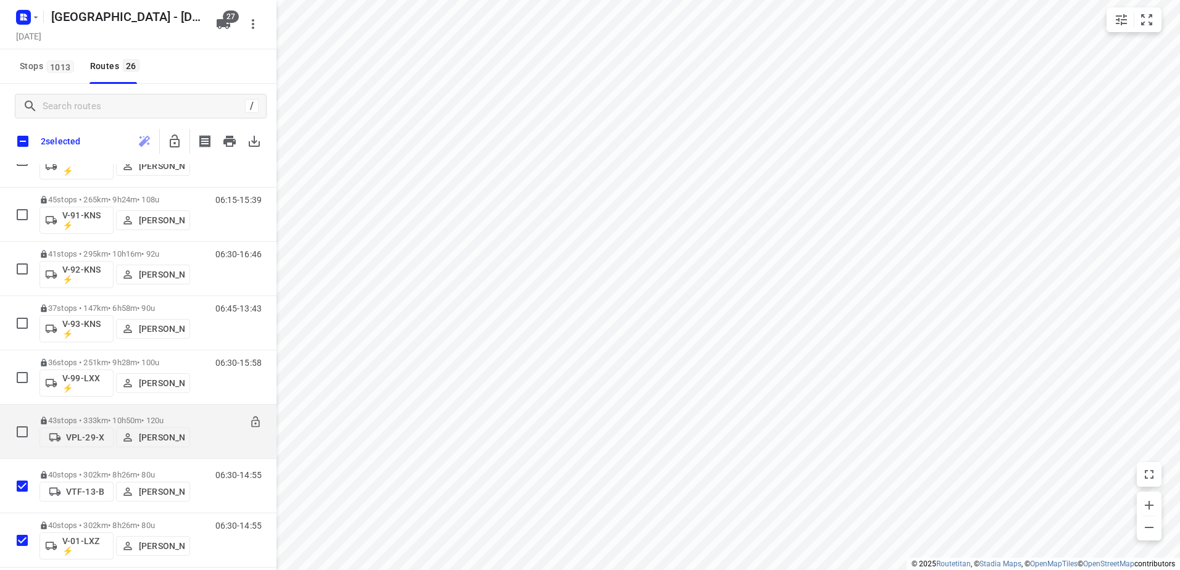
scroll to position [1036, 0]
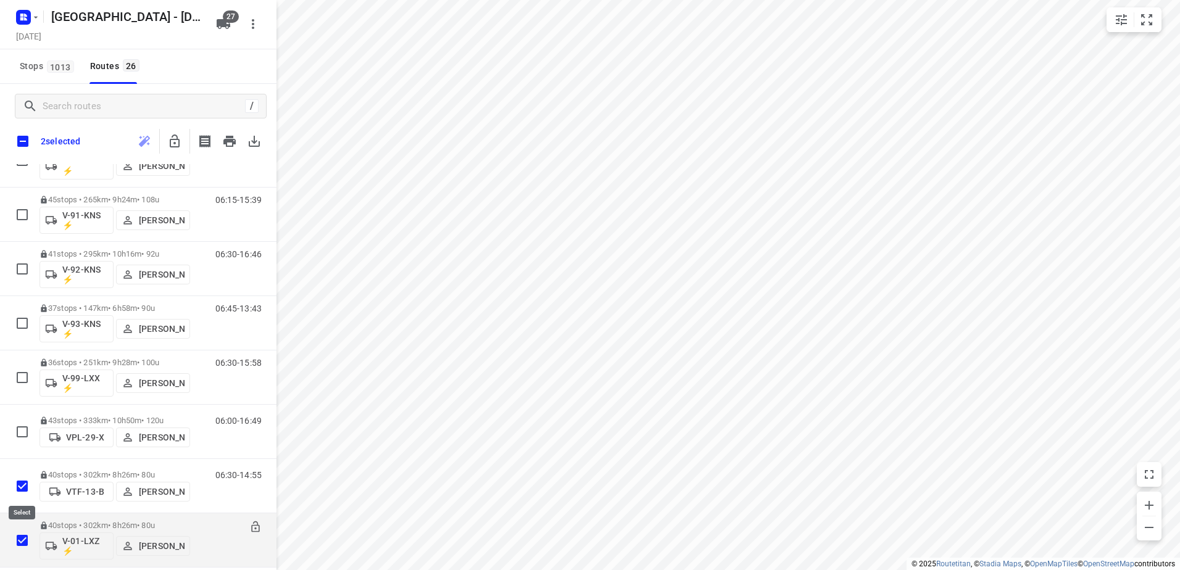
click at [21, 544] on input "checkbox" at bounding box center [22, 540] width 25 height 25
checkbox input "false"
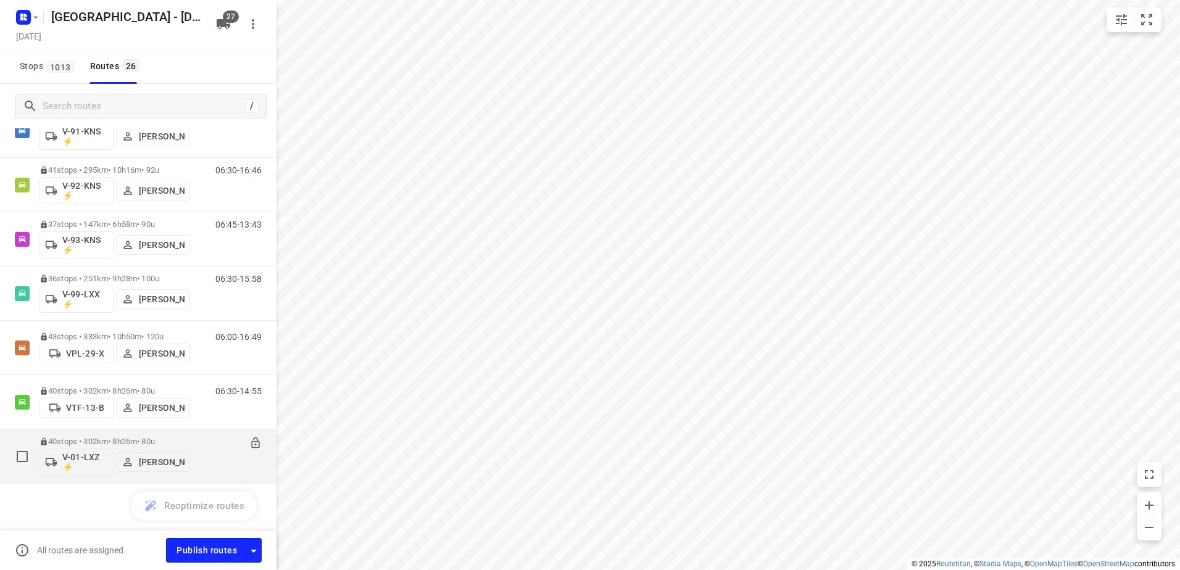
scroll to position [1087, 0]
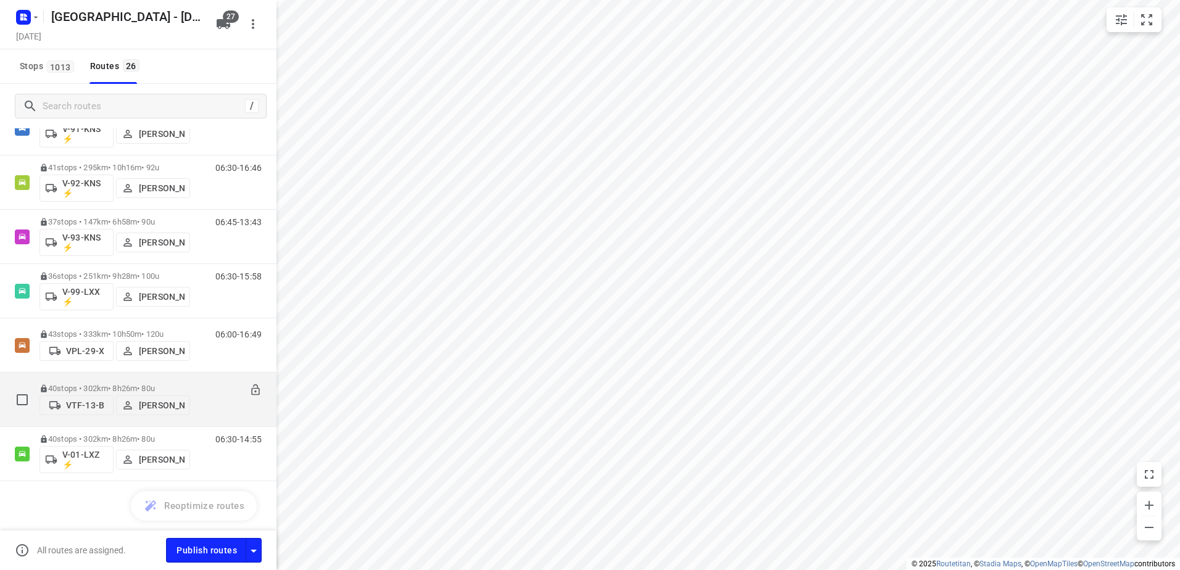
click at [209, 391] on div "06:30-14:55" at bounding box center [231, 403] width 62 height 38
click at [93, 389] on p "40 stops • 302km • 8h26m • 80u" at bounding box center [114, 388] width 151 height 9
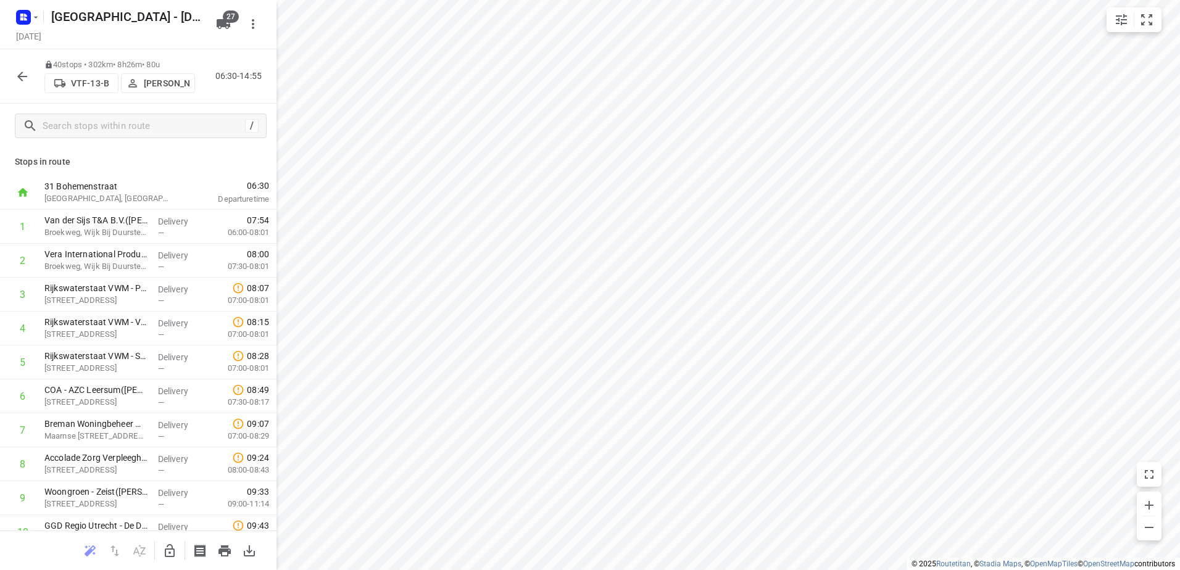
click at [23, 65] on button "button" at bounding box center [22, 76] width 25 height 25
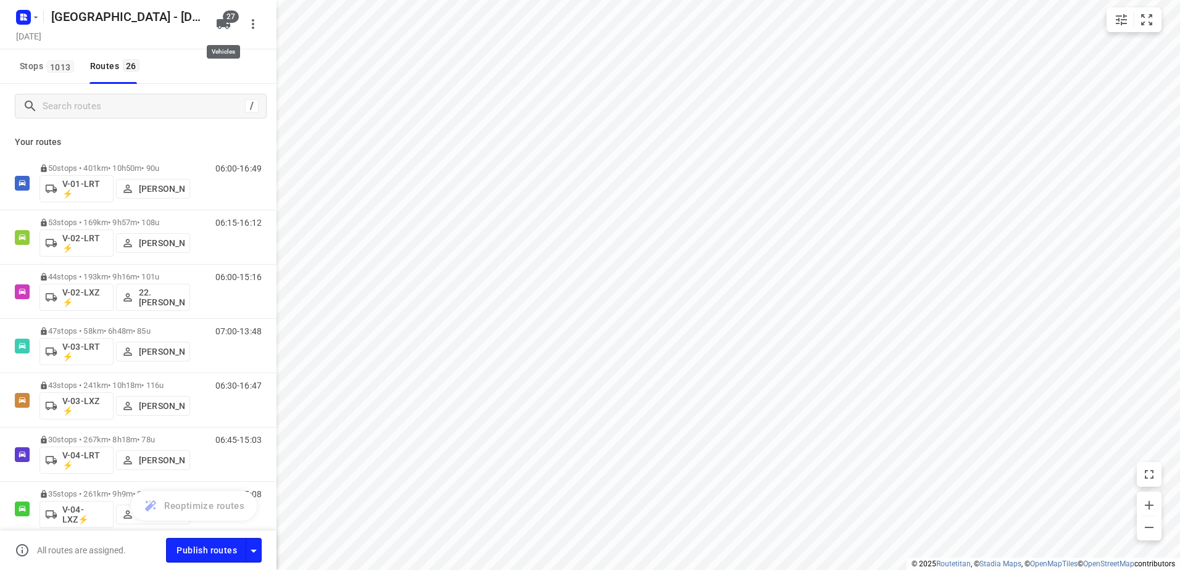
click at [225, 20] on span "27" at bounding box center [231, 16] width 16 height 12
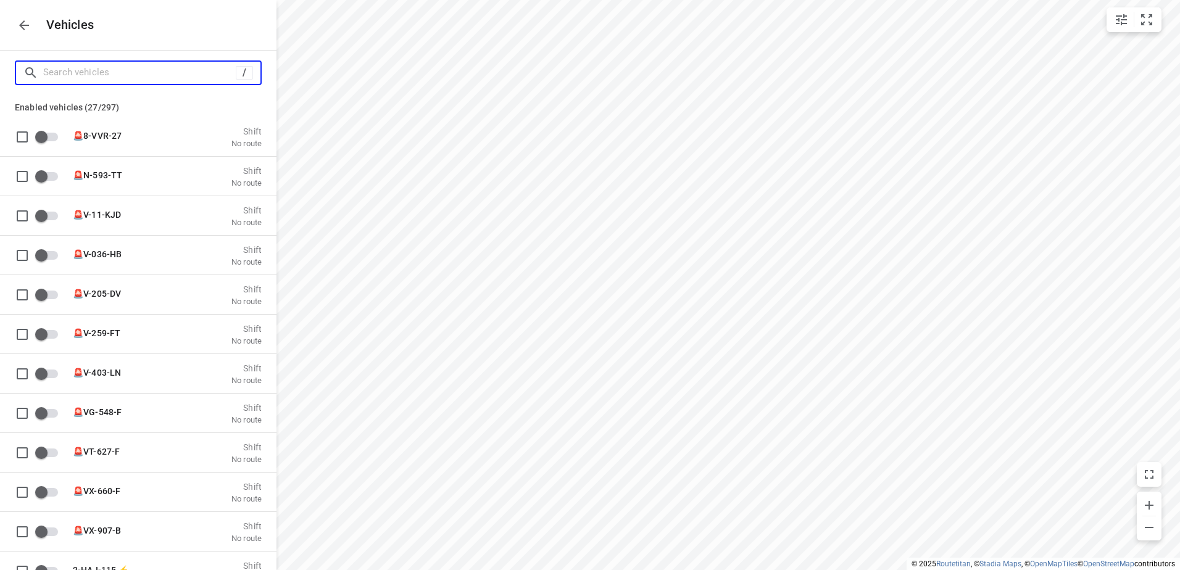
click at [125, 70] on input "Search vehicles" at bounding box center [139, 72] width 193 height 19
type input "13"
checkbox input "true"
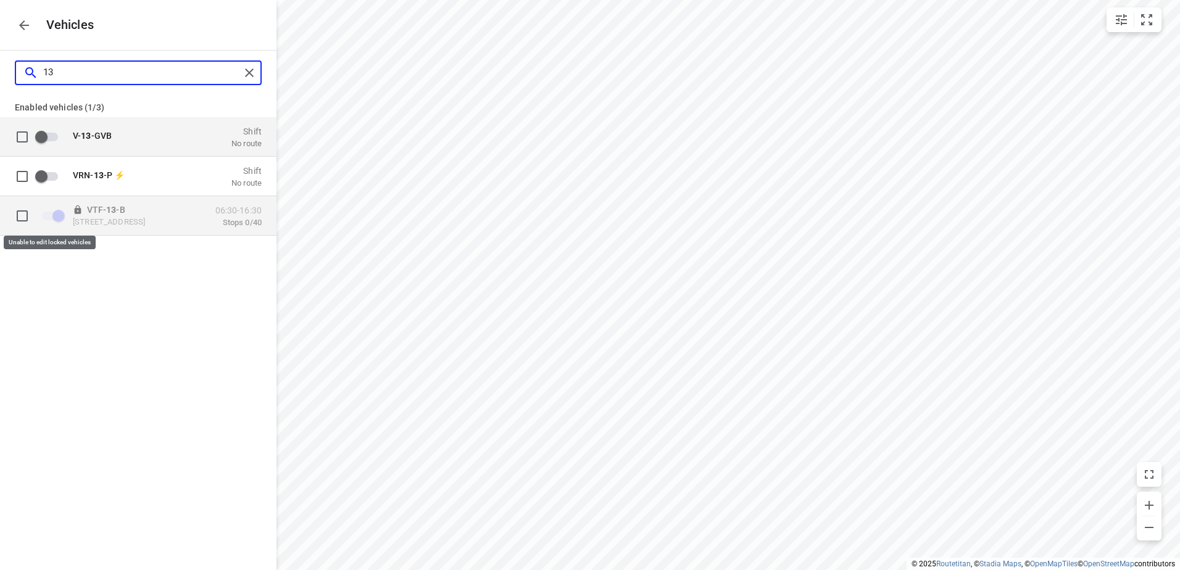
type input "13"
click at [59, 213] on span "grid" at bounding box center [52, 215] width 21 height 9
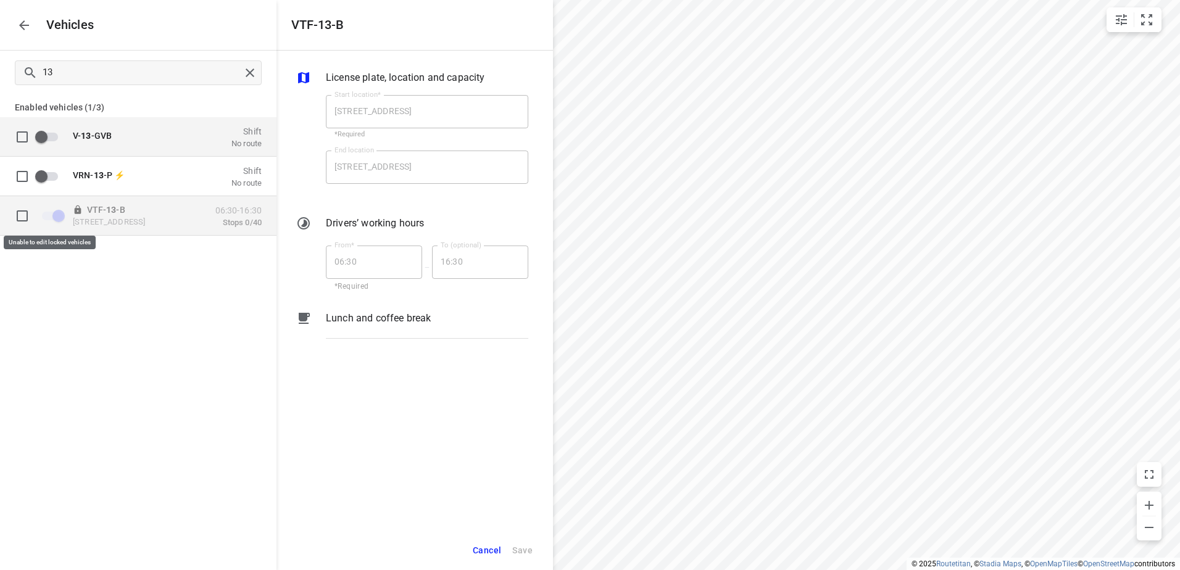
click at [59, 213] on span "grid" at bounding box center [52, 215] width 21 height 9
click at [28, 213] on input "grid" at bounding box center [22, 215] width 25 height 25
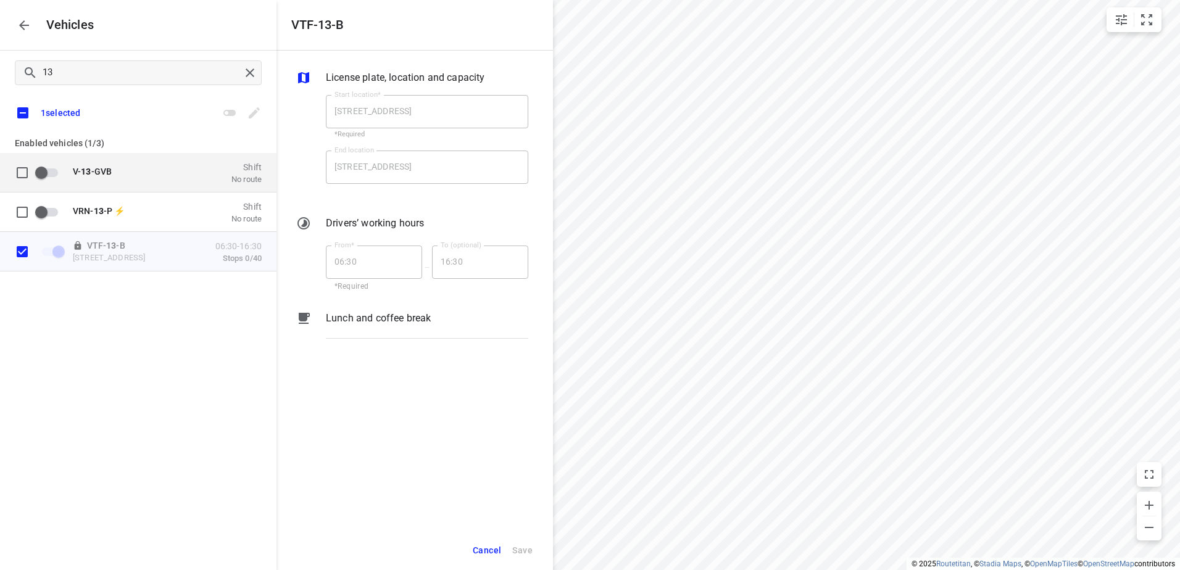
click at [499, 548] on span "Cancel" at bounding box center [487, 550] width 28 height 15
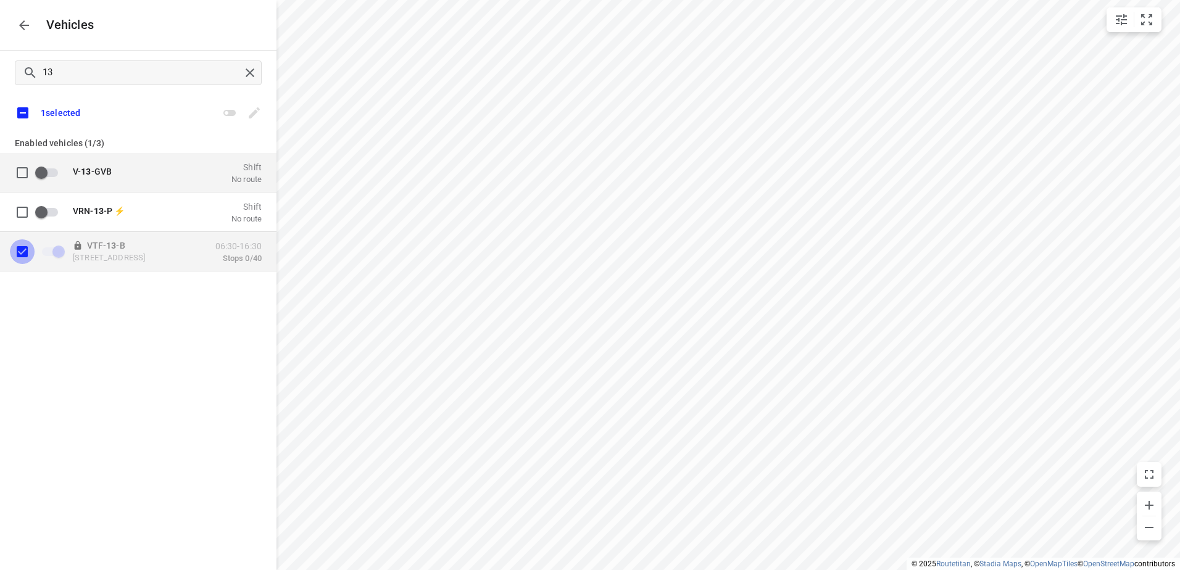
click at [14, 253] on input "grid" at bounding box center [22, 251] width 25 height 25
checkbox input "false"
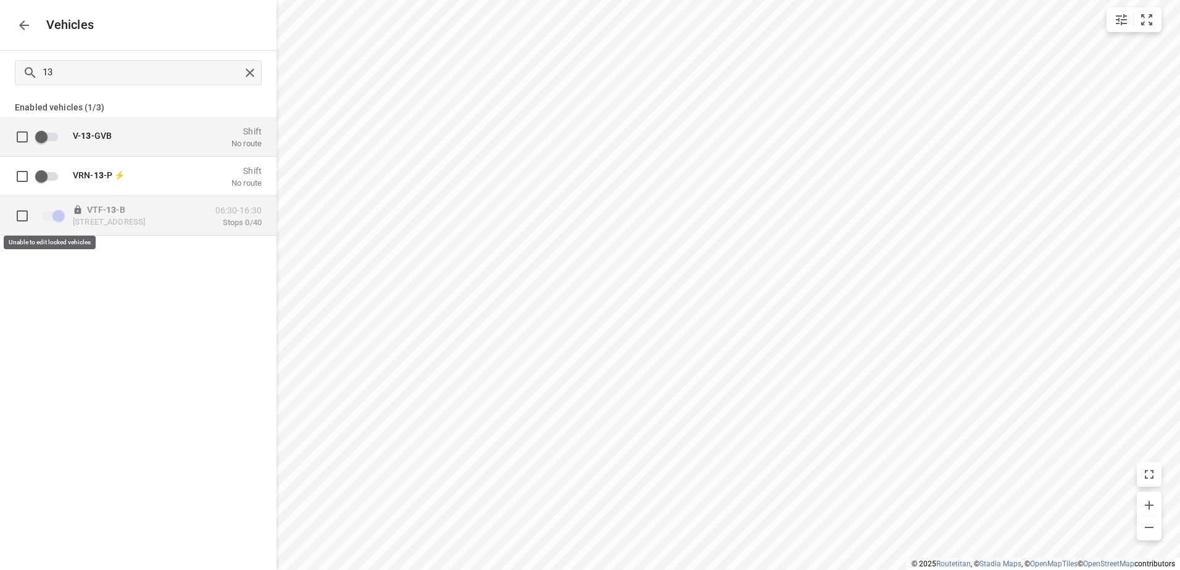
click at [62, 215] on span "grid" at bounding box center [52, 215] width 21 height 9
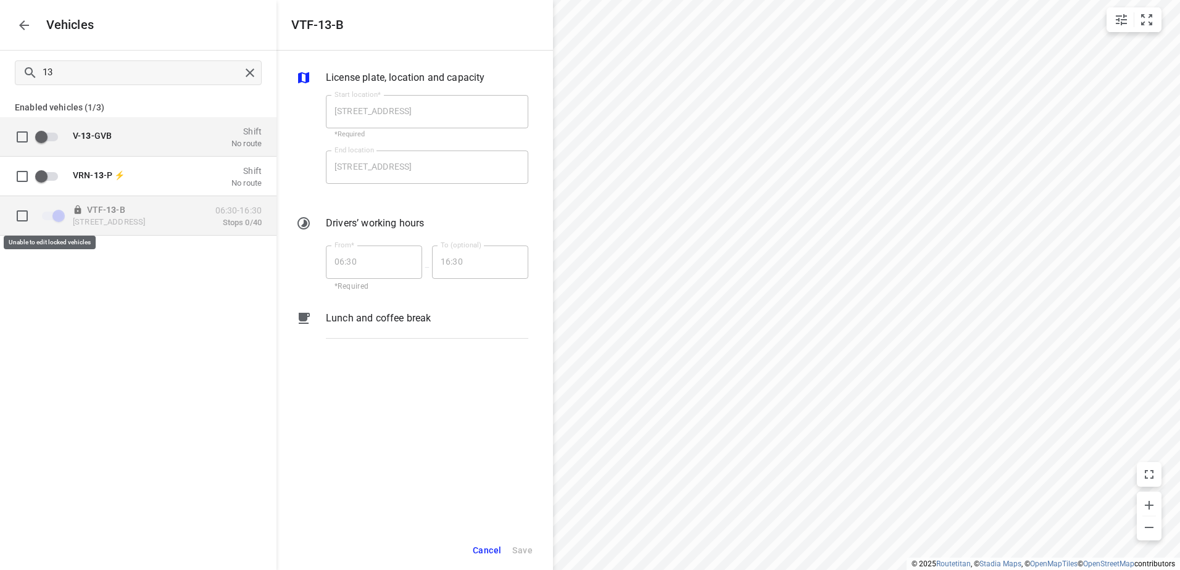
click at [62, 215] on span "grid" at bounding box center [52, 215] width 21 height 9
click at [58, 215] on span "grid" at bounding box center [52, 215] width 21 height 9
click at [52, 215] on span "grid" at bounding box center [52, 215] width 21 height 9
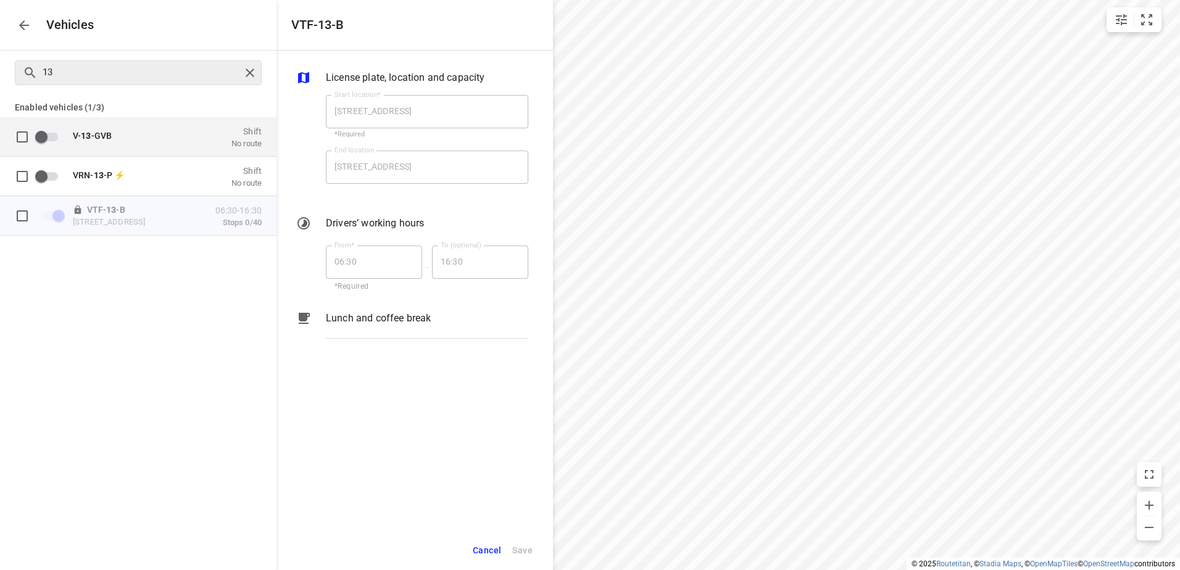
checkbox input "false"
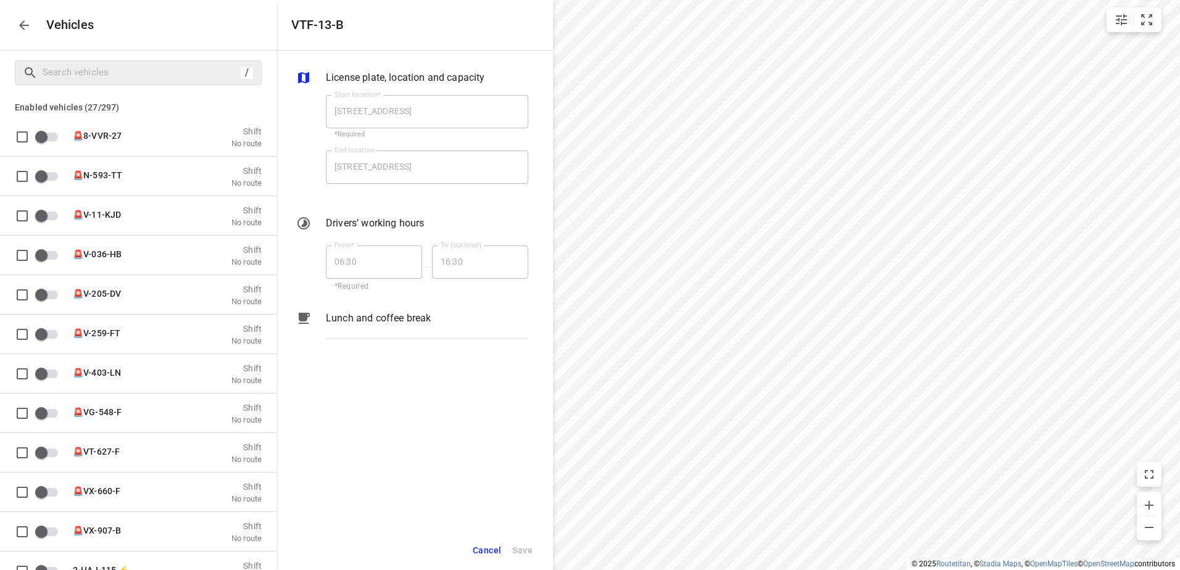
click at [27, 26] on icon "button" at bounding box center [24, 25] width 15 height 15
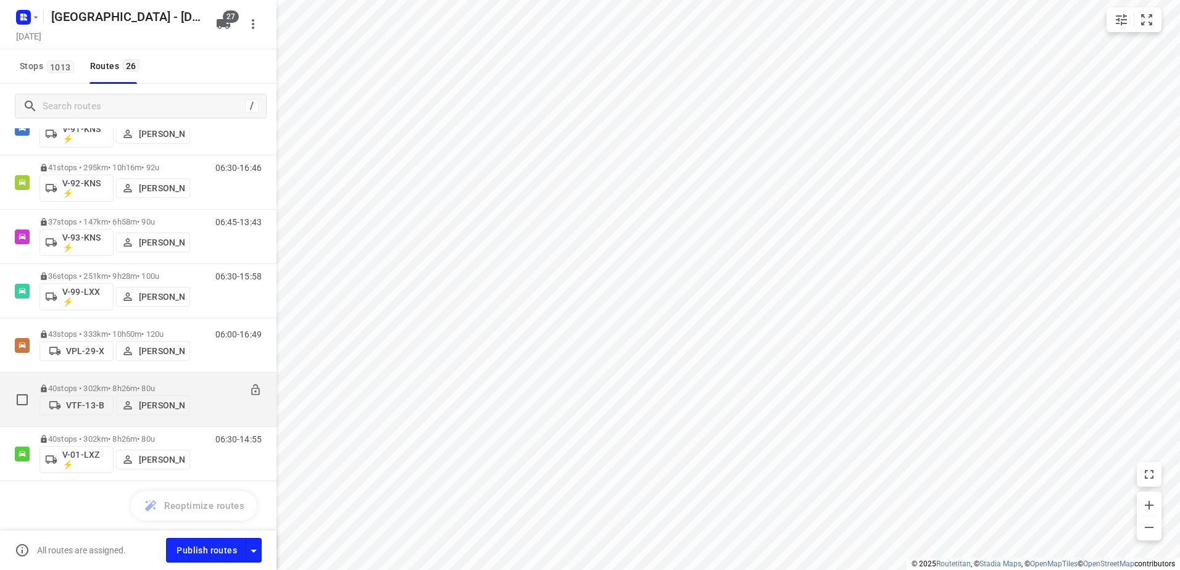
click at [123, 384] on p "40 stops • 302km • 8h26m • 80u" at bounding box center [114, 388] width 151 height 9
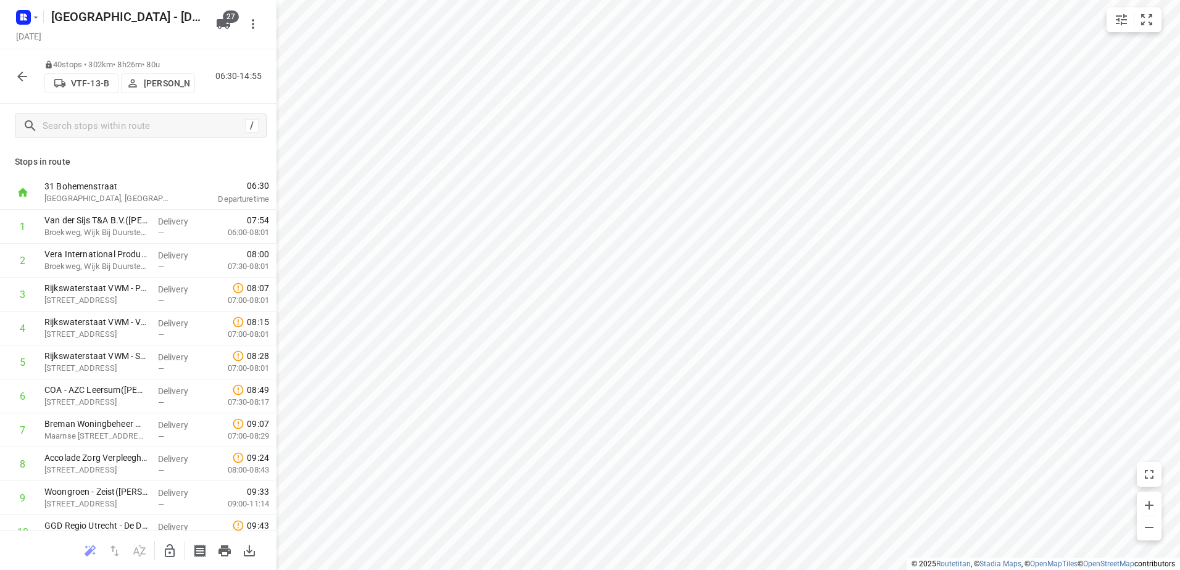
click at [32, 68] on div at bounding box center [22, 76] width 25 height 25
click at [25, 72] on icon "button" at bounding box center [22, 76] width 15 height 15
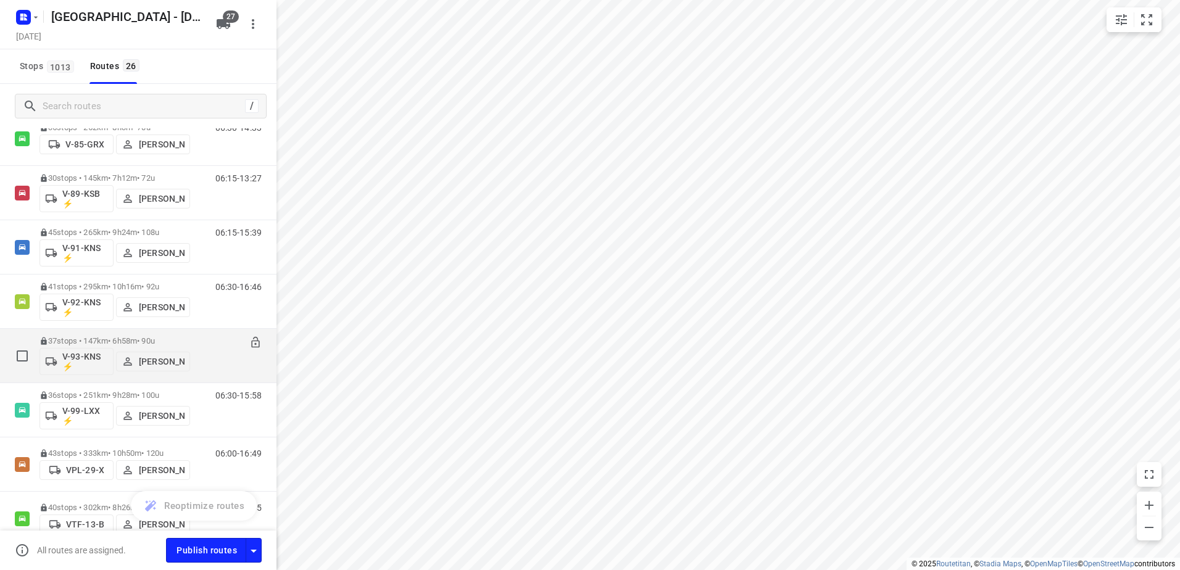
scroll to position [987, 0]
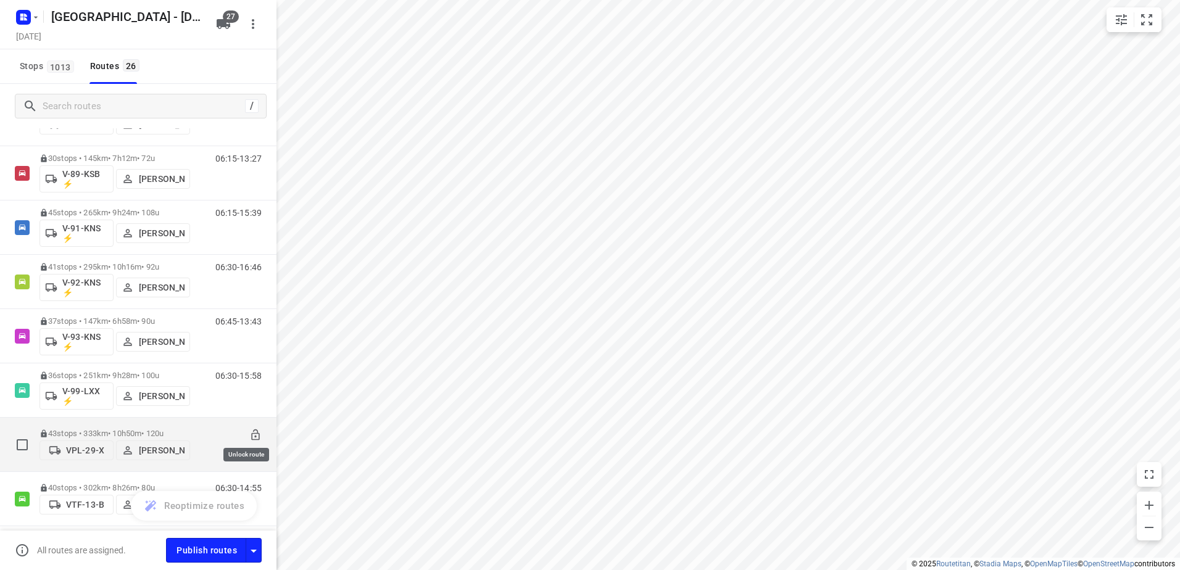
click at [249, 429] on icon at bounding box center [255, 435] width 12 height 12
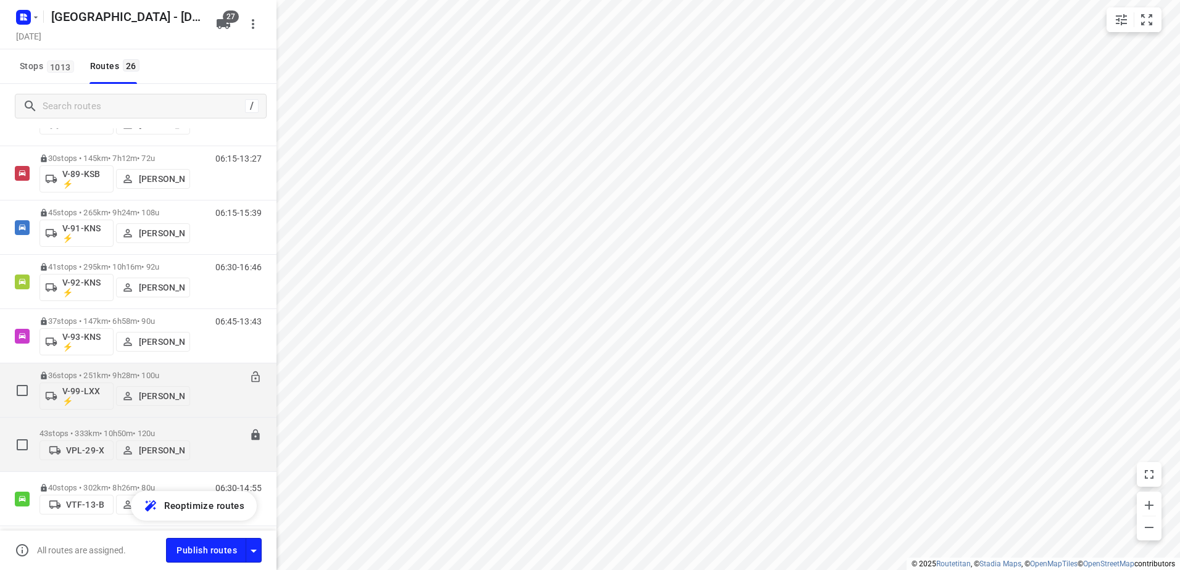
scroll to position [1087, 0]
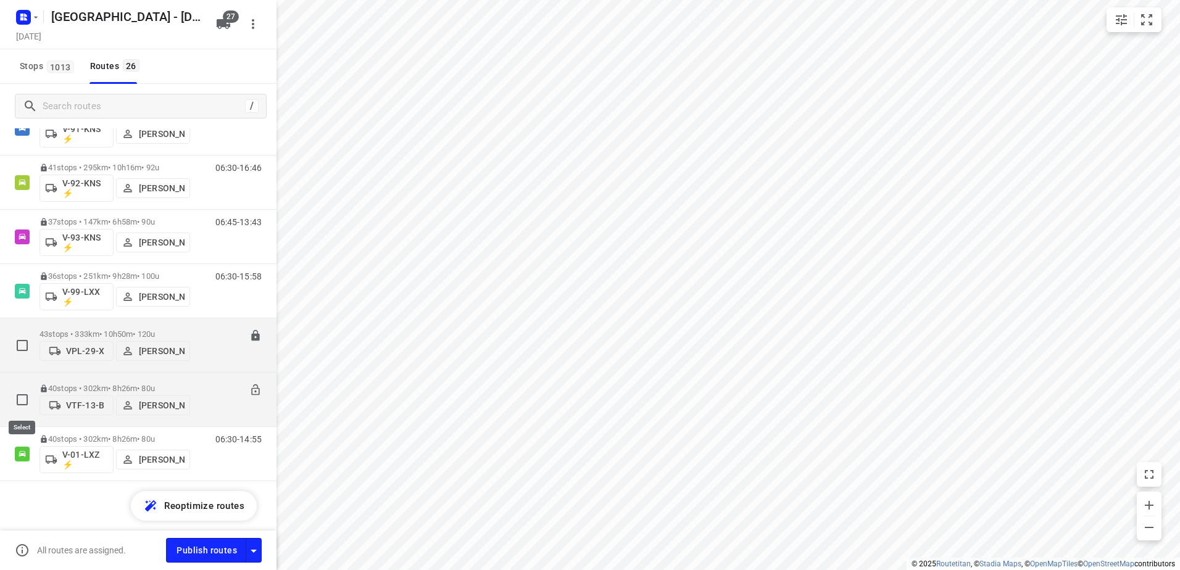
click at [26, 401] on input "checkbox" at bounding box center [22, 399] width 25 height 25
checkbox input "false"
checkbox input "true"
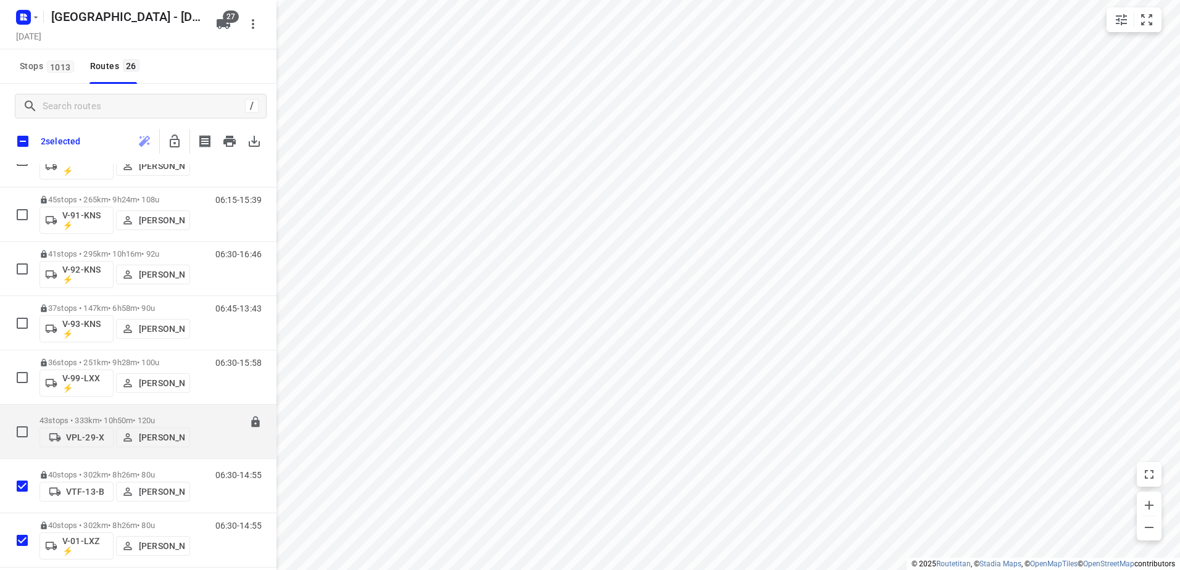
scroll to position [1036, 0]
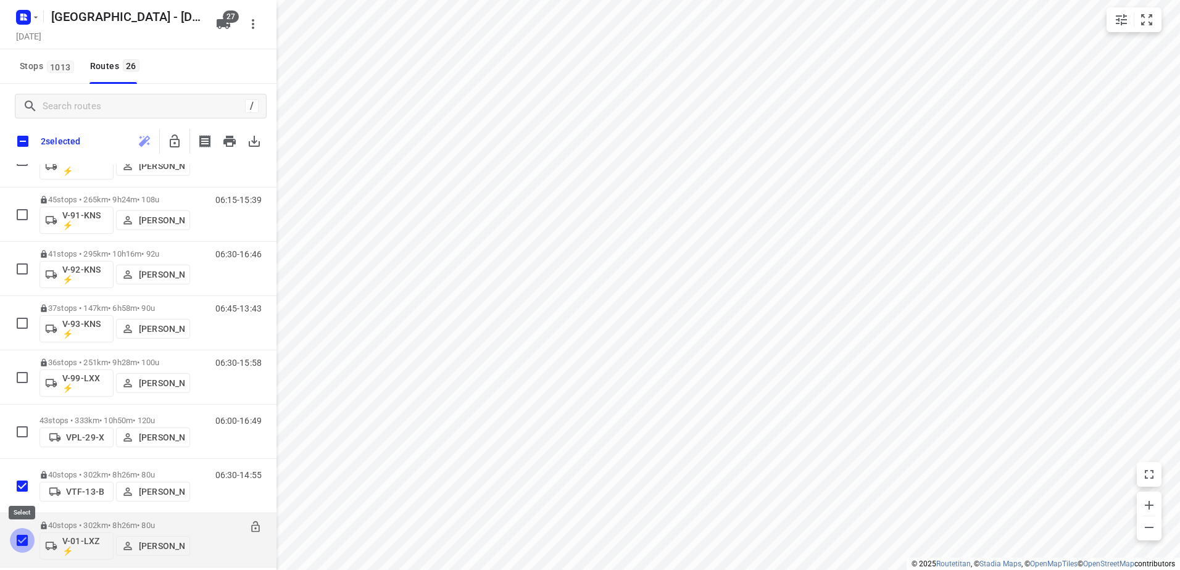
click at [22, 539] on input "checkbox" at bounding box center [22, 540] width 25 height 25
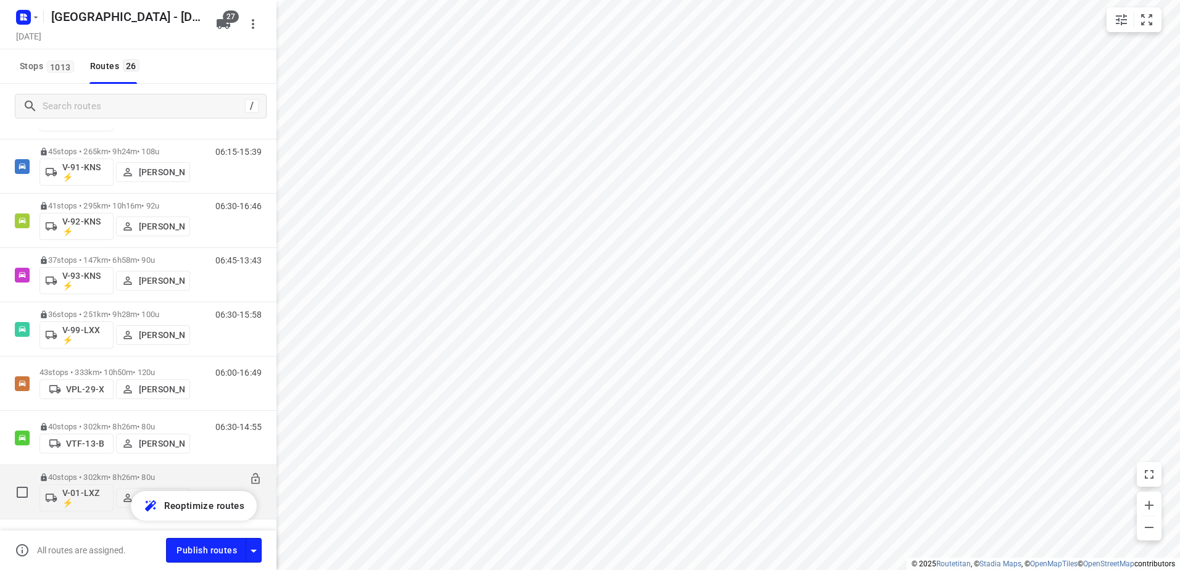
scroll to position [1087, 0]
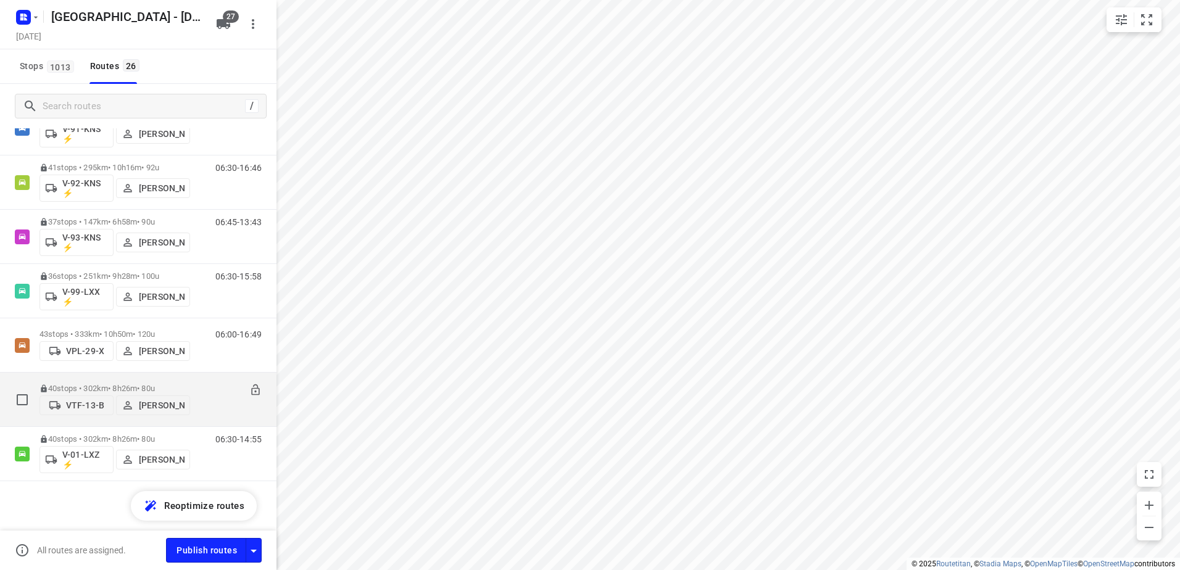
click at [121, 384] on p "40 stops • 302km • 8h26m • 80u" at bounding box center [114, 388] width 151 height 9
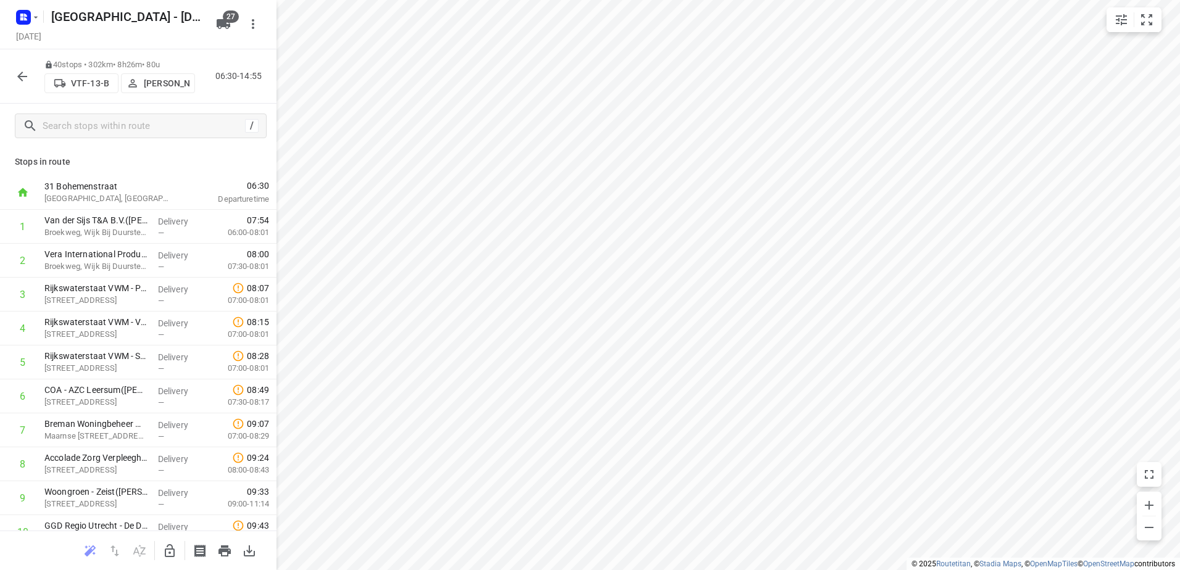
click at [95, 83] on p "VTF-13-B" at bounding box center [90, 83] width 38 height 10
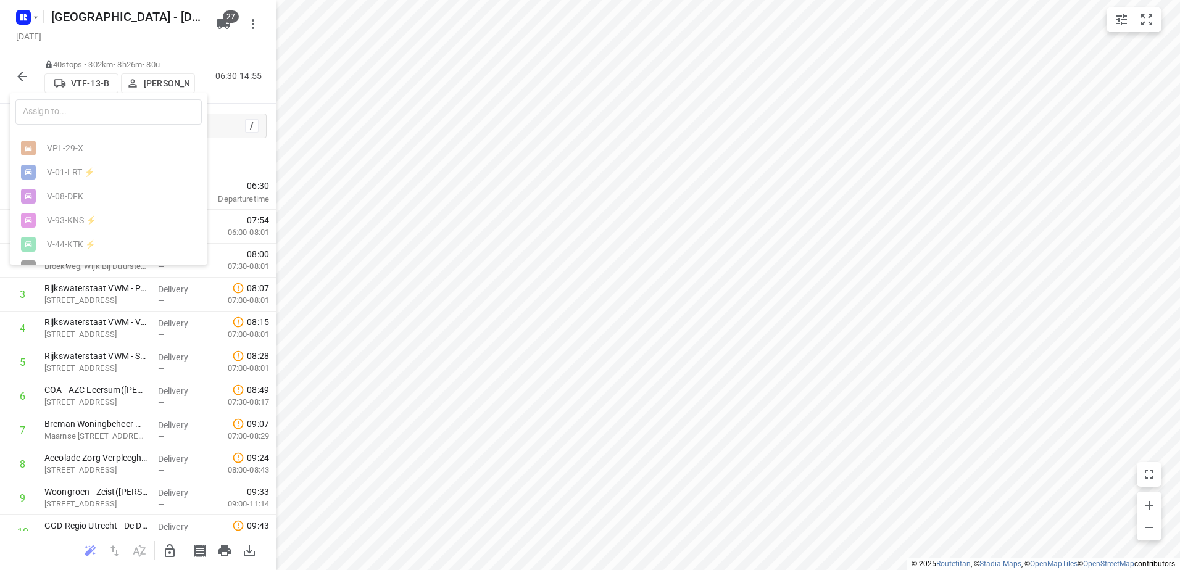
click at [96, 79] on div at bounding box center [590, 285] width 1180 height 570
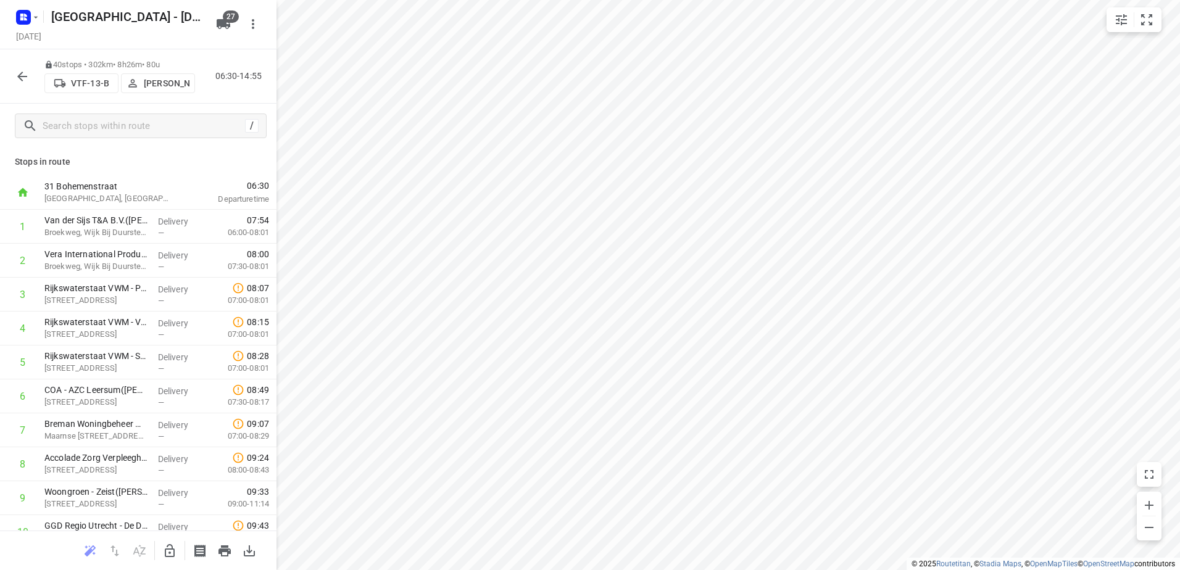
click at [93, 80] on p "VTF-13-B" at bounding box center [90, 83] width 38 height 10
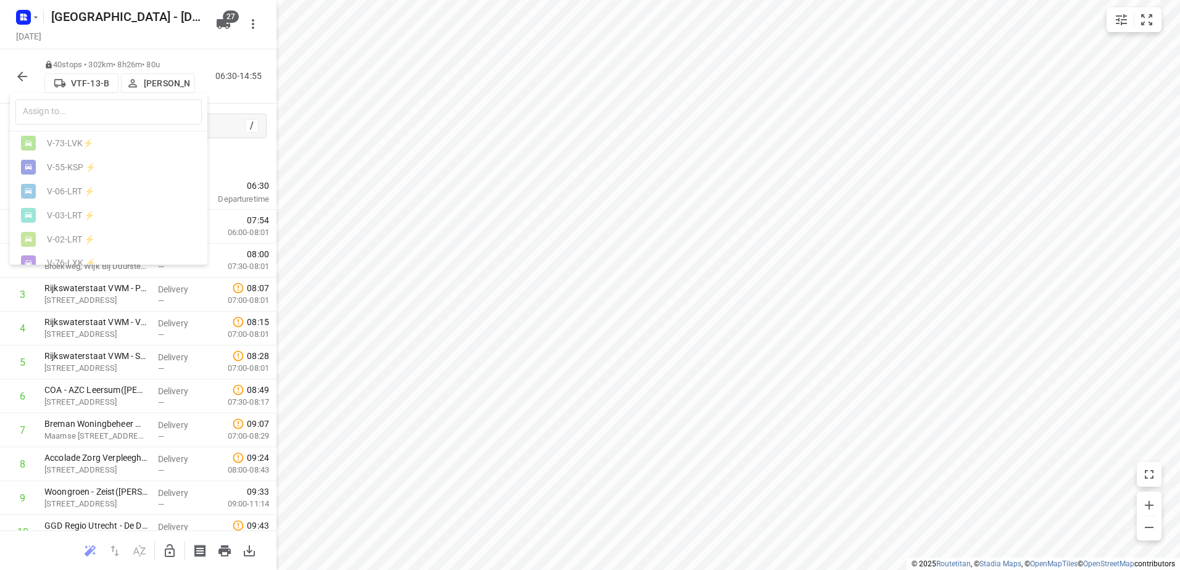
scroll to position [568, 0]
click at [242, 90] on div at bounding box center [590, 285] width 1180 height 570
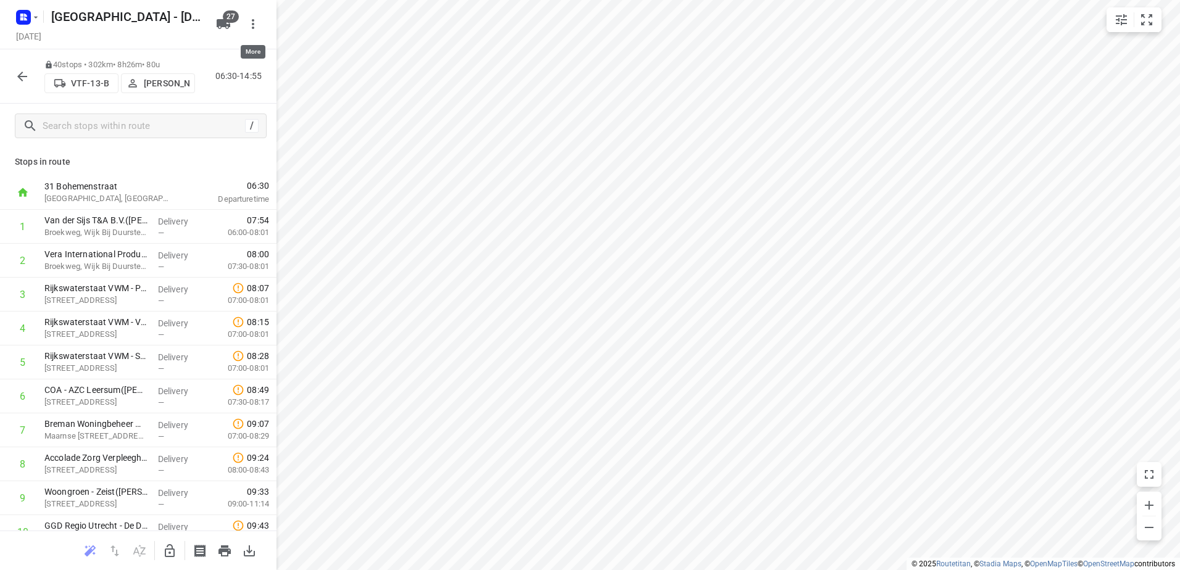
click at [259, 23] on icon "button" at bounding box center [253, 24] width 15 height 15
click at [221, 52] on div "Routing settings" at bounding box center [201, 53] width 109 height 10
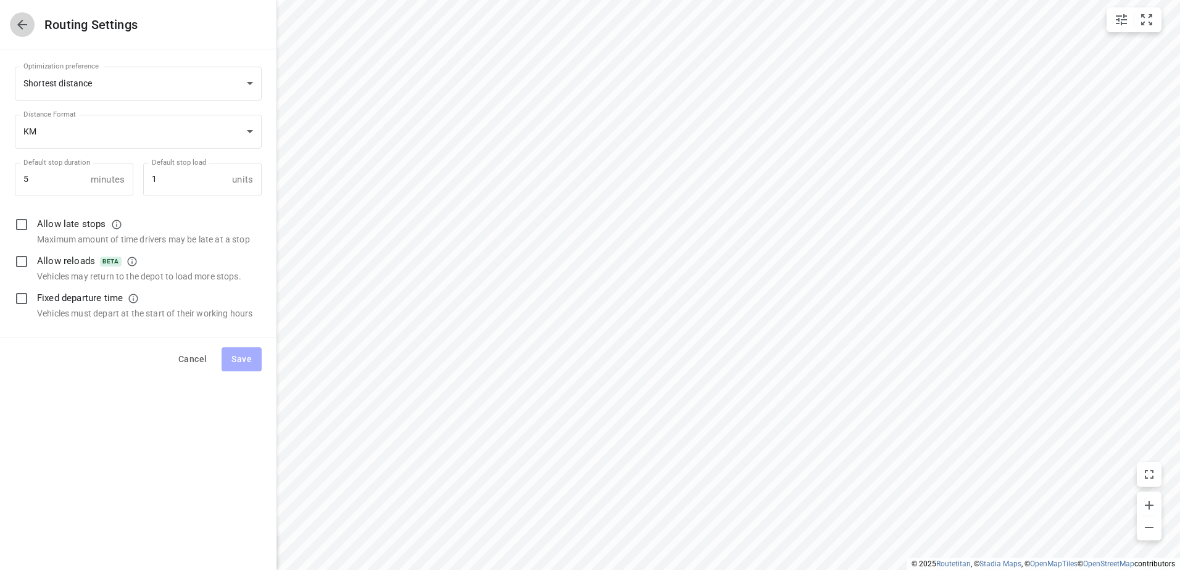
click at [28, 25] on icon "button" at bounding box center [22, 24] width 15 height 15
type input "distance"
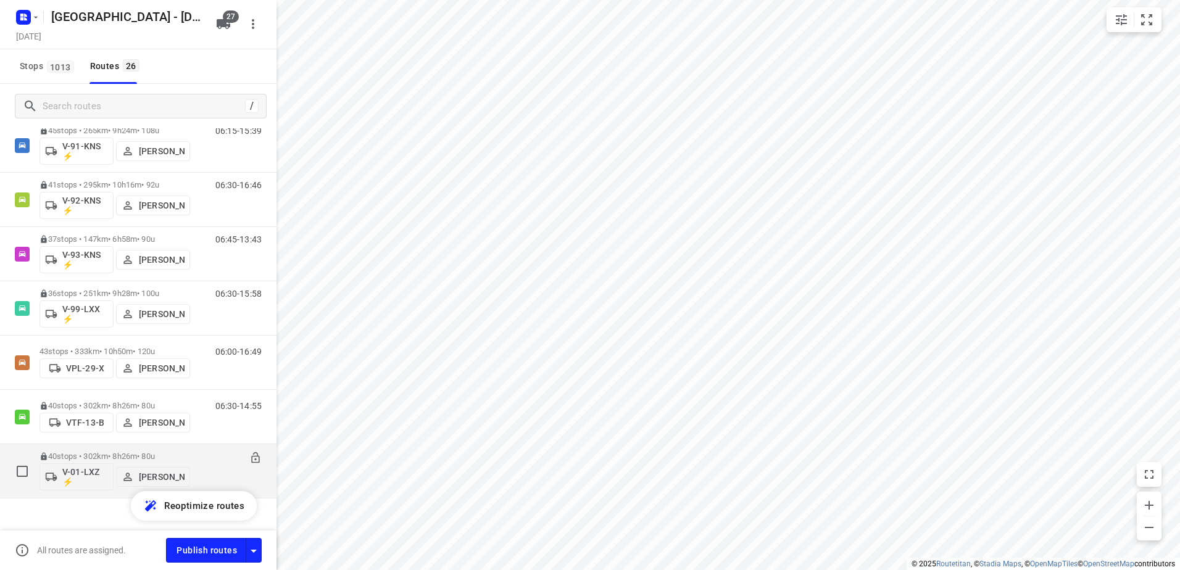
scroll to position [1087, 0]
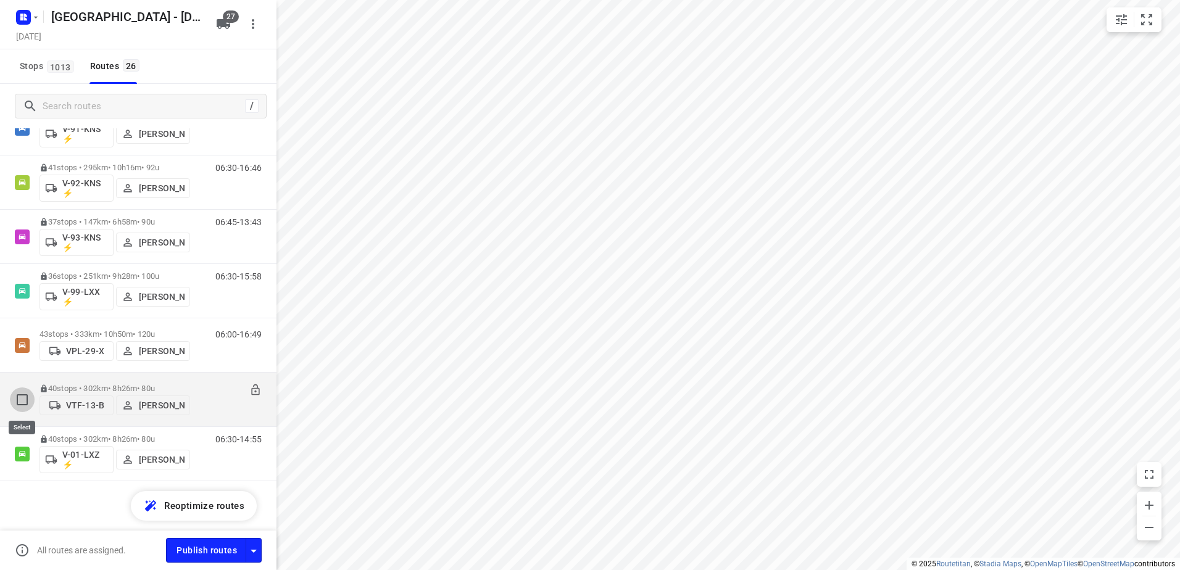
click at [24, 405] on input "checkbox" at bounding box center [22, 399] width 25 height 25
checkbox input "false"
checkbox input "true"
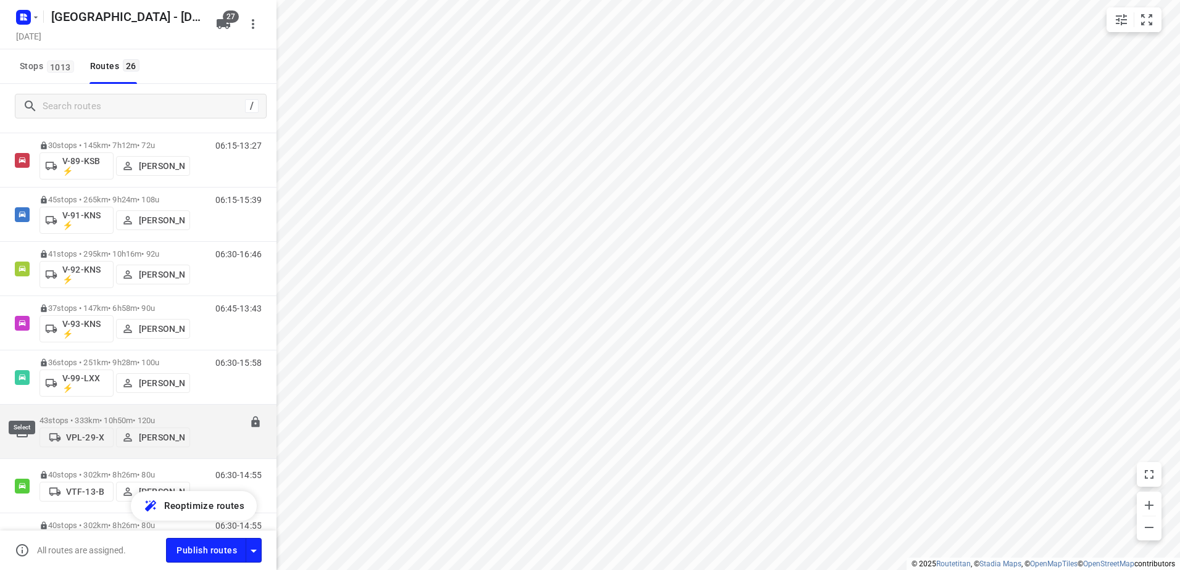
scroll to position [1036, 0]
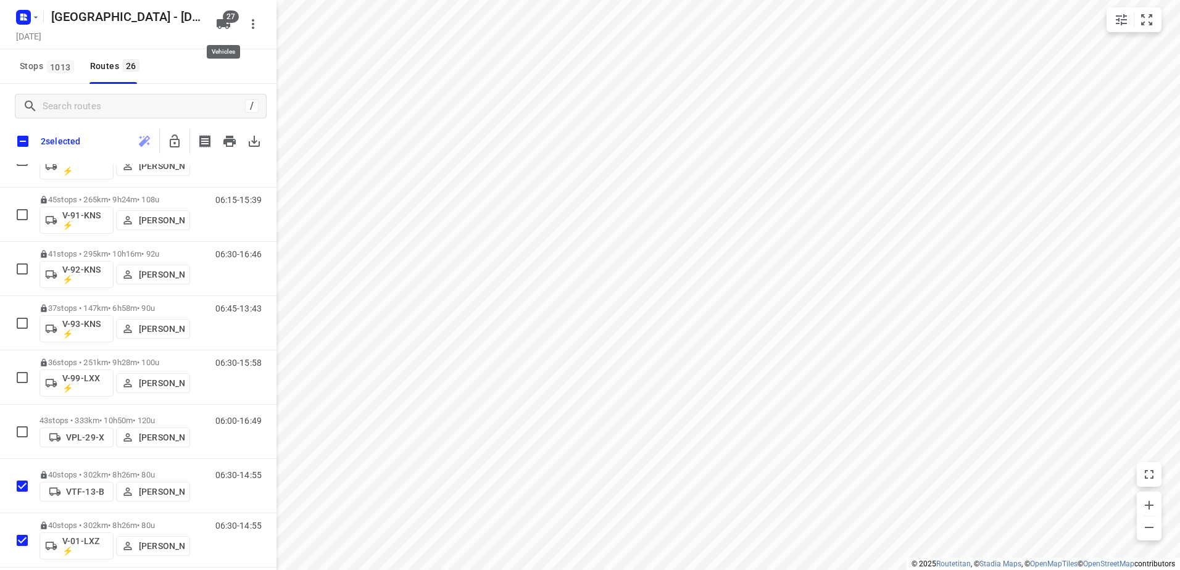
click at [225, 15] on span "27" at bounding box center [231, 16] width 16 height 12
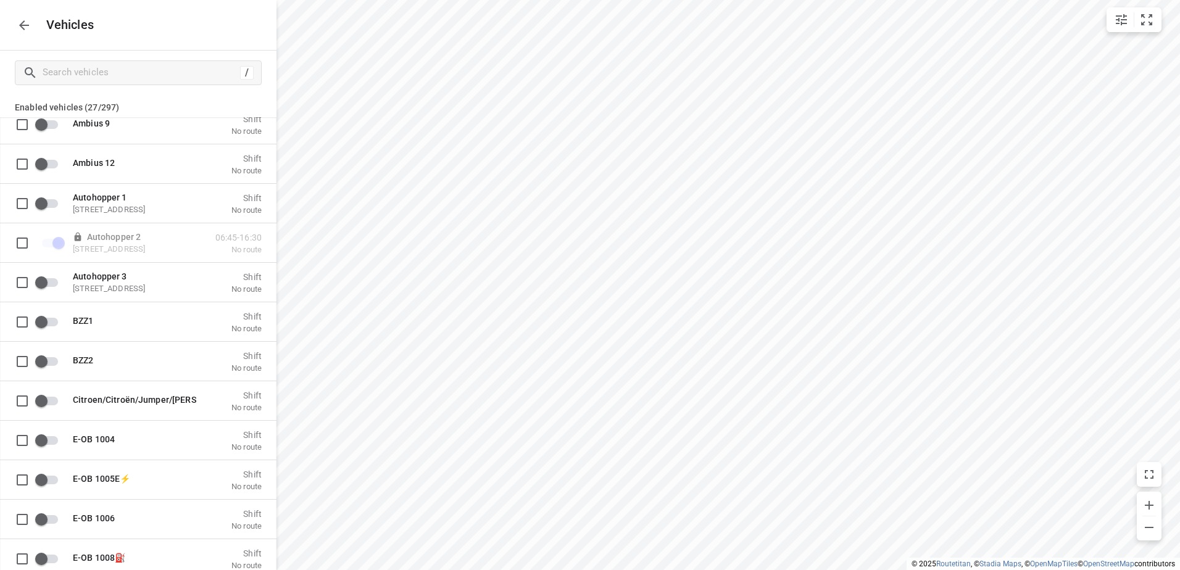
scroll to position [1296, 0]
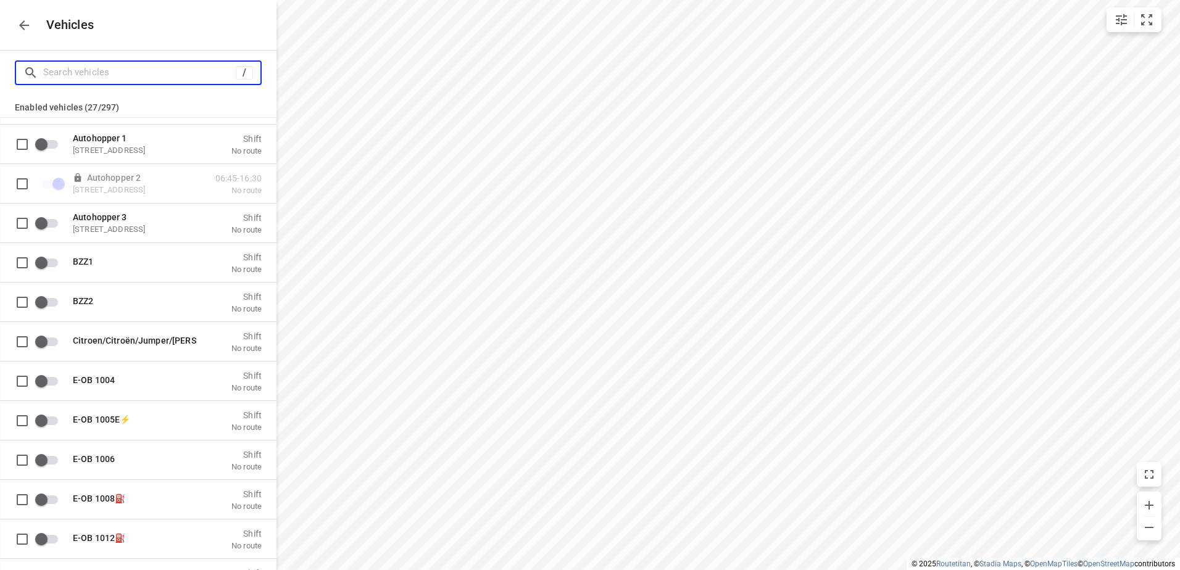
click at [101, 67] on input "Search vehicles" at bounding box center [139, 72] width 193 height 19
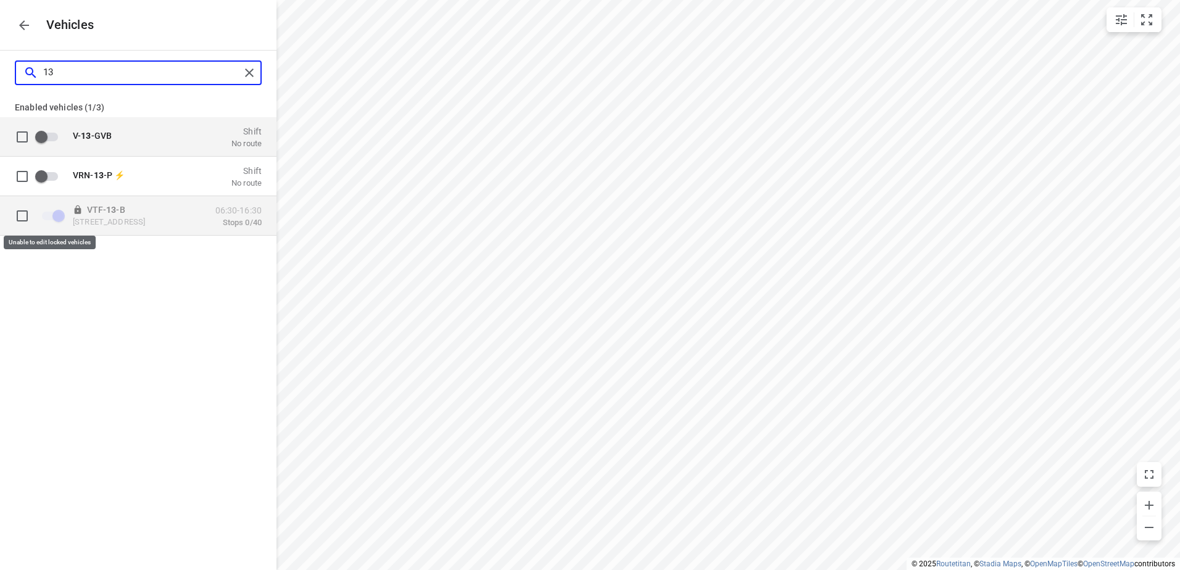
type input "13"
click at [65, 216] on span "grid" at bounding box center [53, 215] width 36 height 23
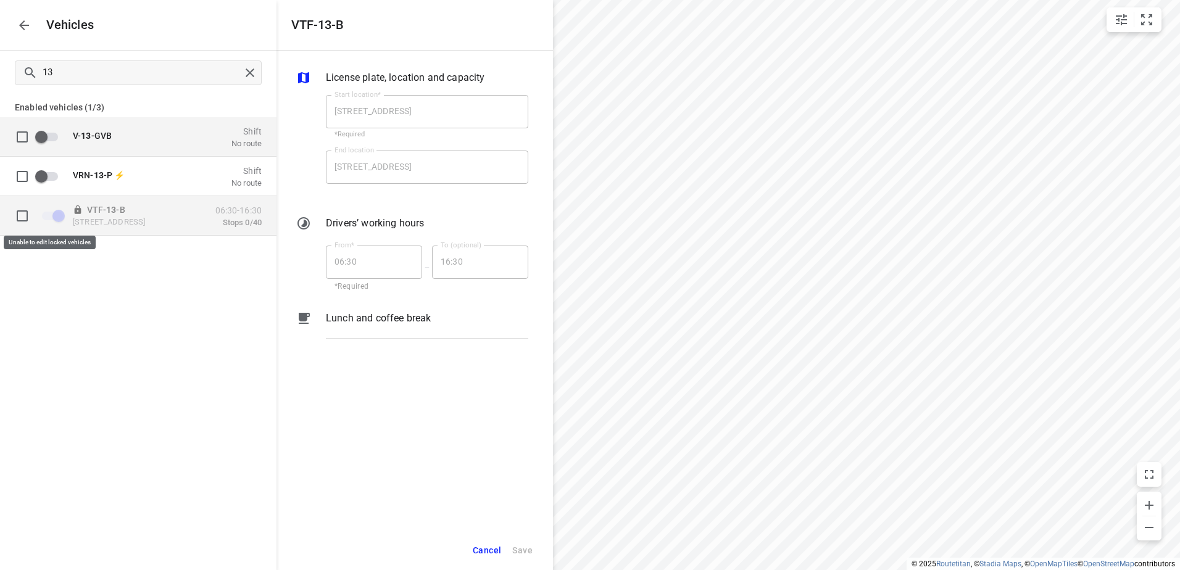
click at [55, 218] on span "grid" at bounding box center [52, 215] width 21 height 9
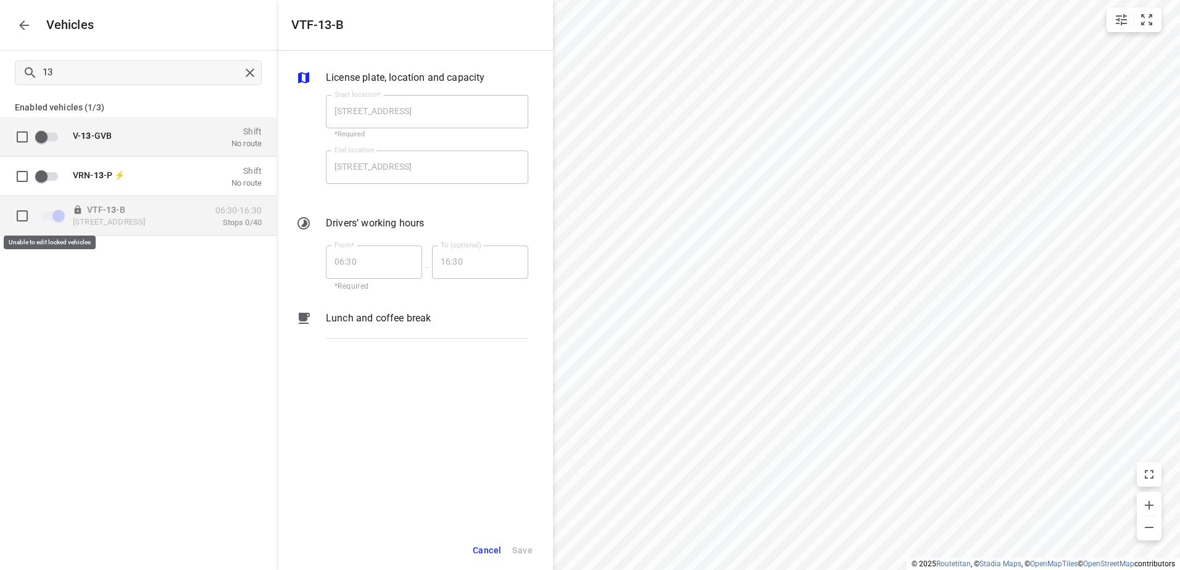
click at [55, 218] on span "grid" at bounding box center [52, 215] width 21 height 9
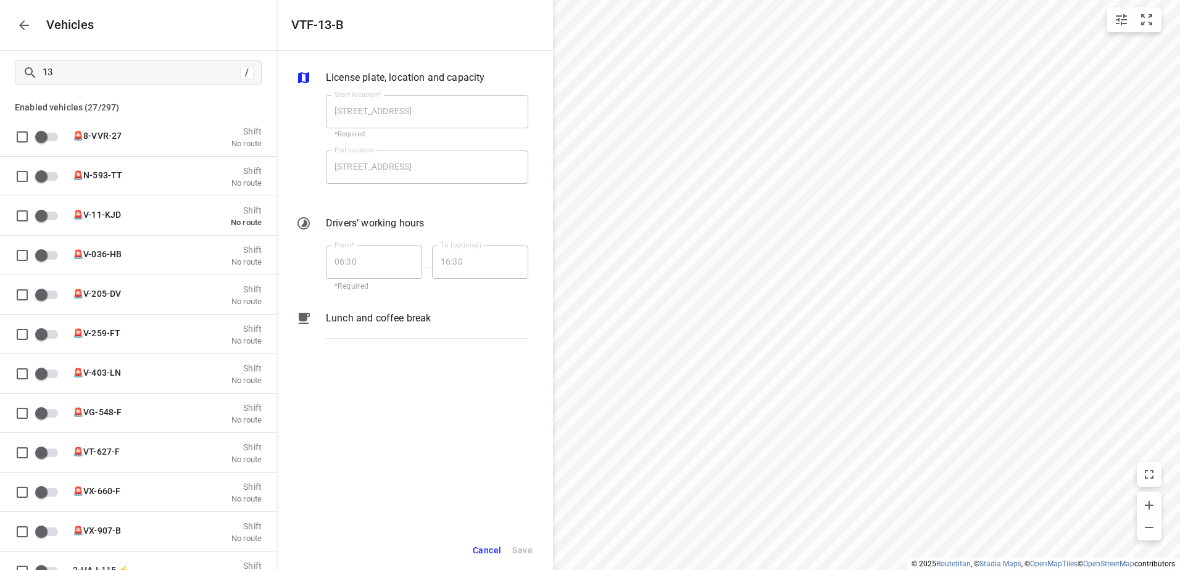
checkbox input "false"
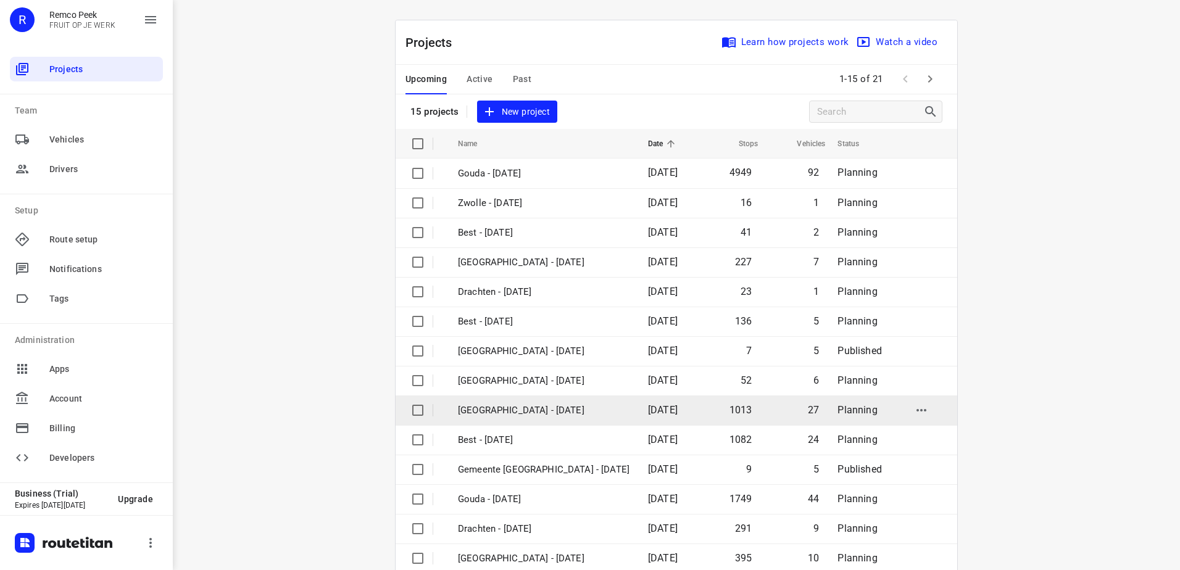
click at [525, 405] on p "[GEOGRAPHIC_DATA] - [DATE]" at bounding box center [544, 411] width 172 height 14
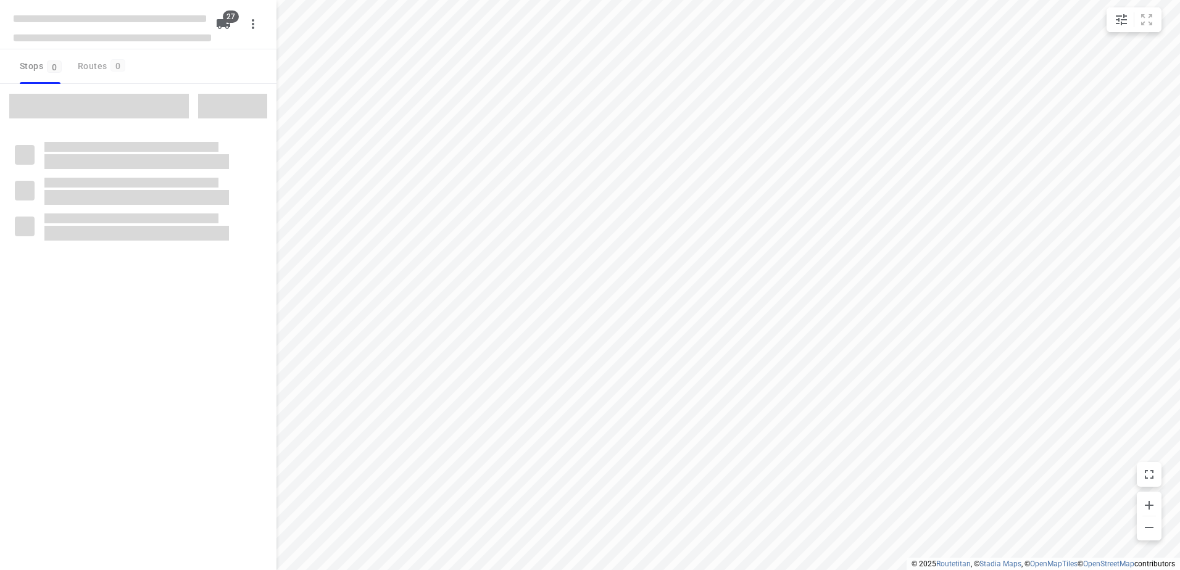
type input "distance"
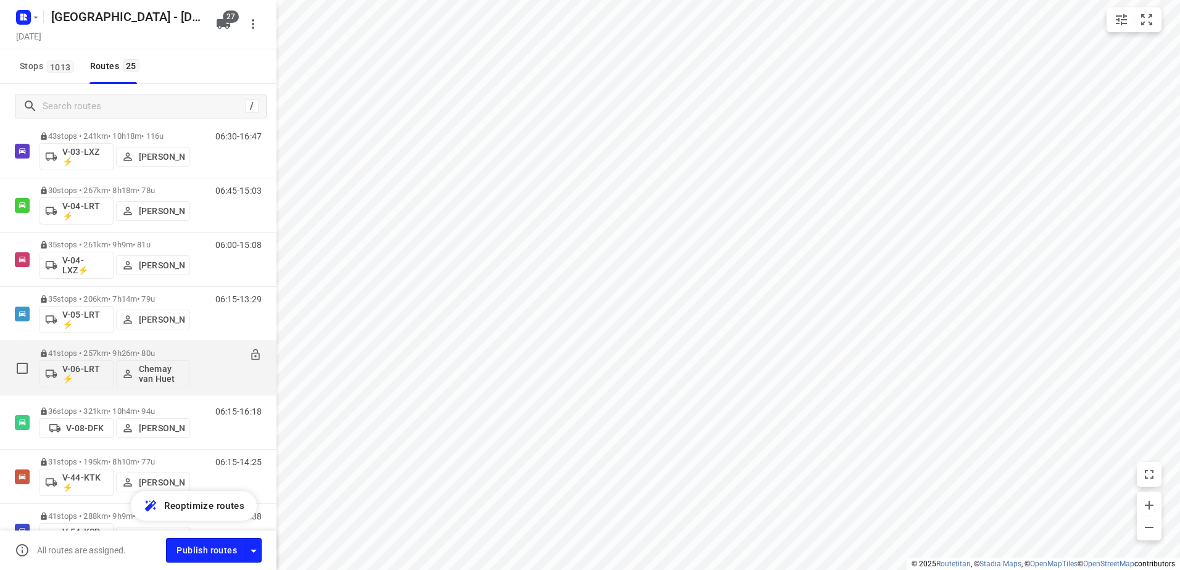
scroll to position [308, 0]
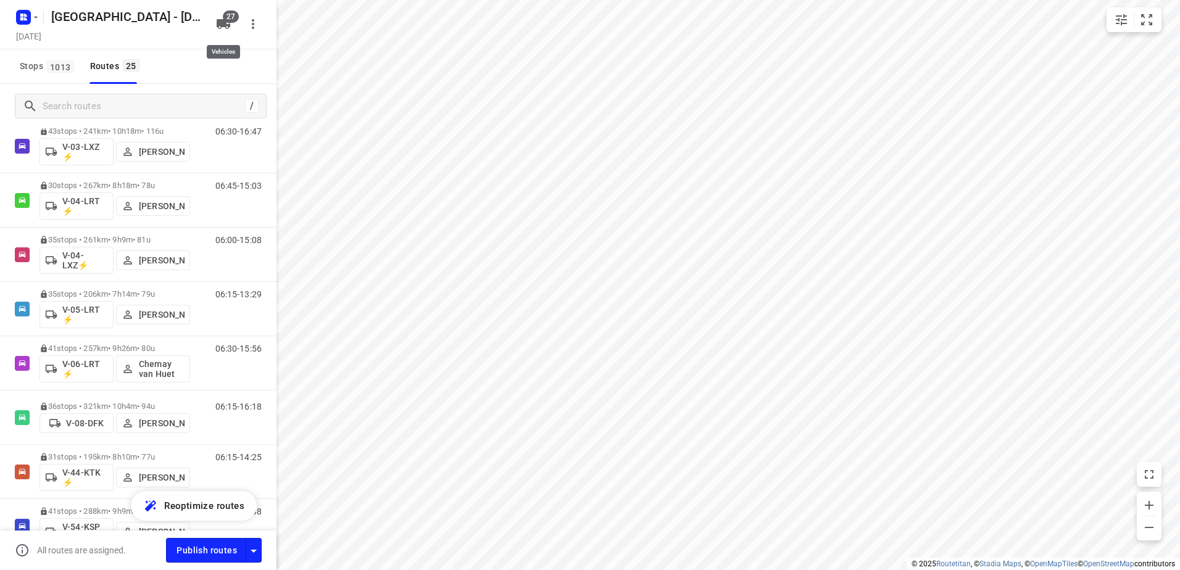
click at [230, 20] on span "27" at bounding box center [231, 16] width 16 height 12
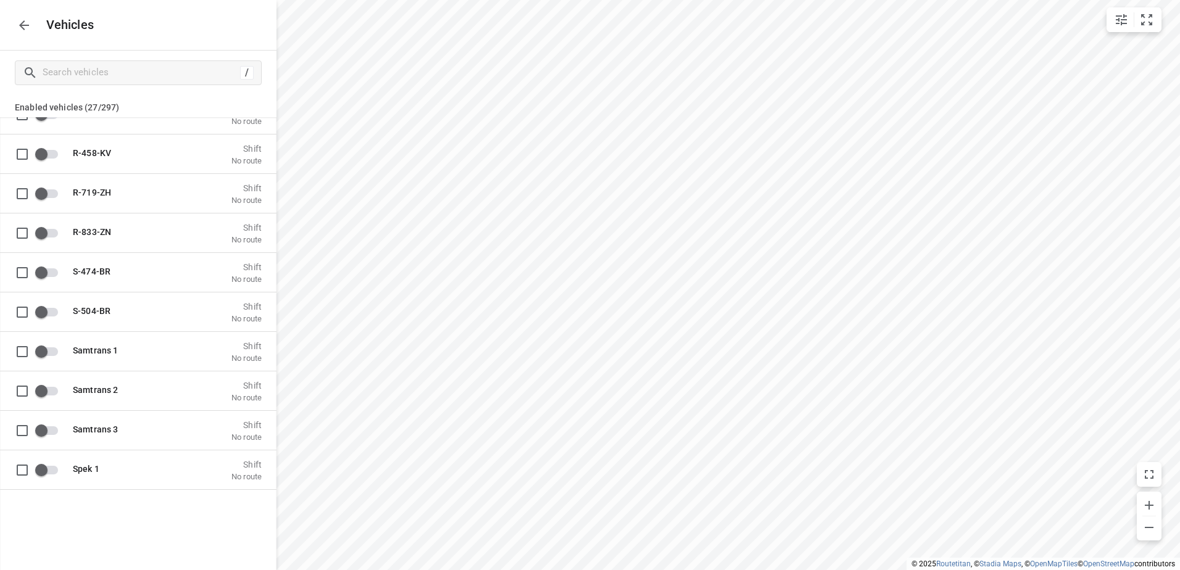
scroll to position [2530, 0]
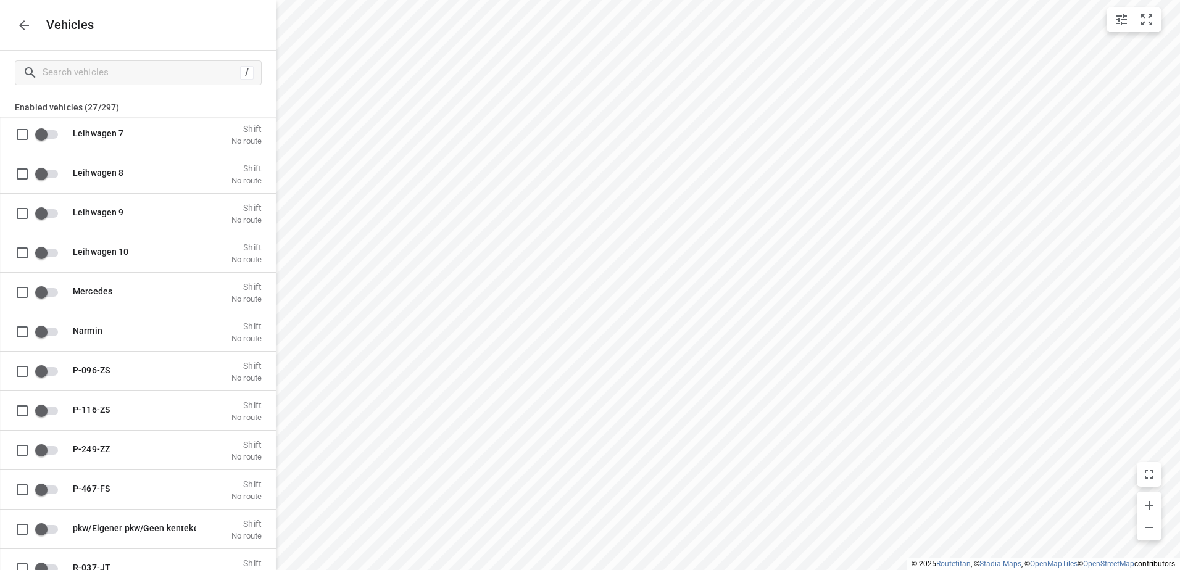
click at [25, 23] on icon "button" at bounding box center [24, 25] width 15 height 15
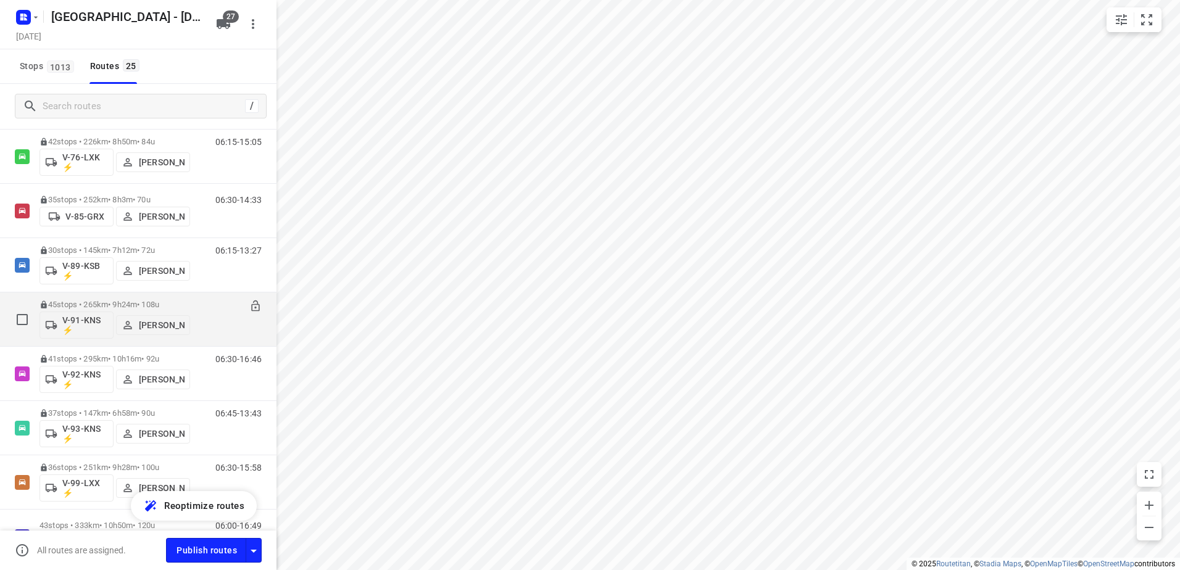
scroll to position [1032, 0]
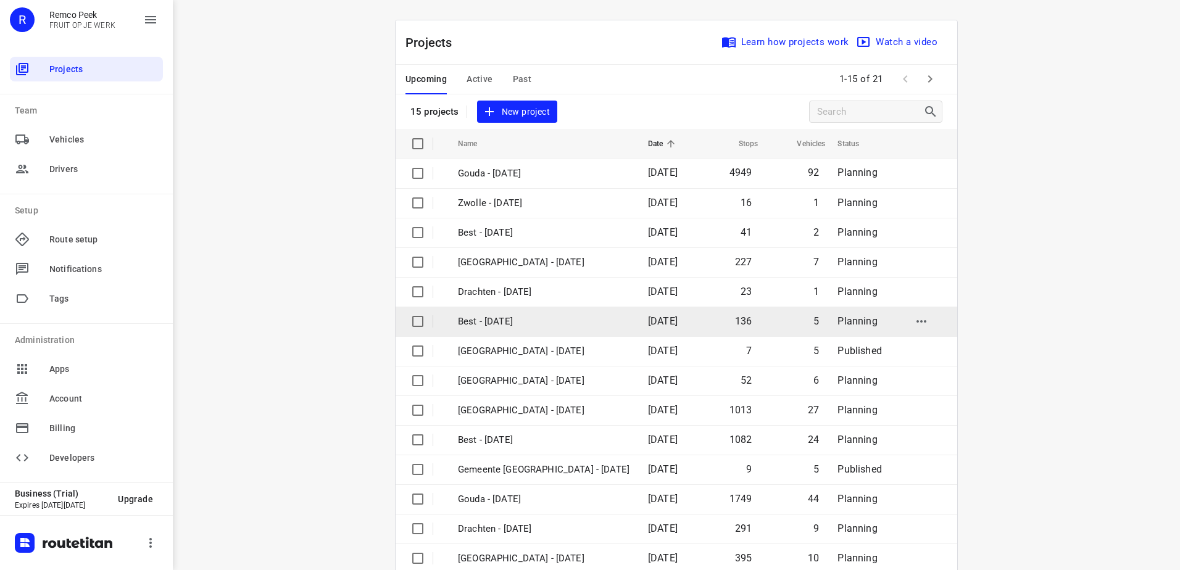
scroll to position [54, 0]
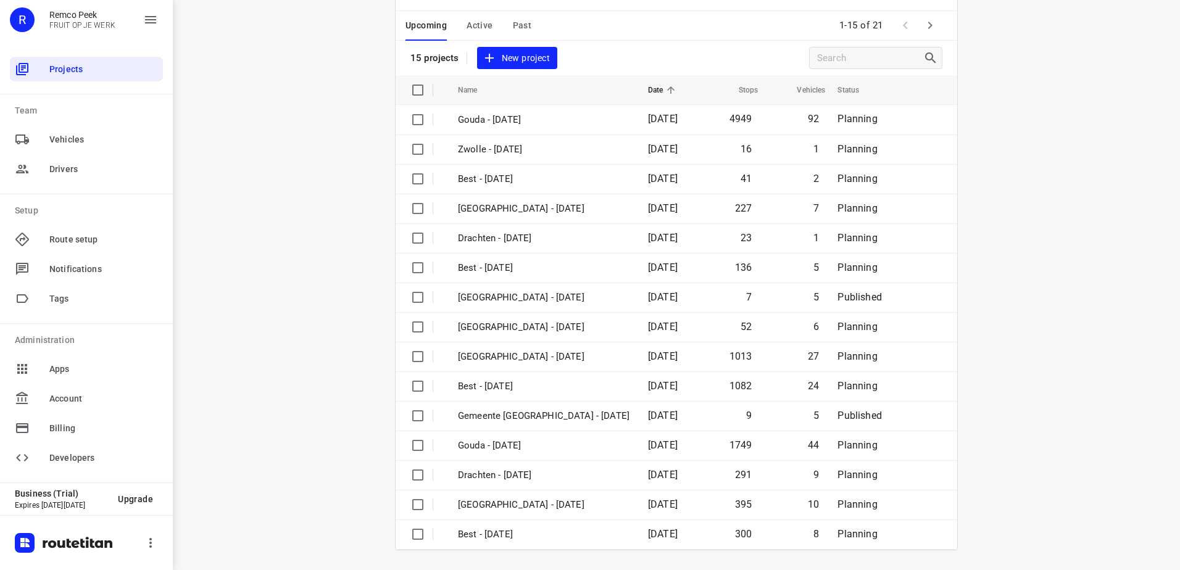
click at [475, 22] on span "Active" at bounding box center [479, 25] width 26 height 15
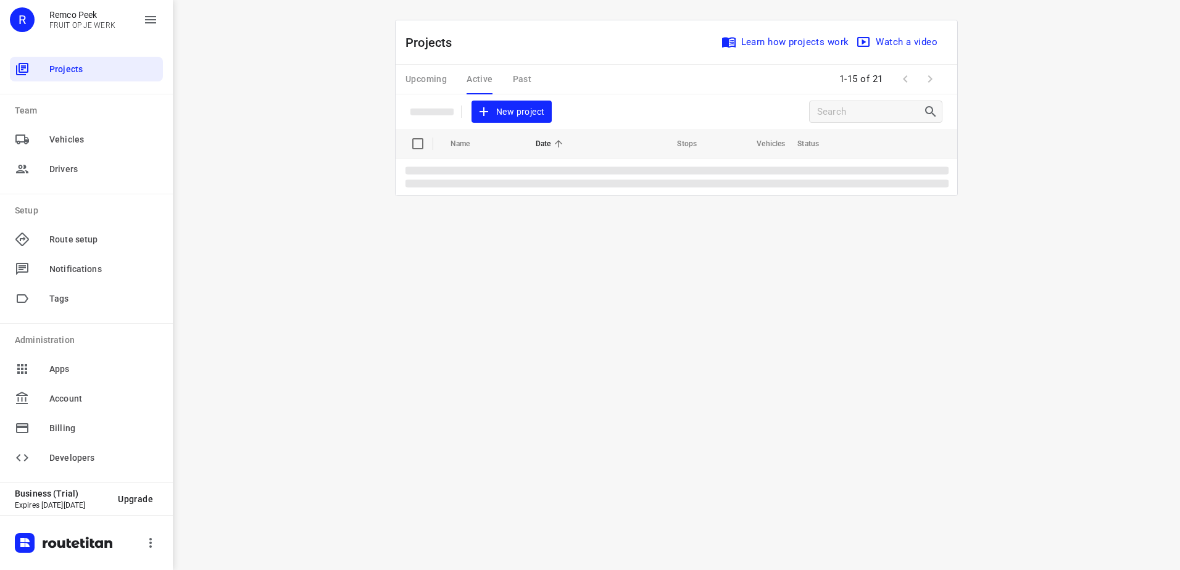
scroll to position [0, 0]
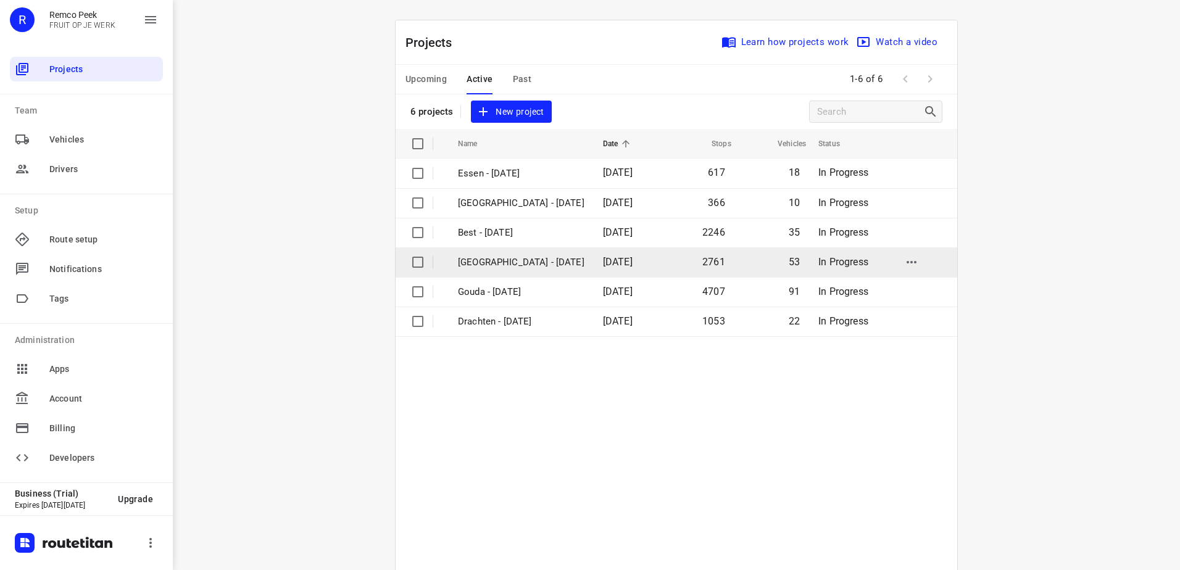
click at [526, 265] on p "[GEOGRAPHIC_DATA] - [DATE]" at bounding box center [521, 262] width 126 height 14
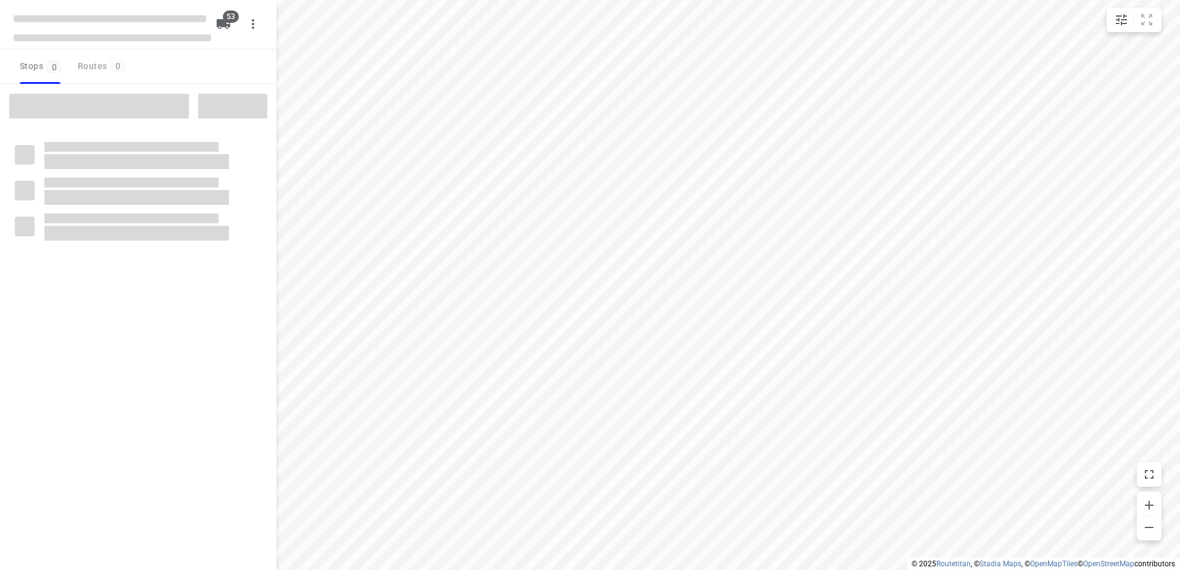
type input "distance"
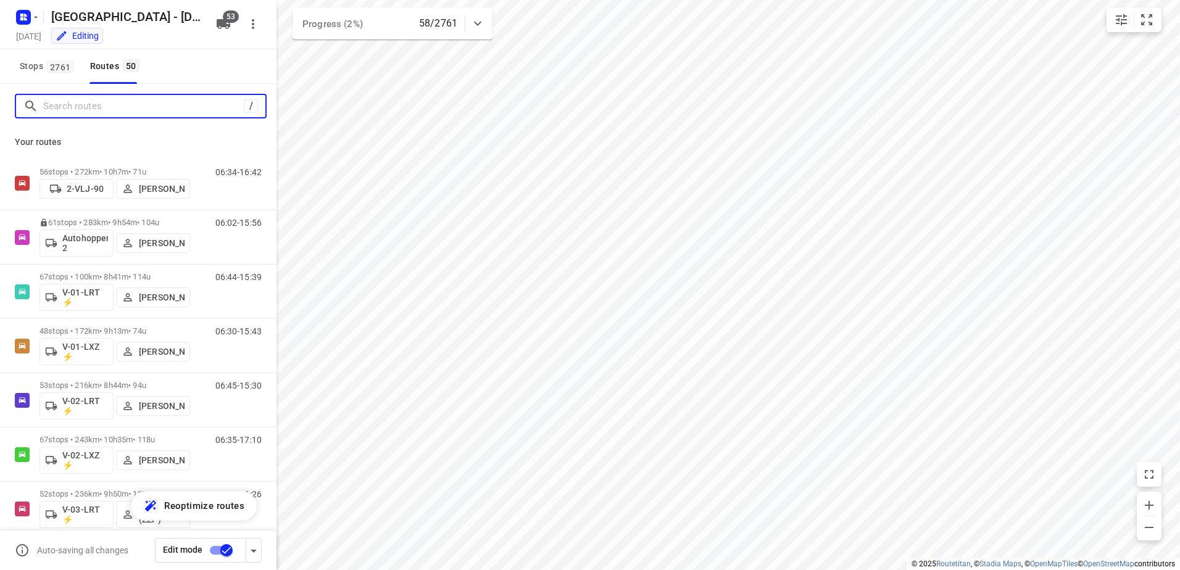
click at [107, 97] on input "Search routes" at bounding box center [143, 106] width 201 height 19
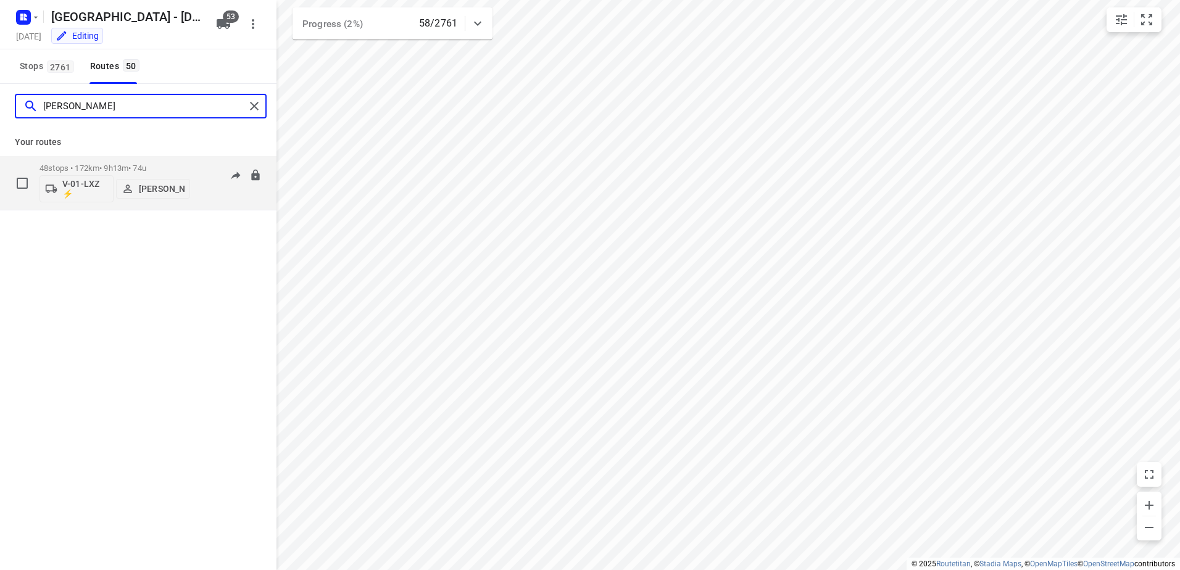
type input "[PERSON_NAME]"
click at [114, 159] on div "48 stops • 172km • 9h13m • 74u V-01-LXZ ⚡ Thomas Bol" at bounding box center [114, 182] width 151 height 51
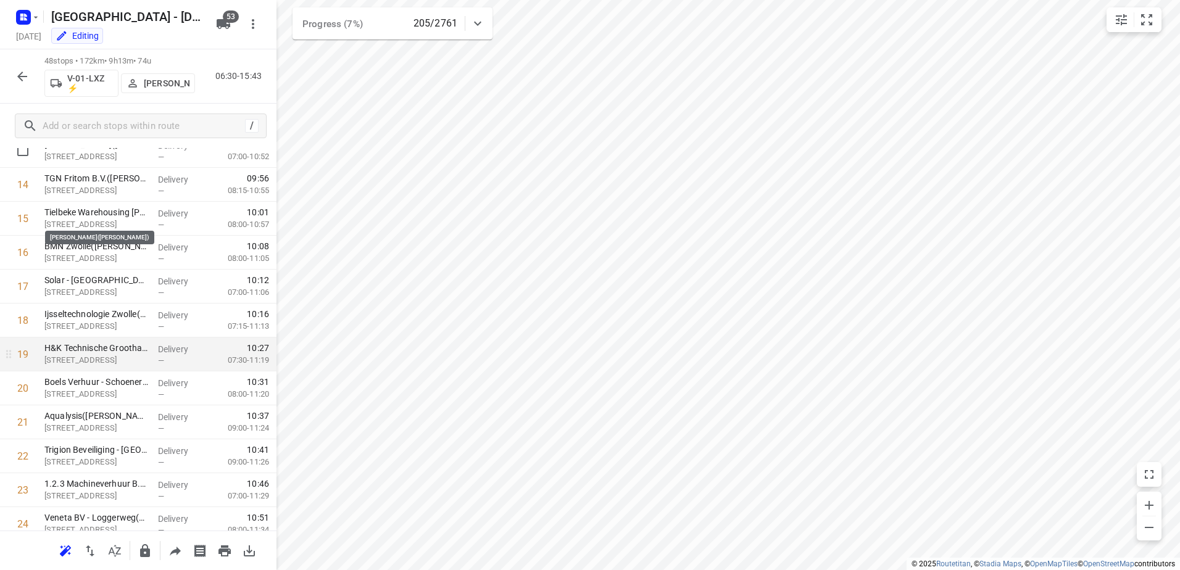
scroll to position [378, 0]
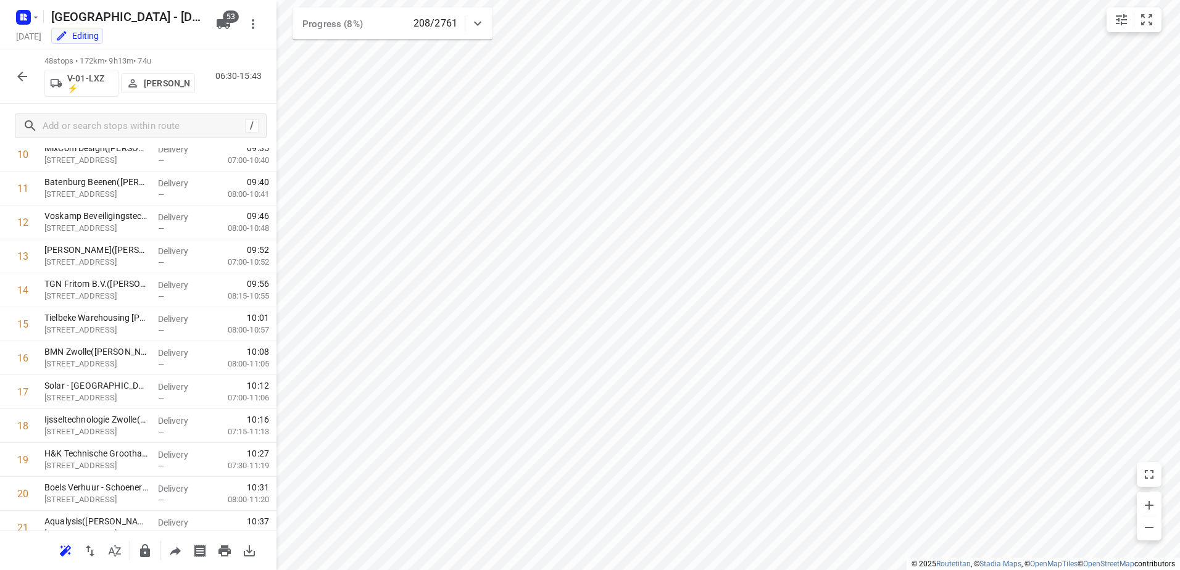
click at [25, 75] on icon "button" at bounding box center [22, 76] width 15 height 15
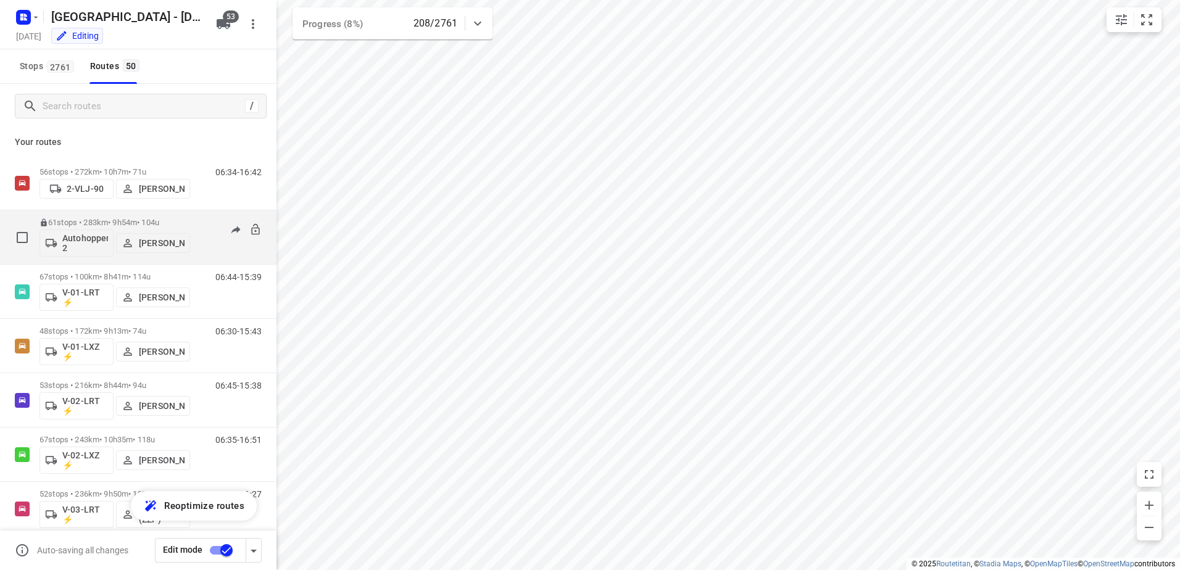
click at [121, 220] on p "61 stops • 283km • 9h54m • 104u" at bounding box center [114, 222] width 151 height 9
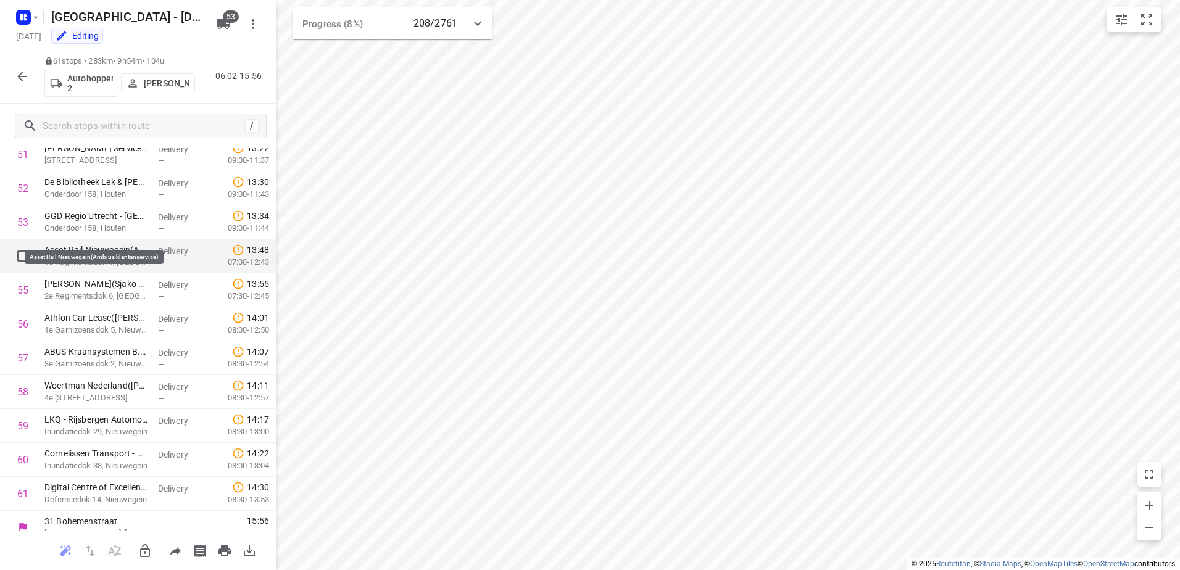
scroll to position [1783, 0]
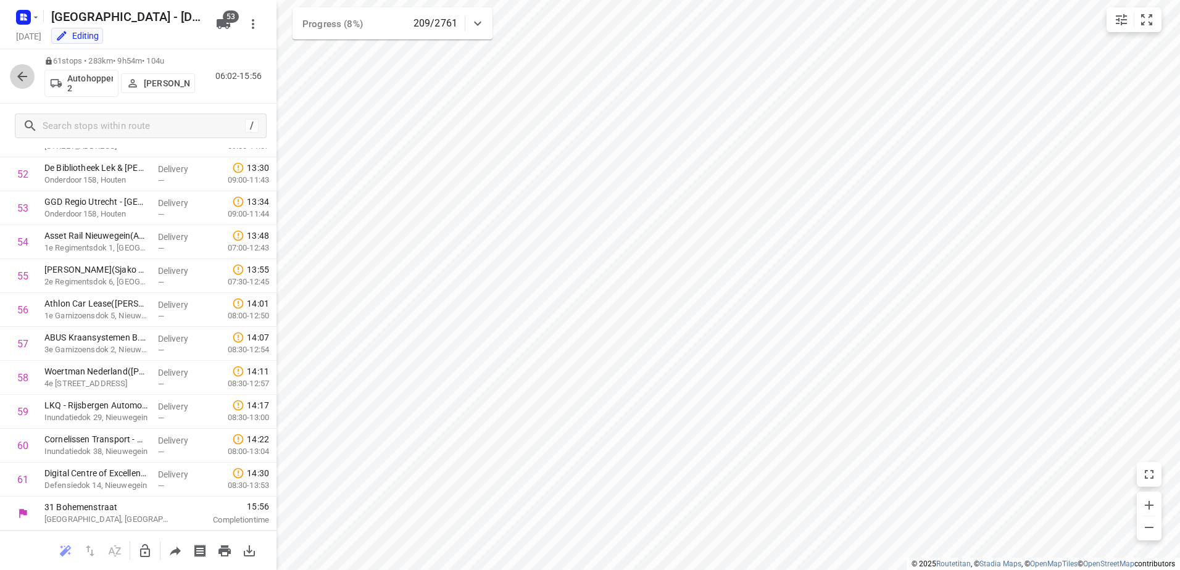
click at [17, 79] on icon "button" at bounding box center [22, 76] width 15 height 15
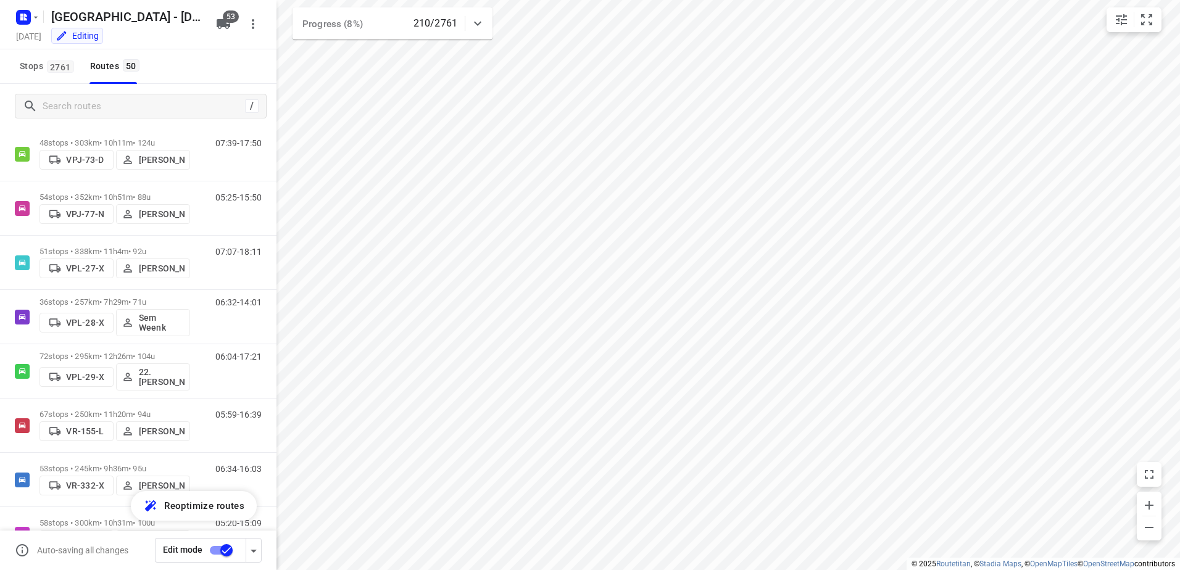
scroll to position [2283, 0]
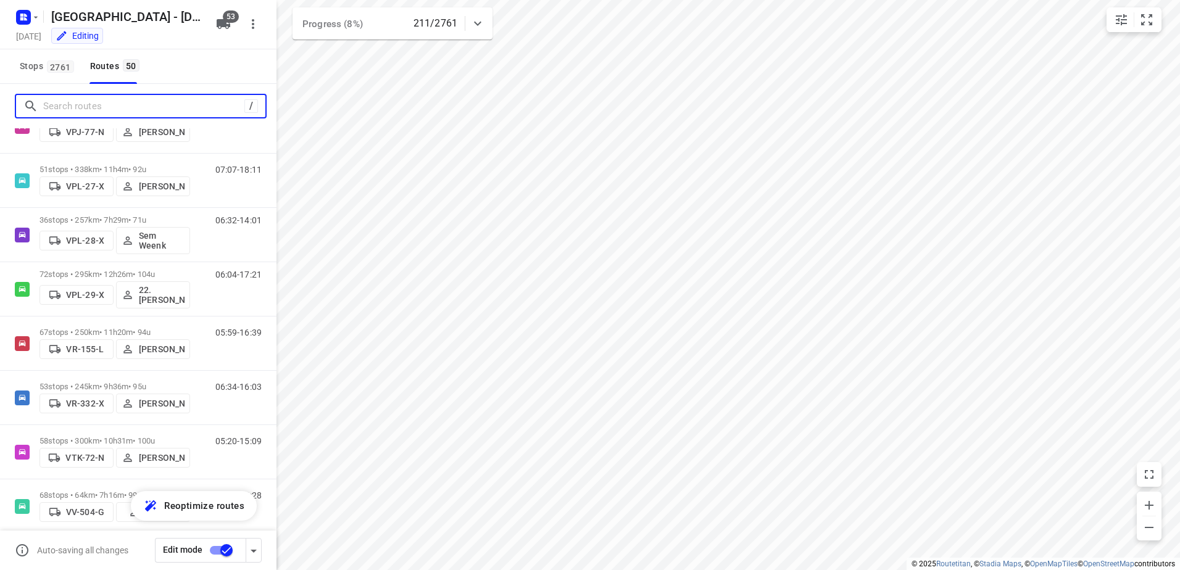
click at [118, 107] on input "Search routes" at bounding box center [143, 106] width 201 height 19
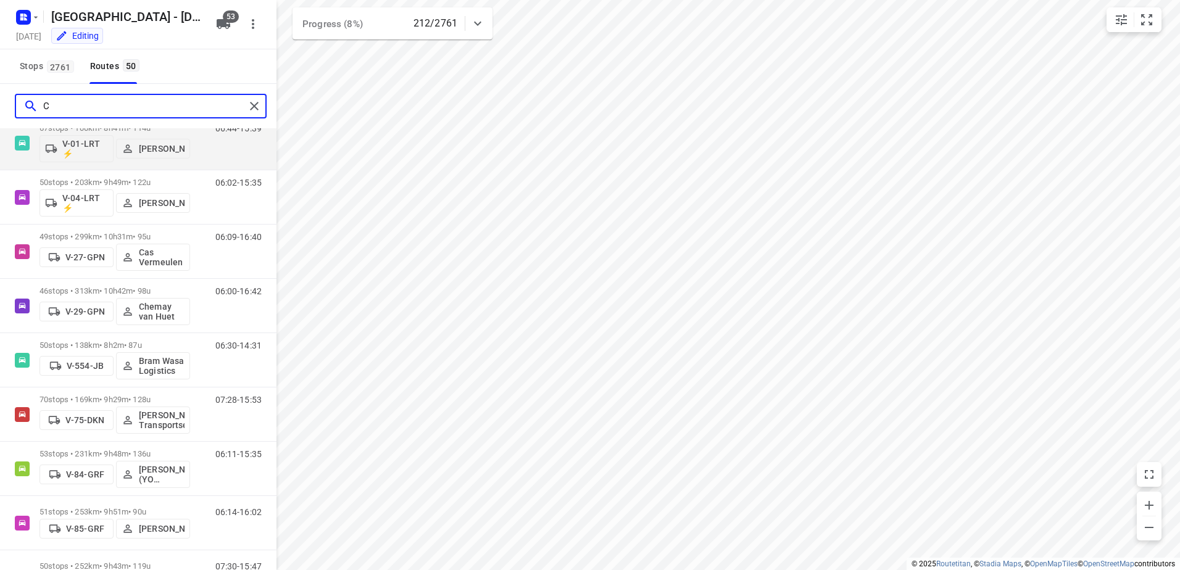
scroll to position [0, 0]
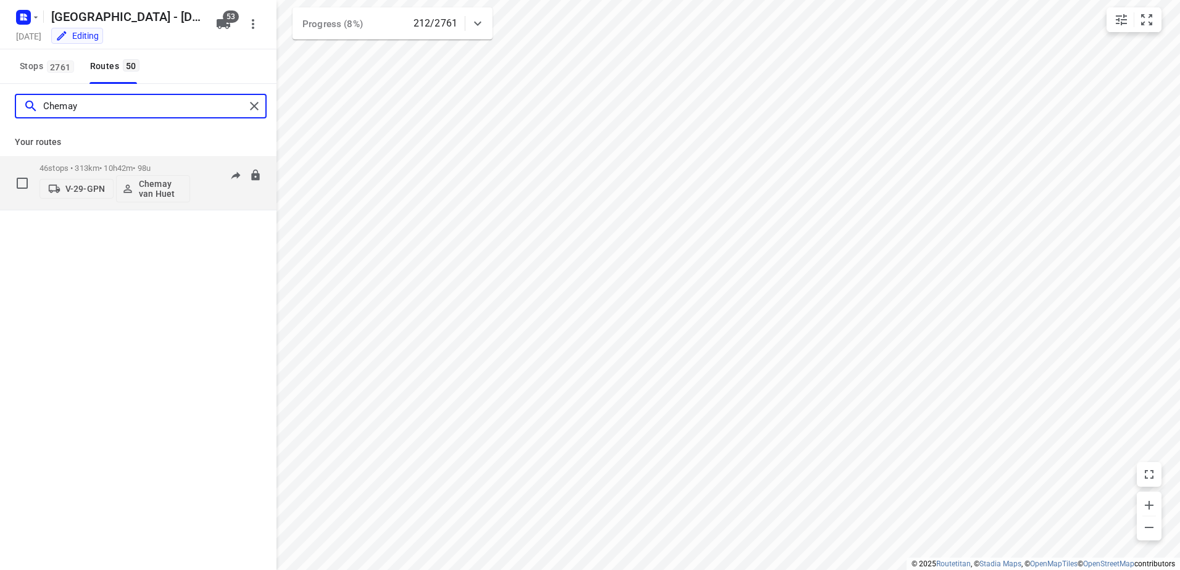
type input "Chemay"
click at [120, 167] on p "46 stops • 313km • 10h42m • 98u" at bounding box center [114, 168] width 151 height 9
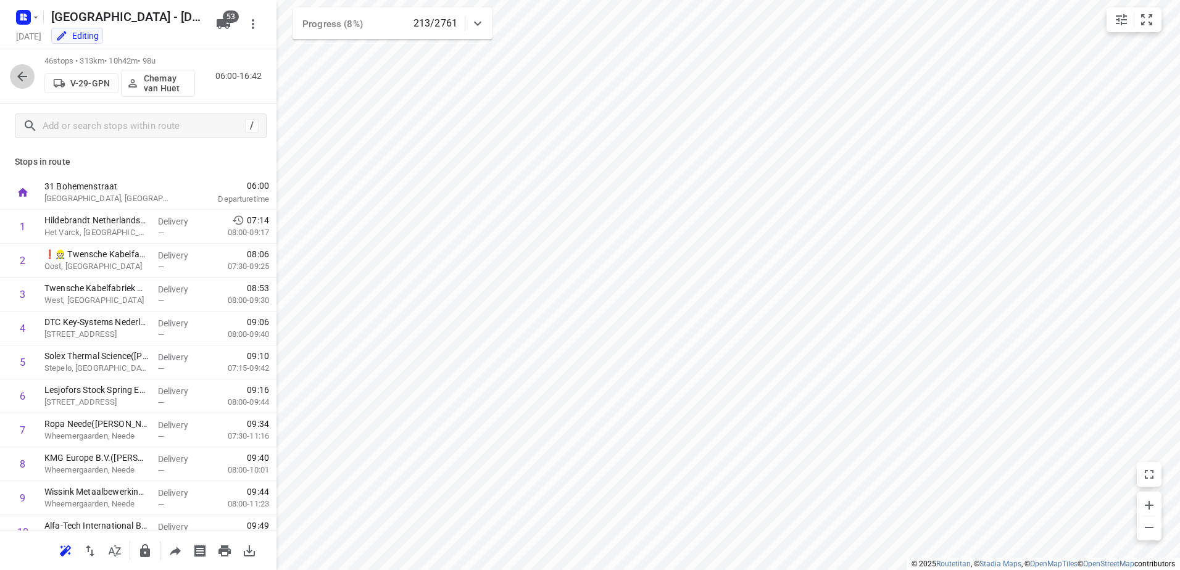
click at [19, 73] on icon "button" at bounding box center [22, 76] width 15 height 15
